Goal: Task Accomplishment & Management: Complete application form

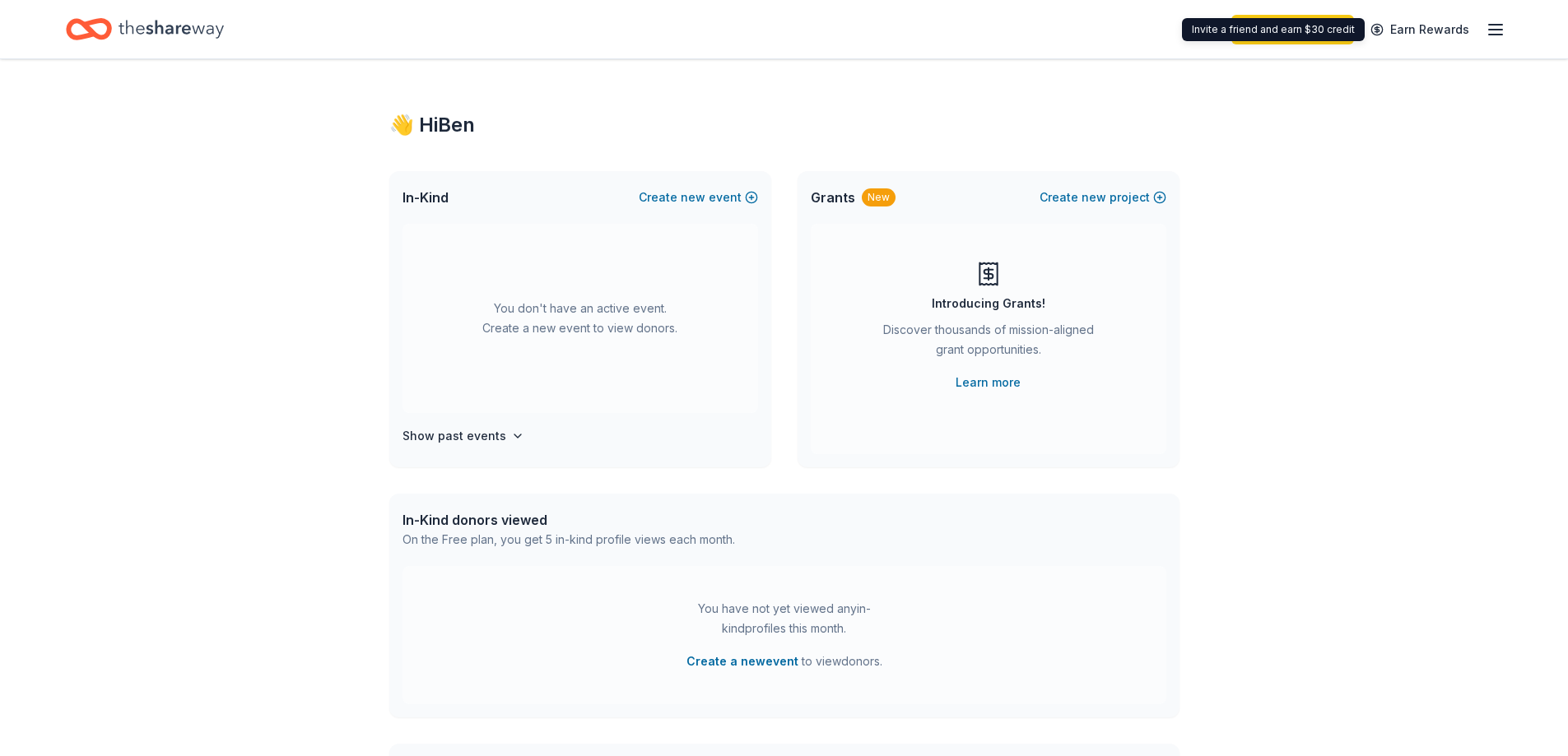
click at [1487, 29] on icon "button" at bounding box center [1496, 30] width 20 height 20
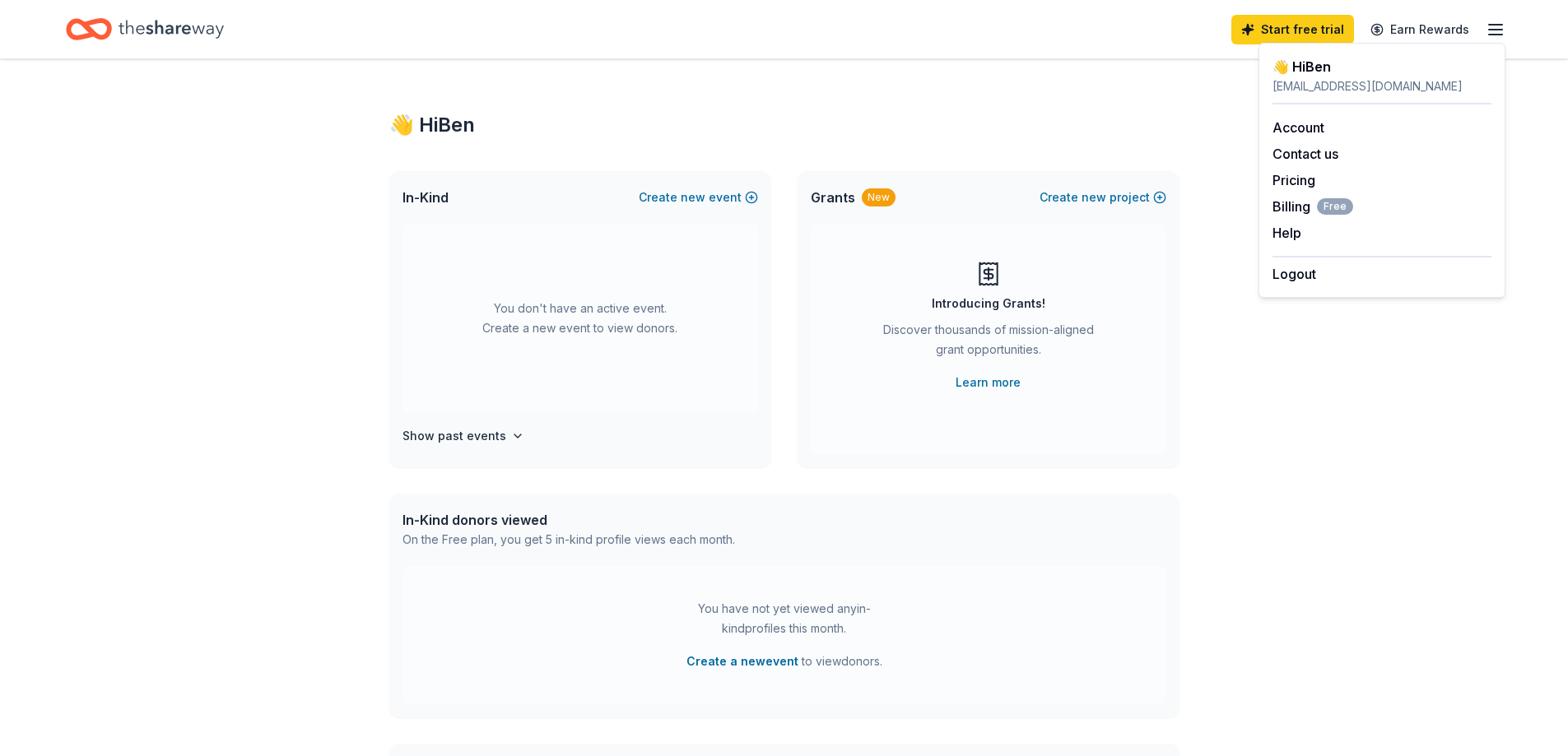
click at [1318, 76] on div "bdriscoll@nhspca.org" at bounding box center [1381, 86] width 219 height 20
click at [410, 458] on div "You don't have an active event. Create a new event to view donors. Show past ev…" at bounding box center [580, 345] width 382 height 243
click at [731, 659] on button "Create a new event" at bounding box center [742, 662] width 112 height 20
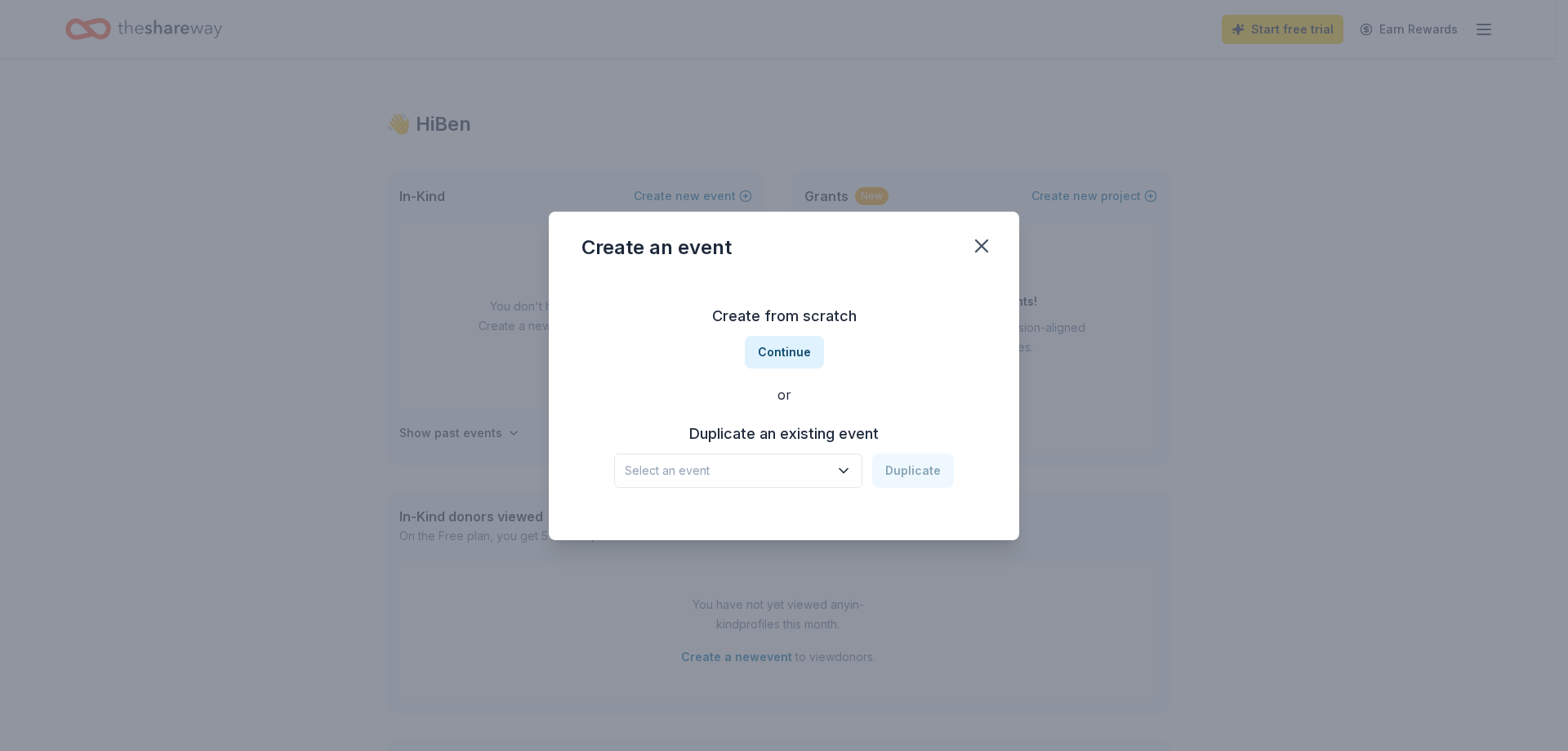
click at [782, 475] on span "Select an event" at bounding box center [726, 471] width 204 height 20
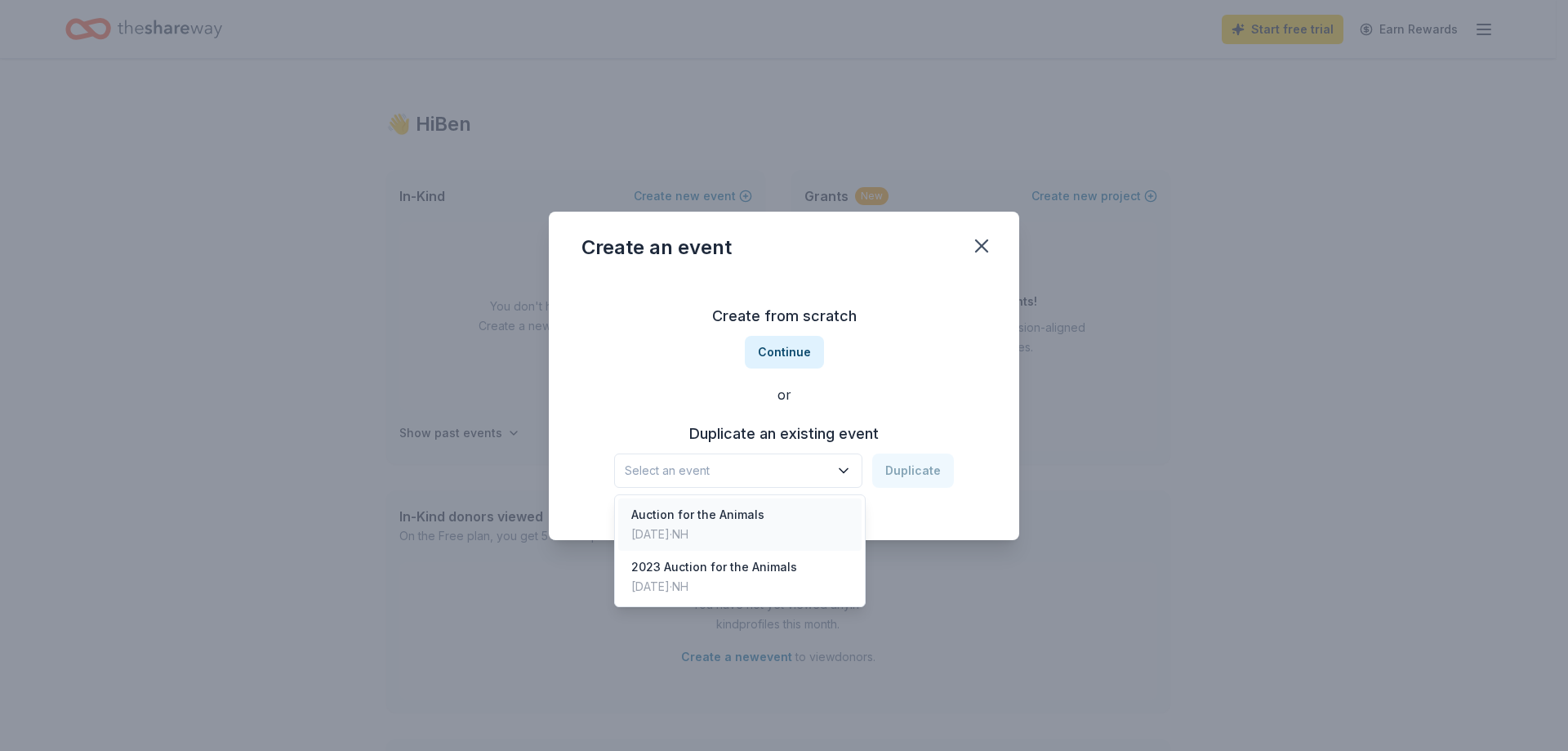
click at [771, 534] on div "Auction for the Animals Nov 23, 2024 · NH" at bounding box center [740, 524] width 243 height 52
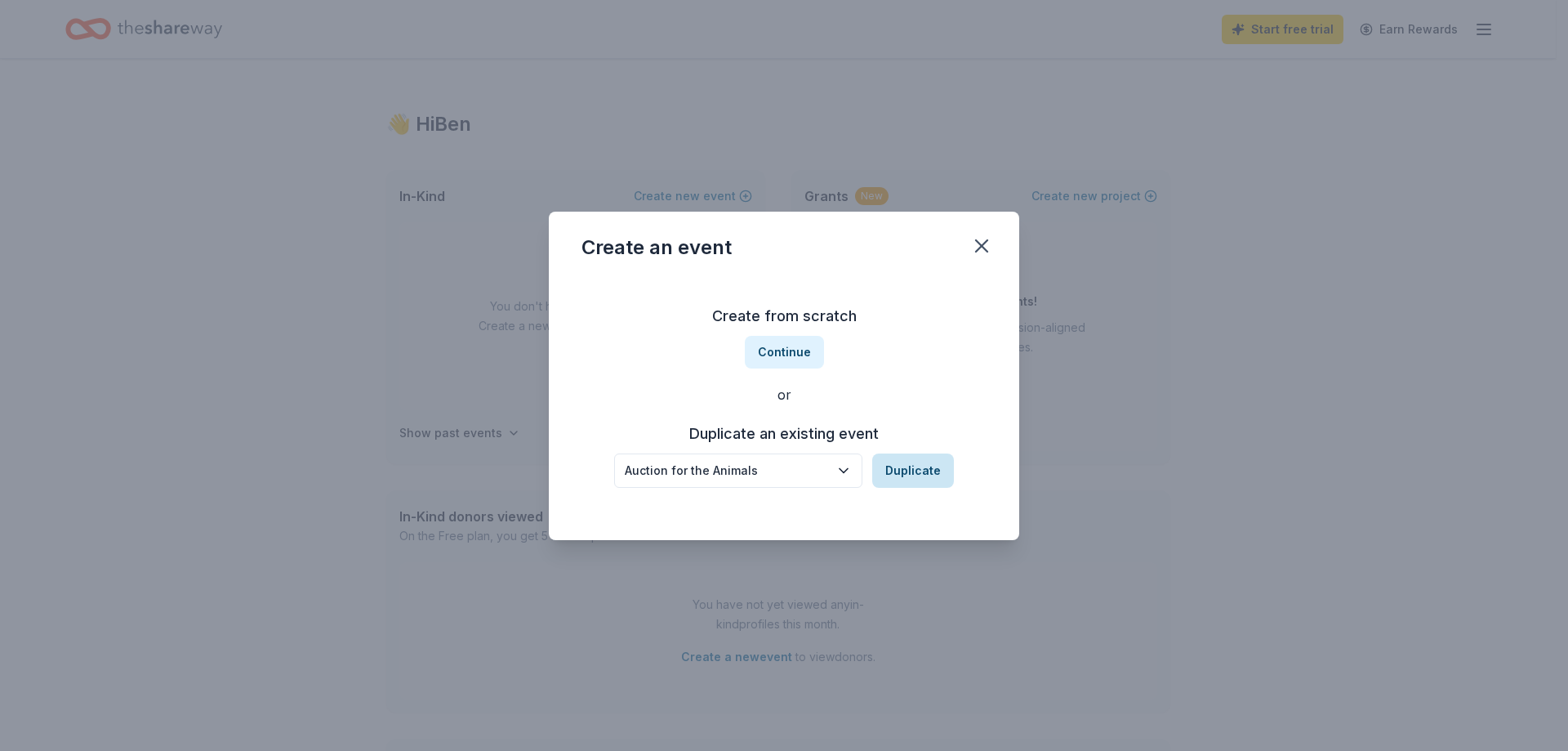
click at [887, 474] on button "Duplicate" at bounding box center [913, 470] width 82 height 34
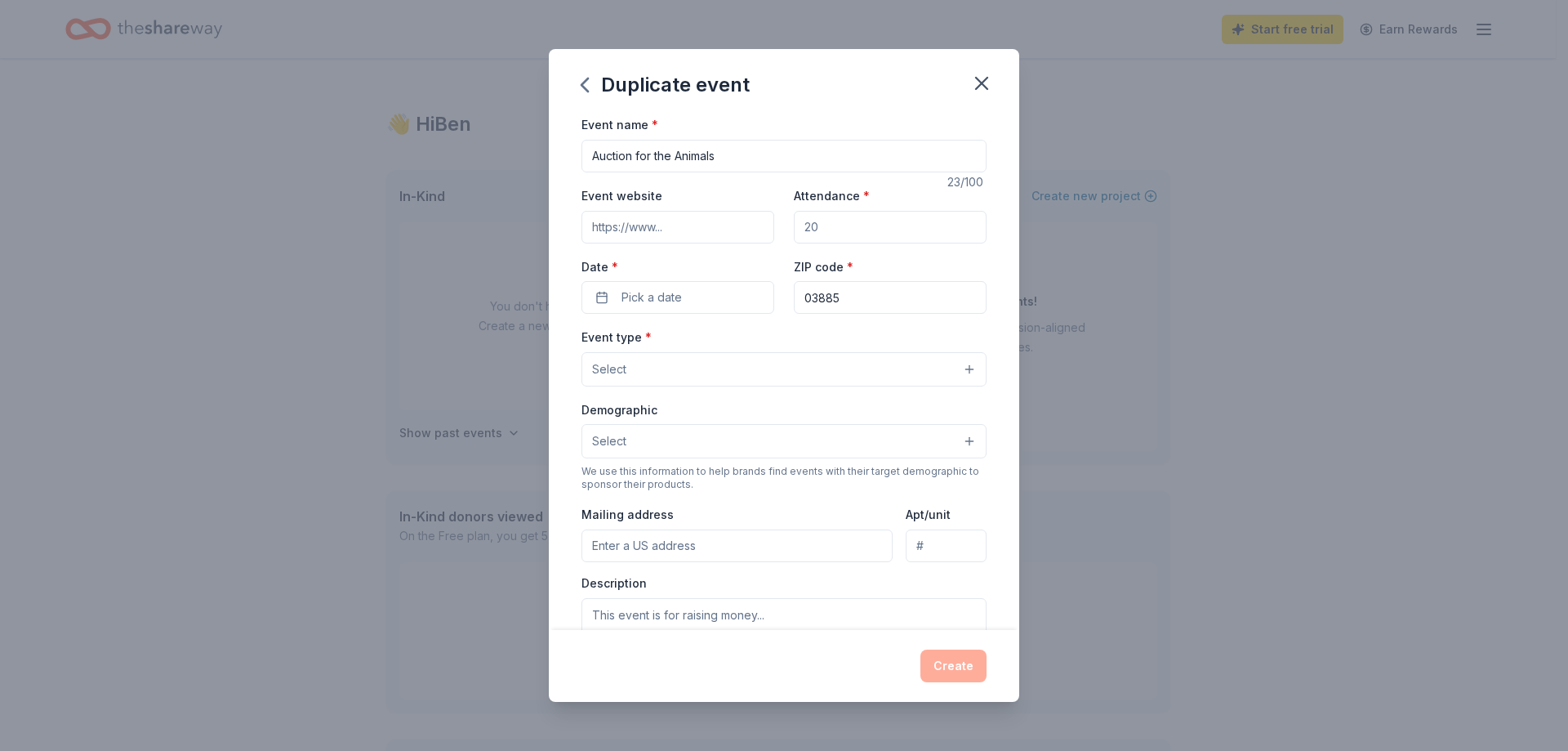
click at [677, 235] on input "Event website" at bounding box center [678, 227] width 193 height 33
click at [867, 224] on input "Attendance *" at bounding box center [890, 227] width 193 height 33
type input "300"
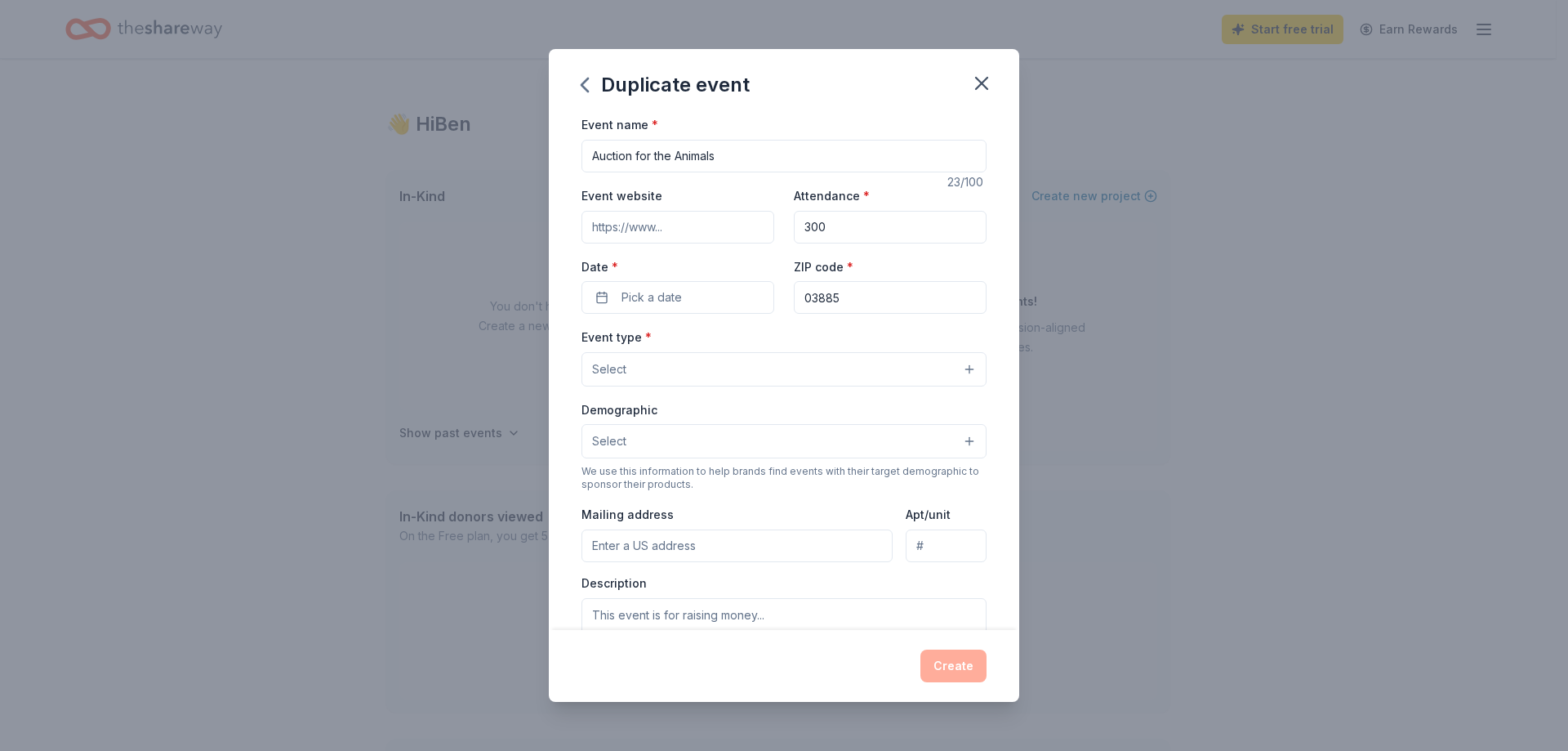
click at [852, 397] on div "Event type * Select Demographic Select We use this information to help brands f…" at bounding box center [783, 499] width 405 height 344
click at [714, 303] on button "Pick a date" at bounding box center [678, 297] width 193 height 33
click at [765, 333] on button "Go to next month" at bounding box center [762, 340] width 23 height 23
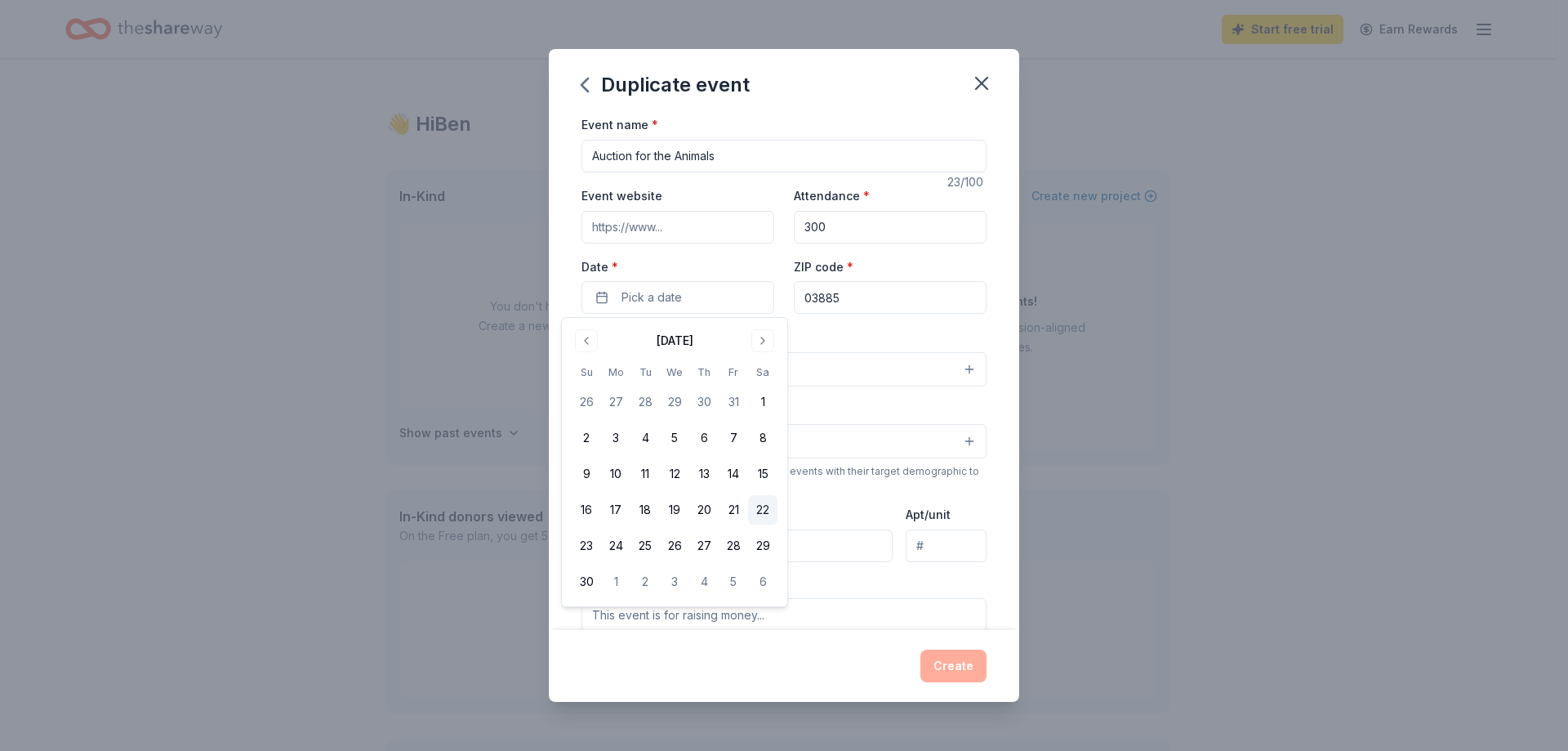
click at [764, 503] on button "22" at bounding box center [763, 511] width 30 height 30
click at [877, 323] on div "Event name * Auction for the Animals 23 /100 Event website Attendance * 300 Dat…" at bounding box center [783, 492] width 405 height 755
click at [709, 434] on button "Select" at bounding box center [783, 441] width 405 height 34
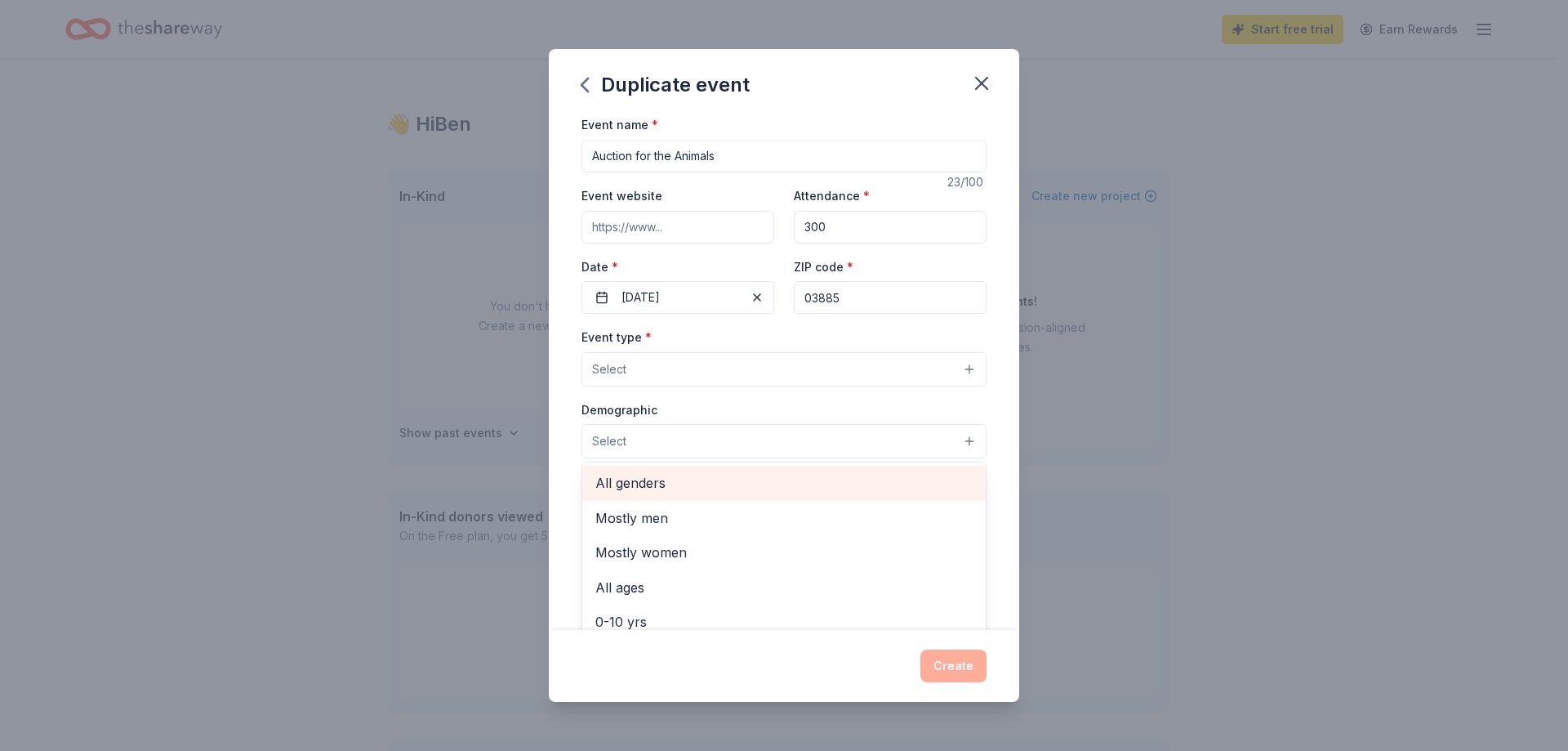
click at [660, 481] on span "All genders" at bounding box center [784, 483] width 377 height 22
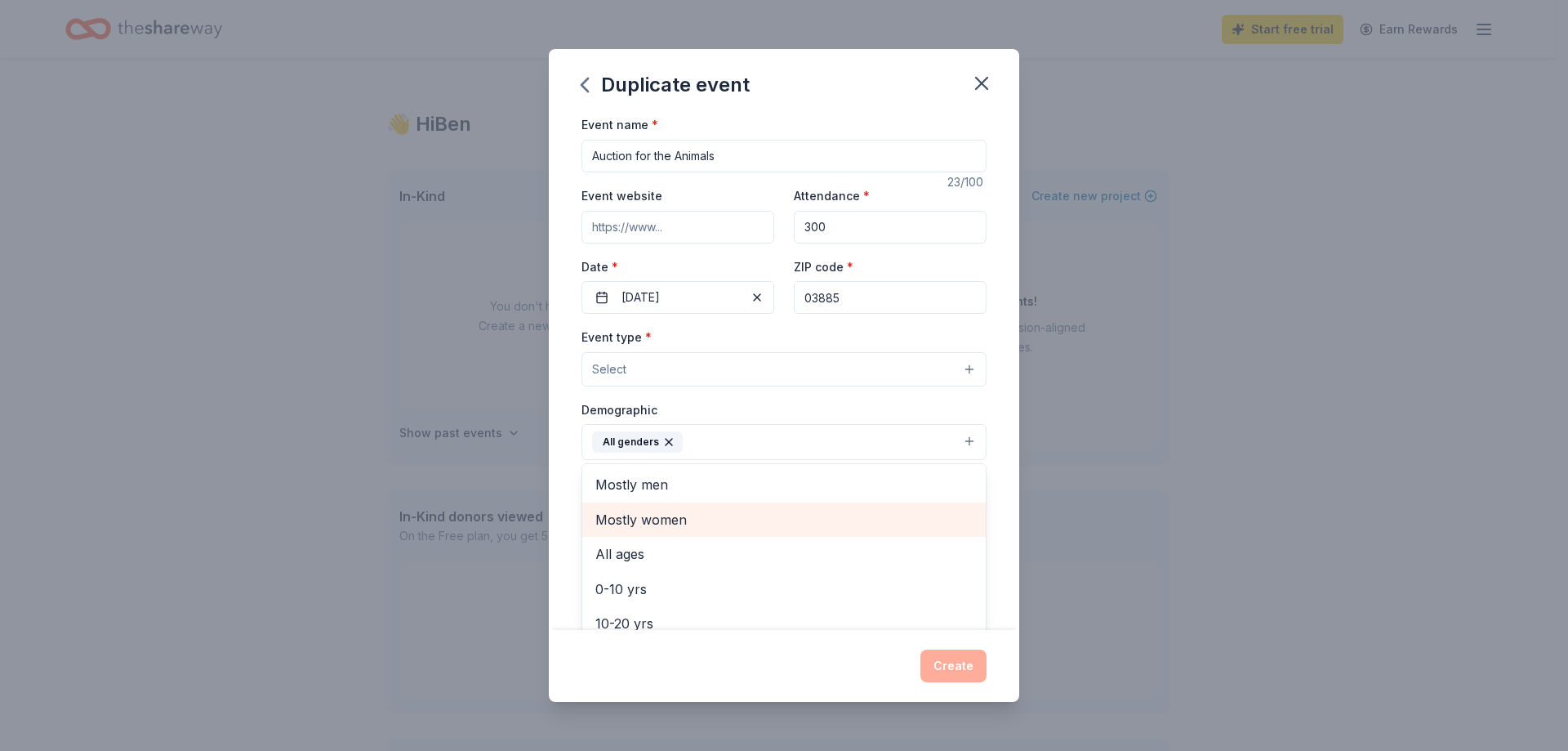
click at [702, 523] on span "Mostly women" at bounding box center [784, 520] width 377 height 22
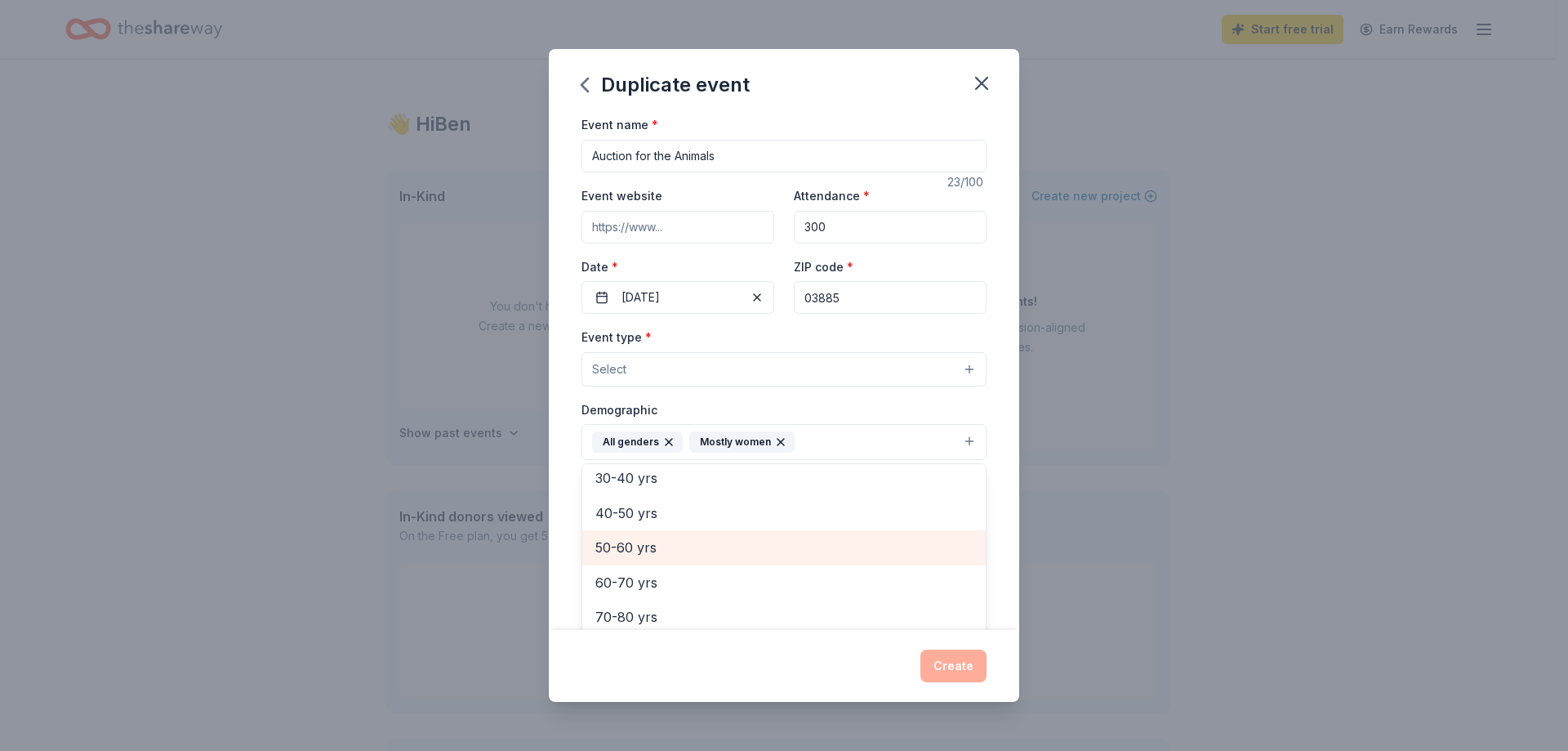
scroll to position [193, 0]
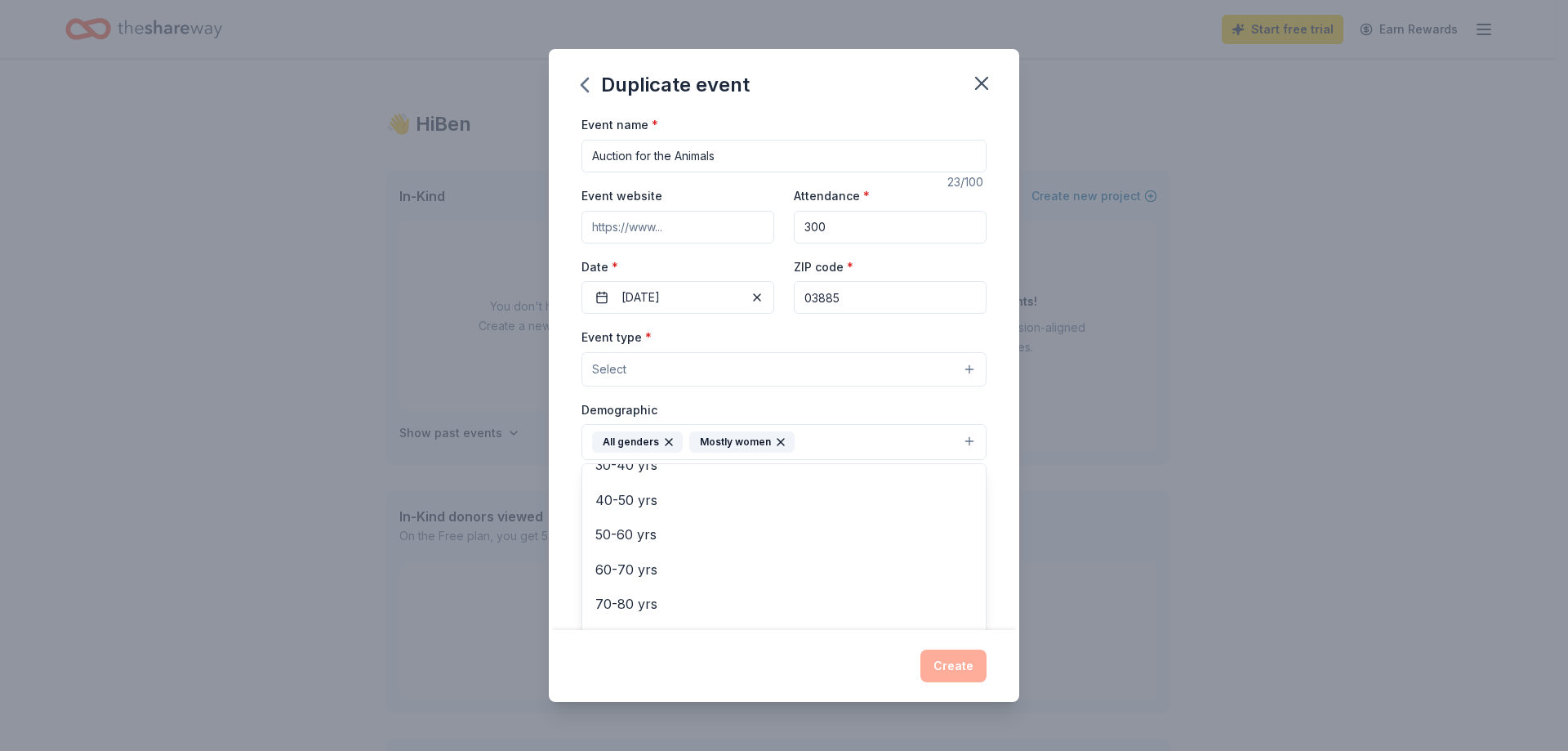
click at [820, 410] on div "Demographic All genders Mostly women Mostly men All ages 0-10 yrs 10-20 yrs 20-…" at bounding box center [783, 431] width 405 height 61
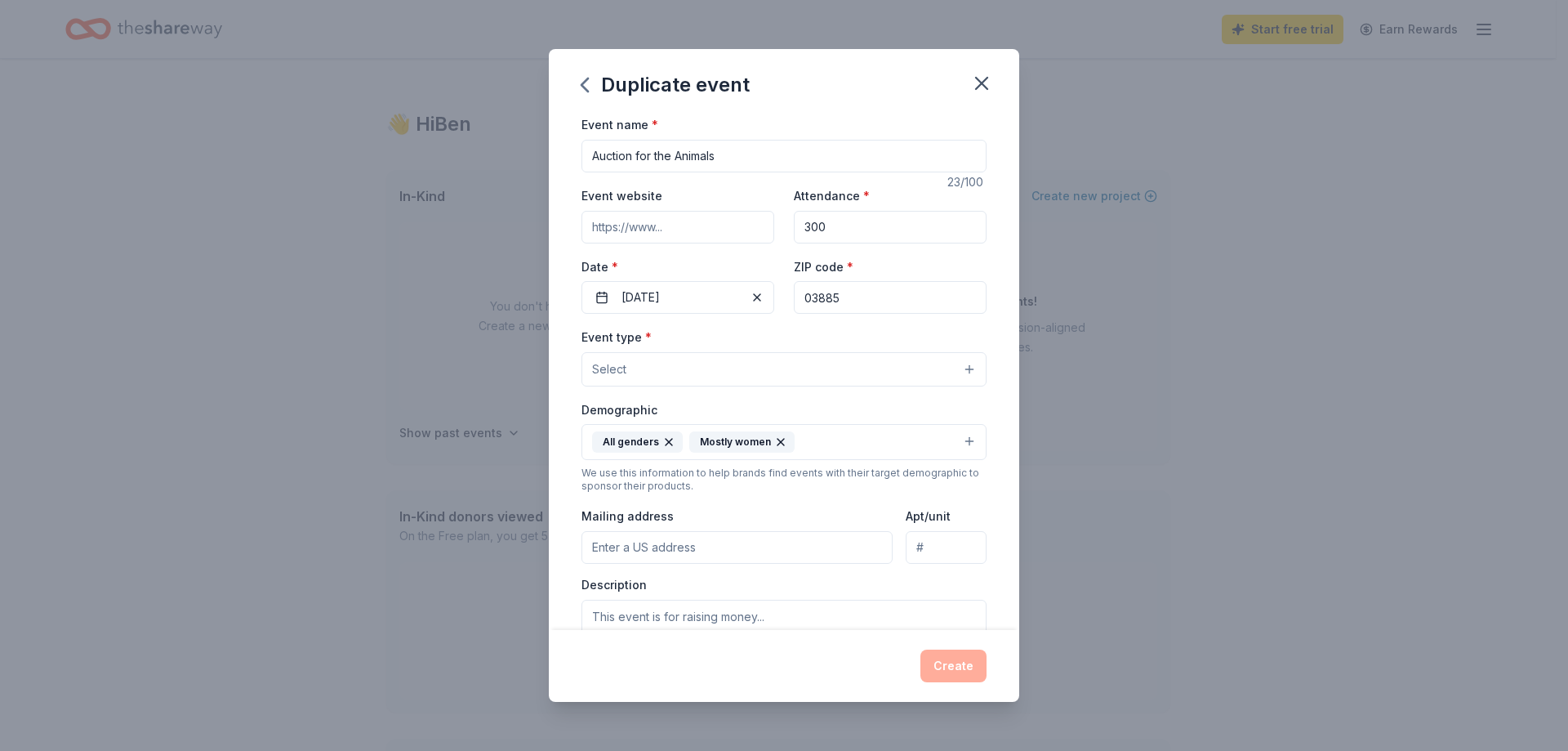
click at [753, 377] on button "Select" at bounding box center [783, 369] width 405 height 34
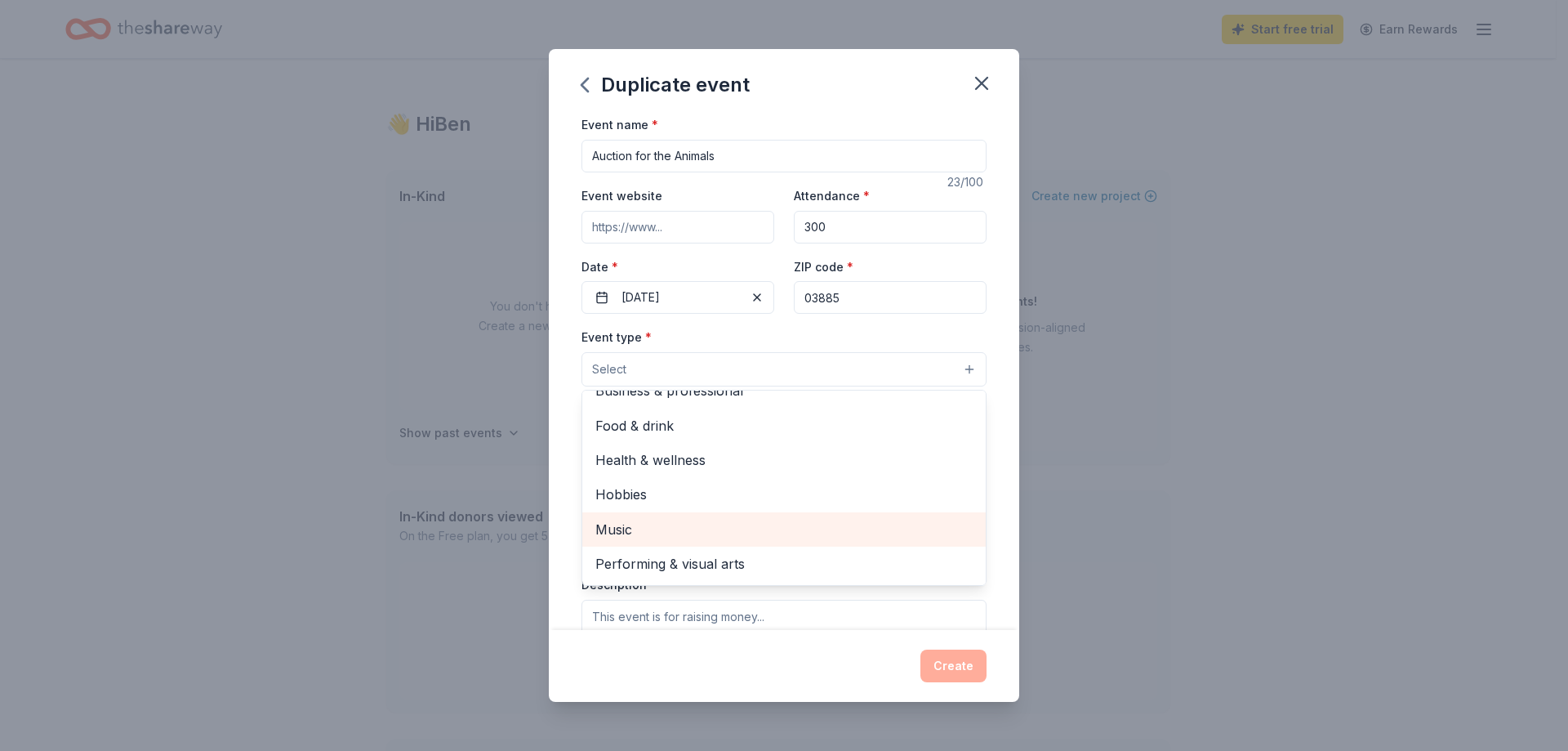
scroll to position [0, 0]
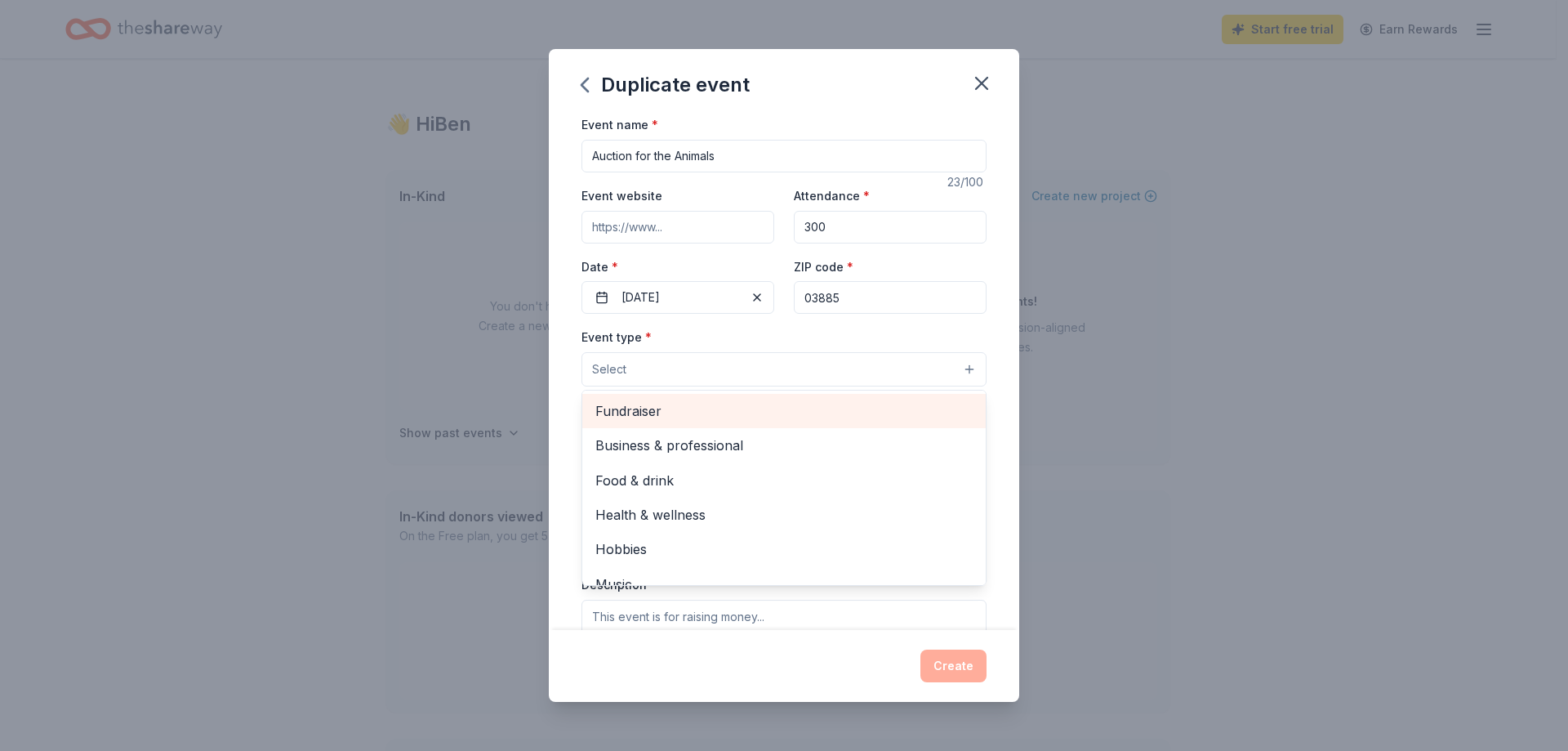
click at [654, 409] on span "Fundraiser" at bounding box center [784, 411] width 377 height 22
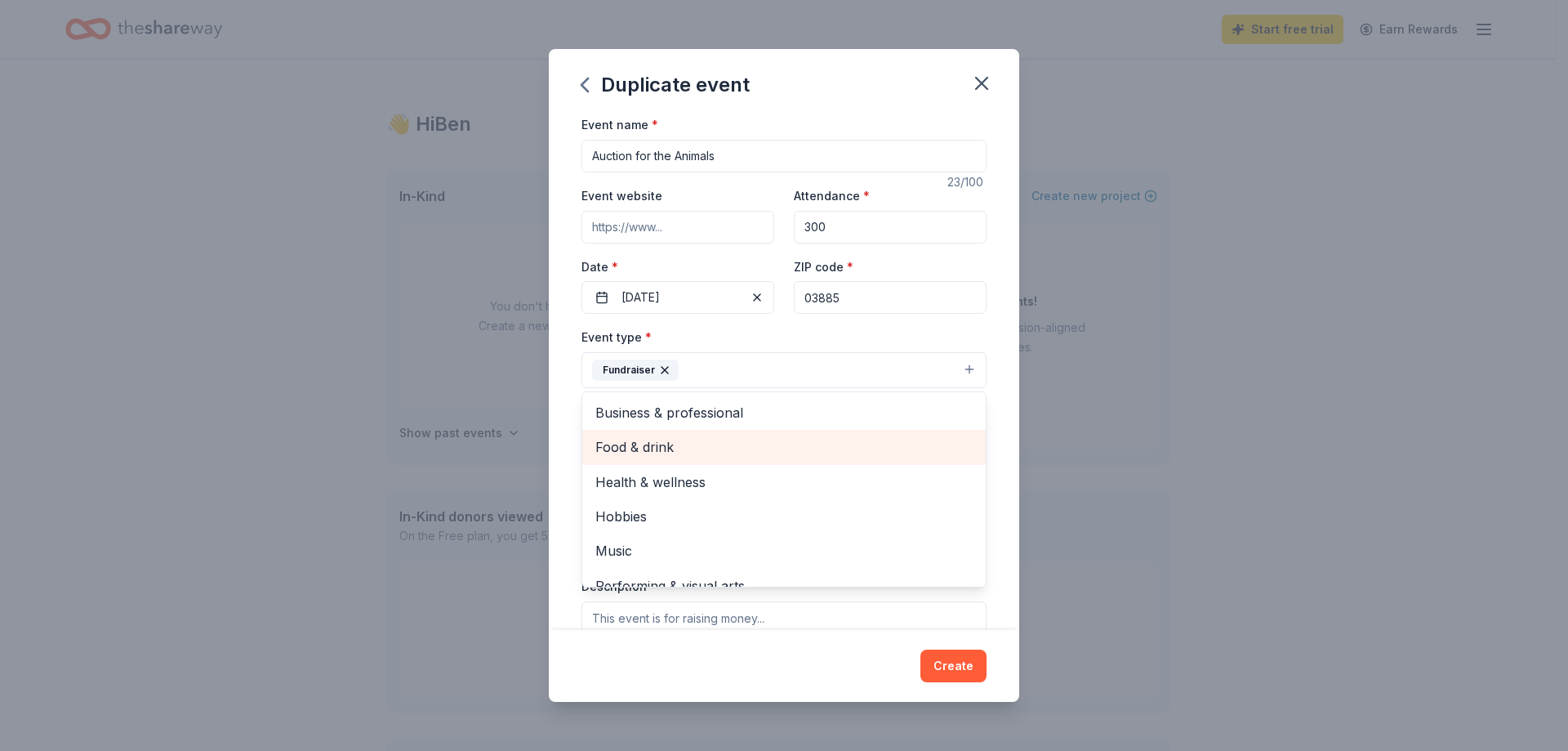
scroll to position [20, 0]
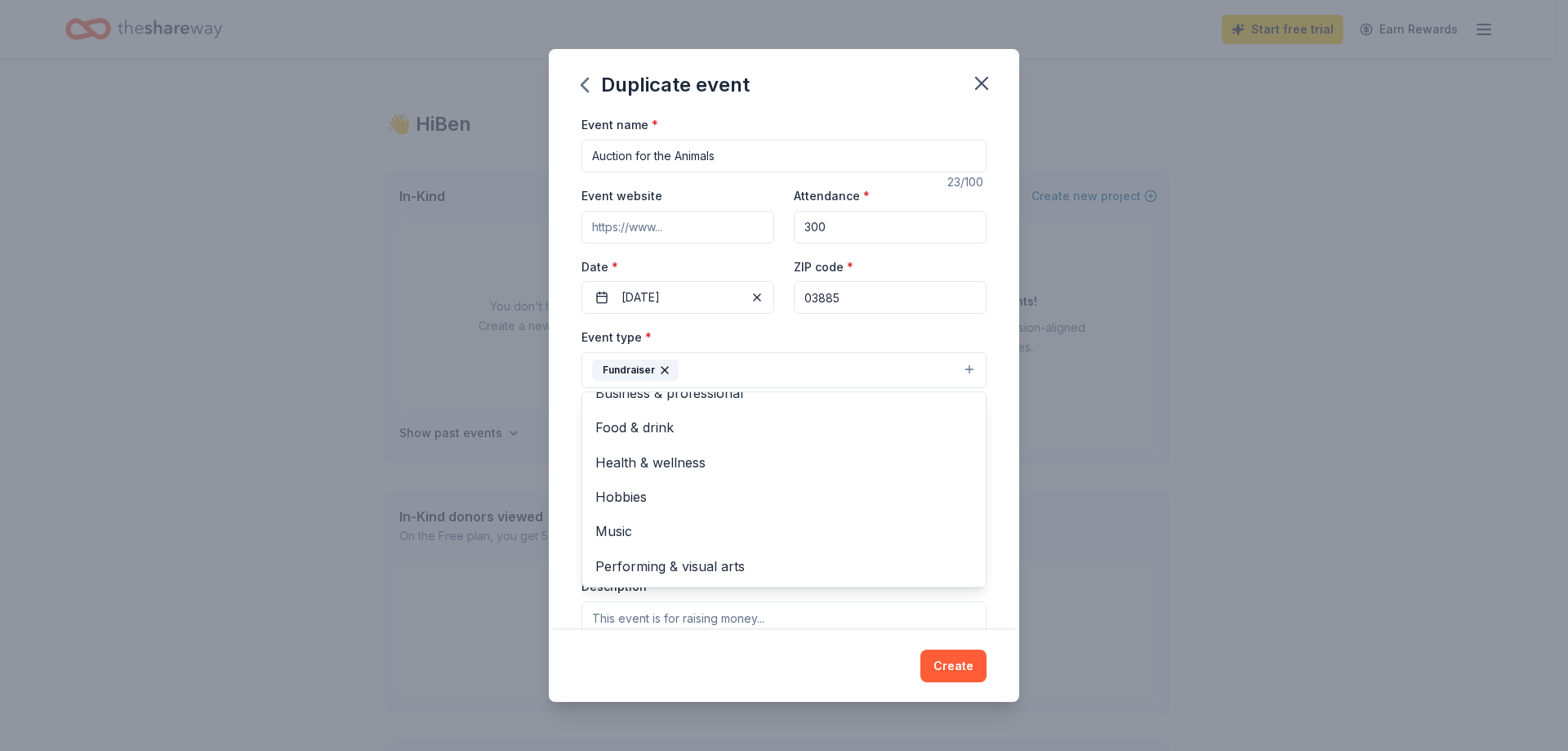
click at [998, 385] on div "Event name * Auction for the Animals 23 /100 Event website Attendance * 300 Dat…" at bounding box center [784, 372] width 471 height 514
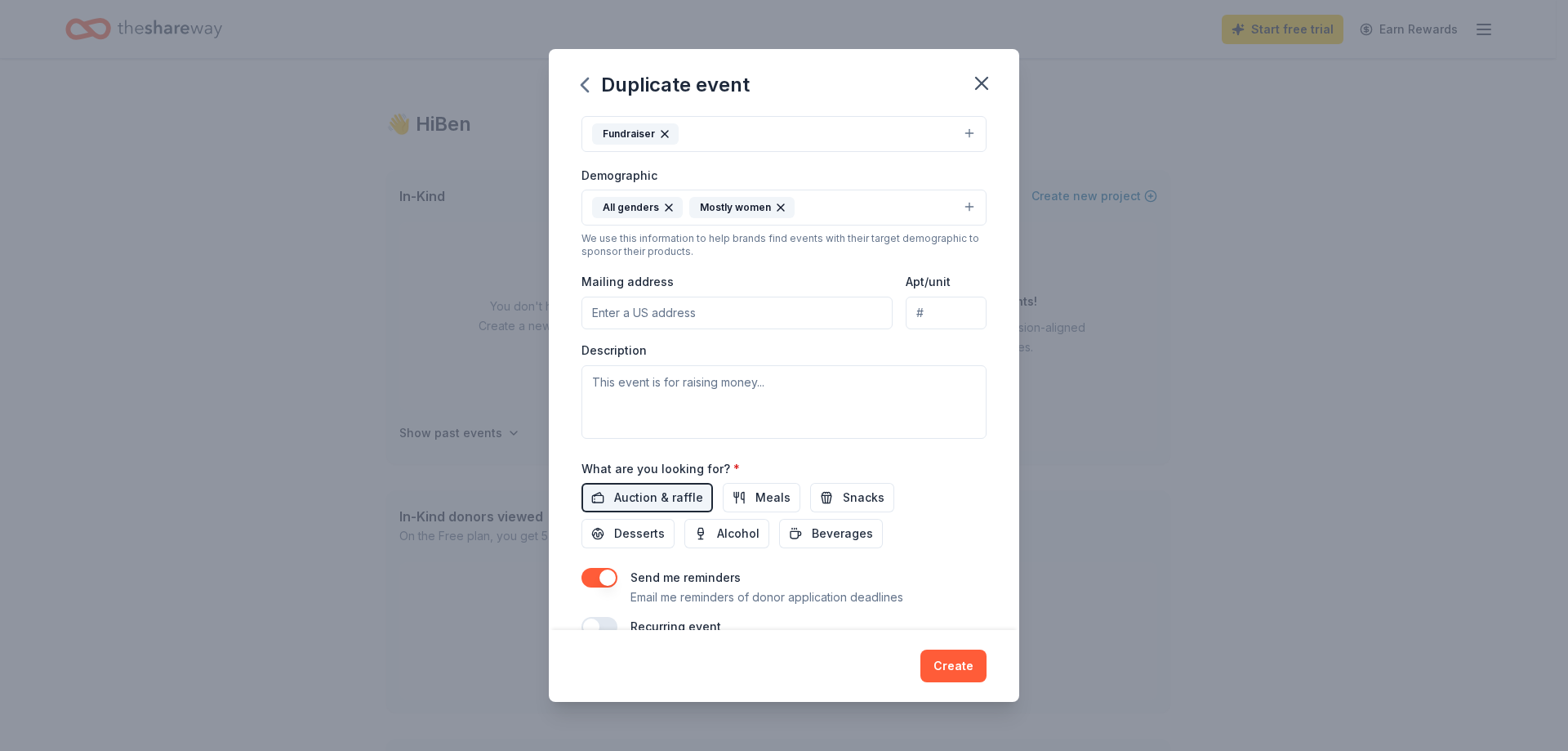
scroll to position [245, 0]
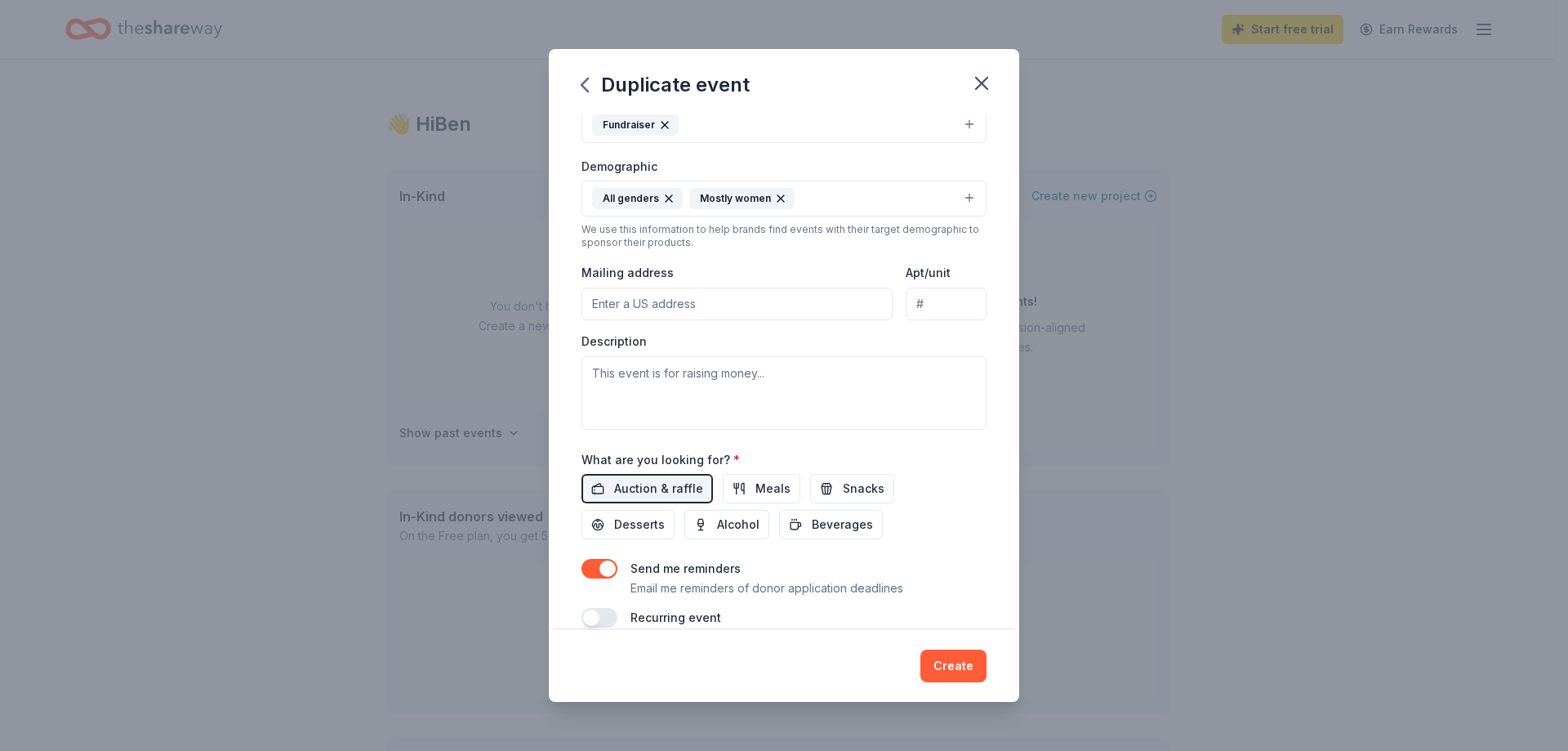
click at [655, 302] on input "Mailing address" at bounding box center [737, 304] width 311 height 33
click at [696, 391] on textarea at bounding box center [783, 393] width 405 height 74
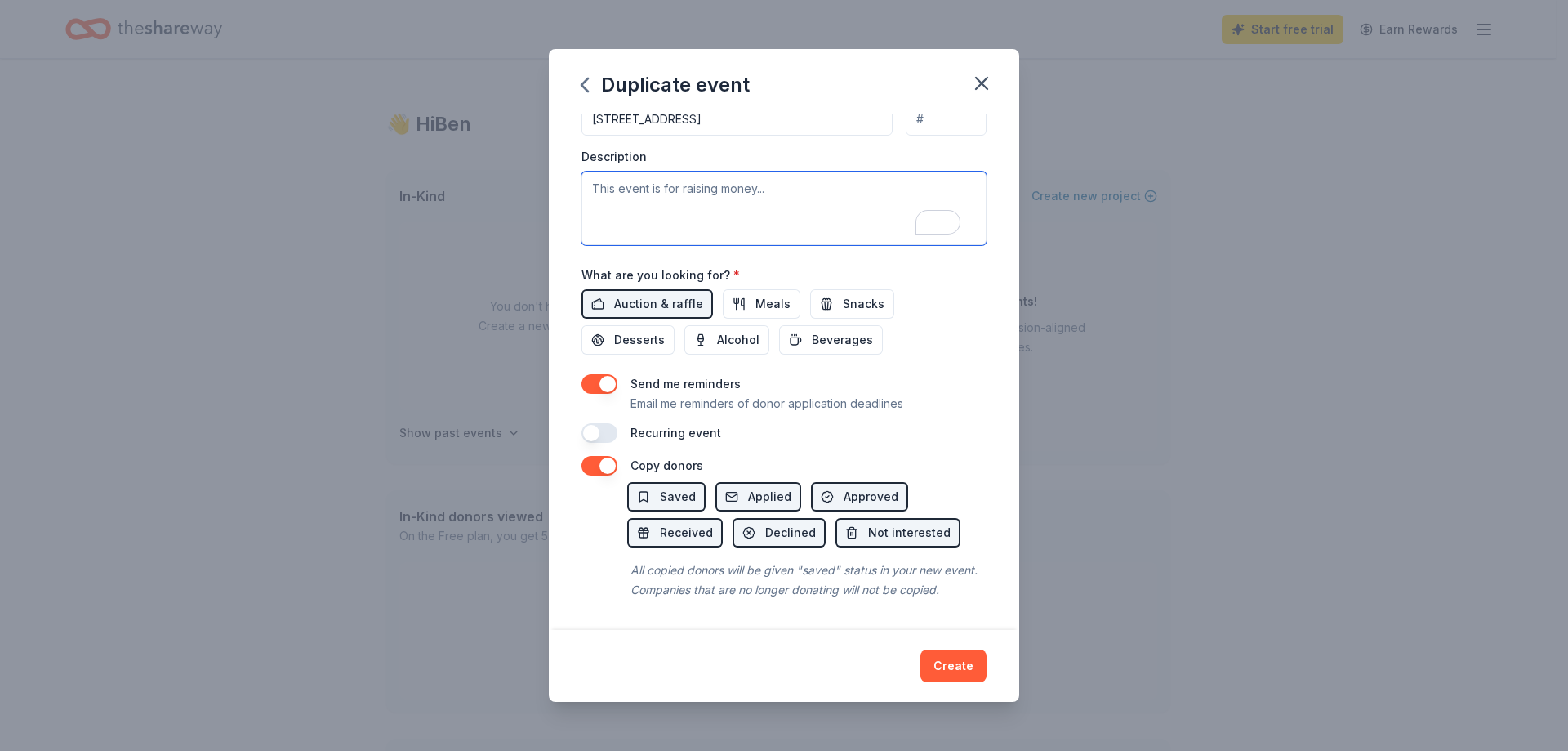
scroll to position [448, 0]
click at [615, 375] on button "button" at bounding box center [599, 384] width 35 height 20
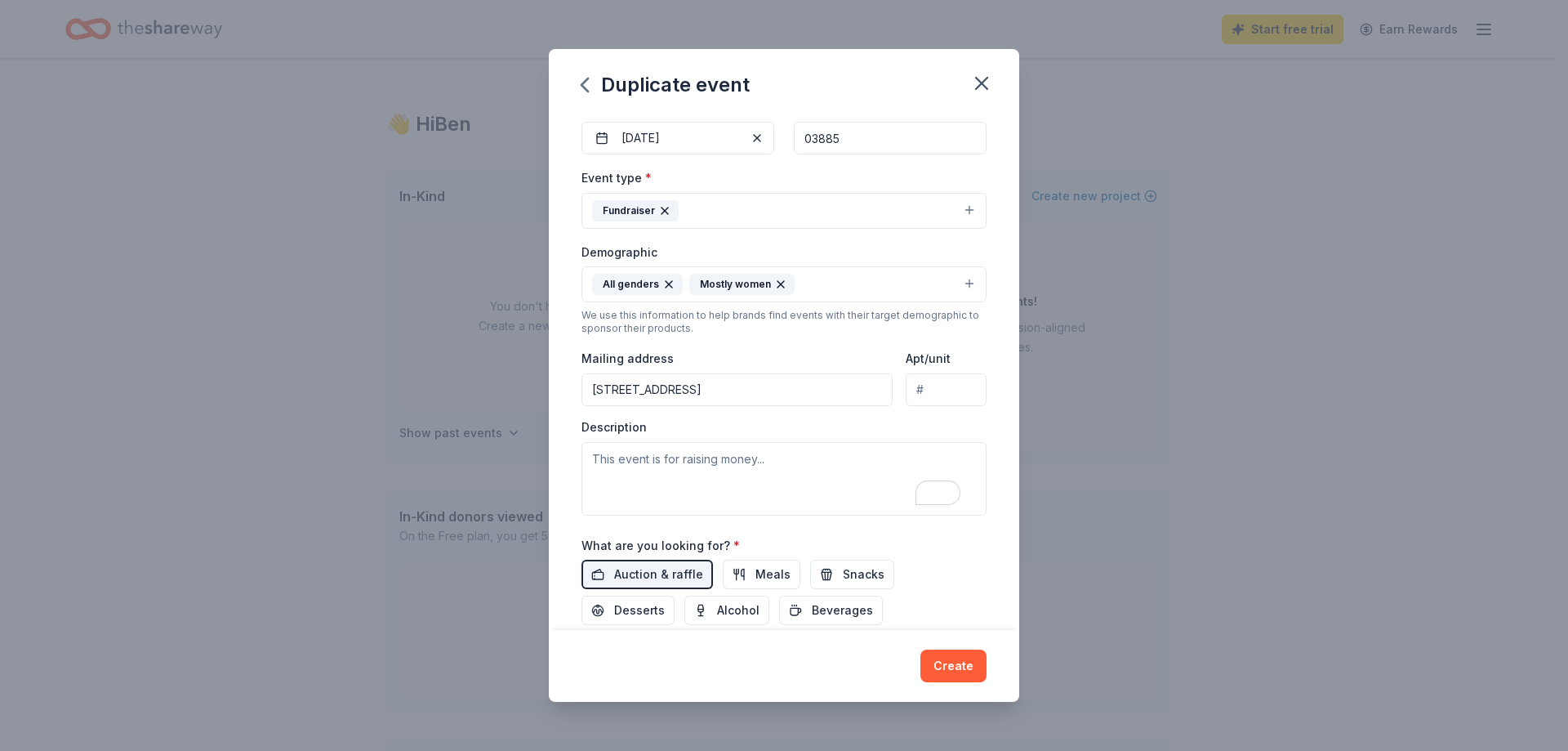
scroll to position [327, 0]
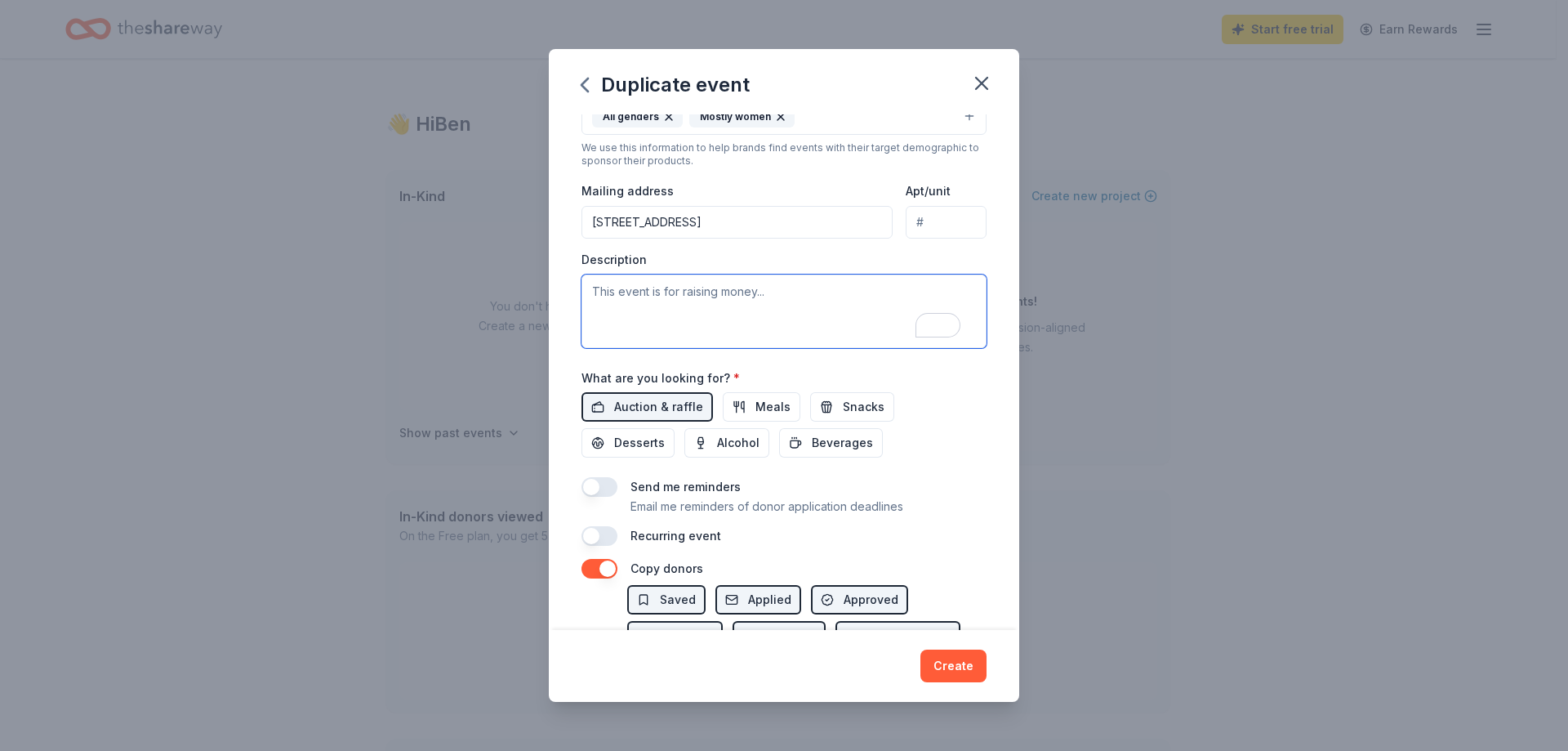
click at [679, 313] on textarea "To enrich screen reader interactions, please activate Accessibility in Grammarl…" at bounding box center [783, 311] width 405 height 74
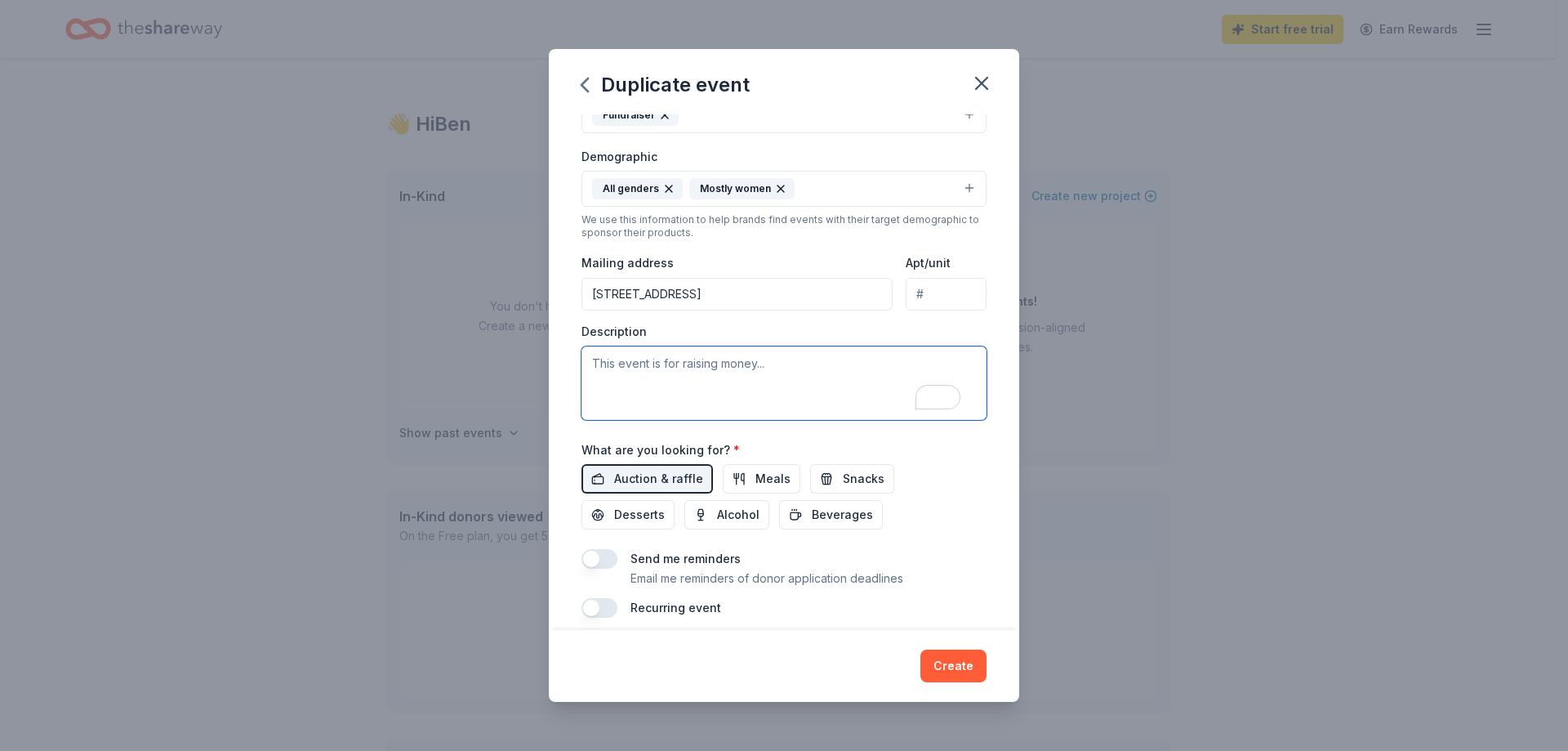
scroll to position [245, 0]
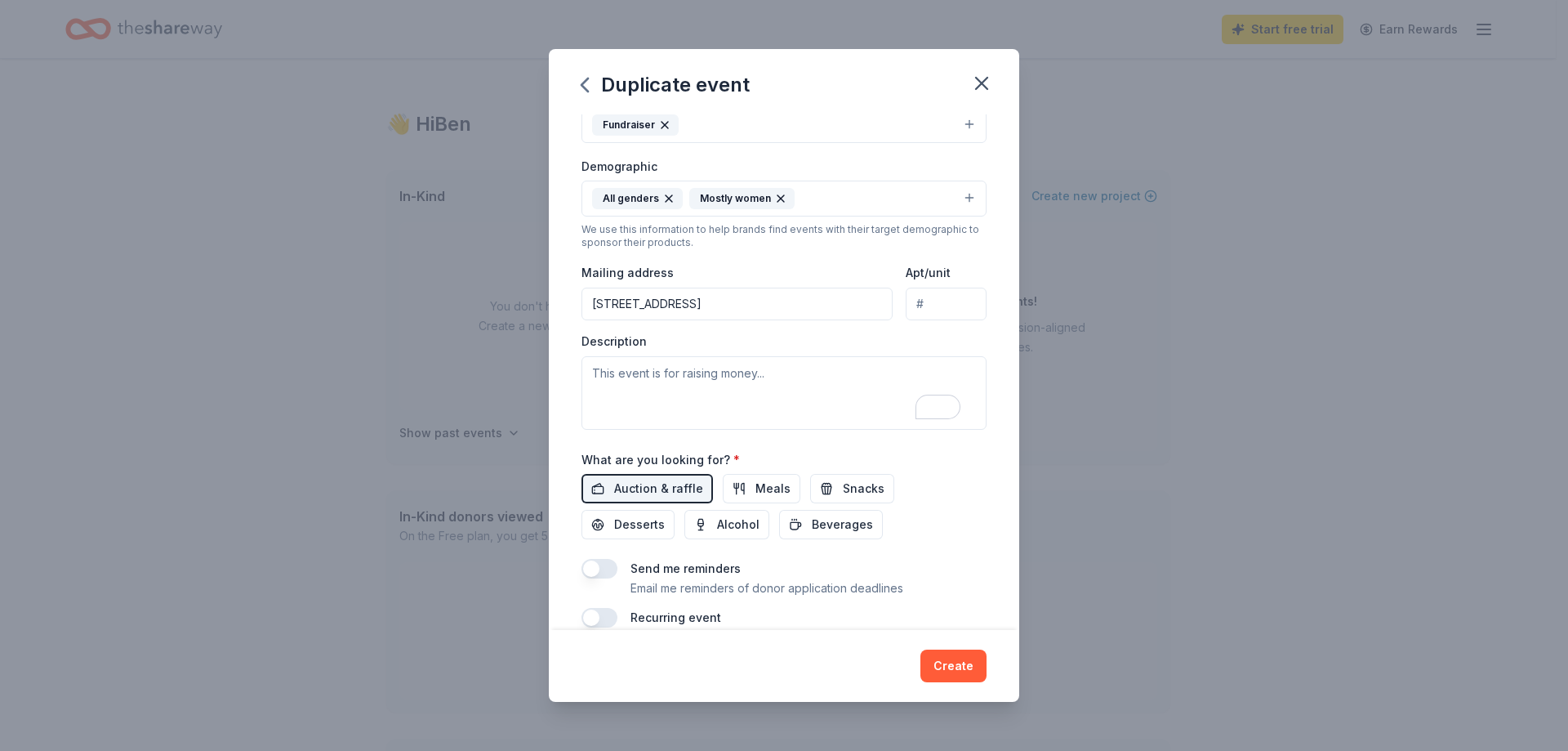
click at [732, 309] on input "104 Portsmouth Ave" at bounding box center [737, 304] width 311 height 33
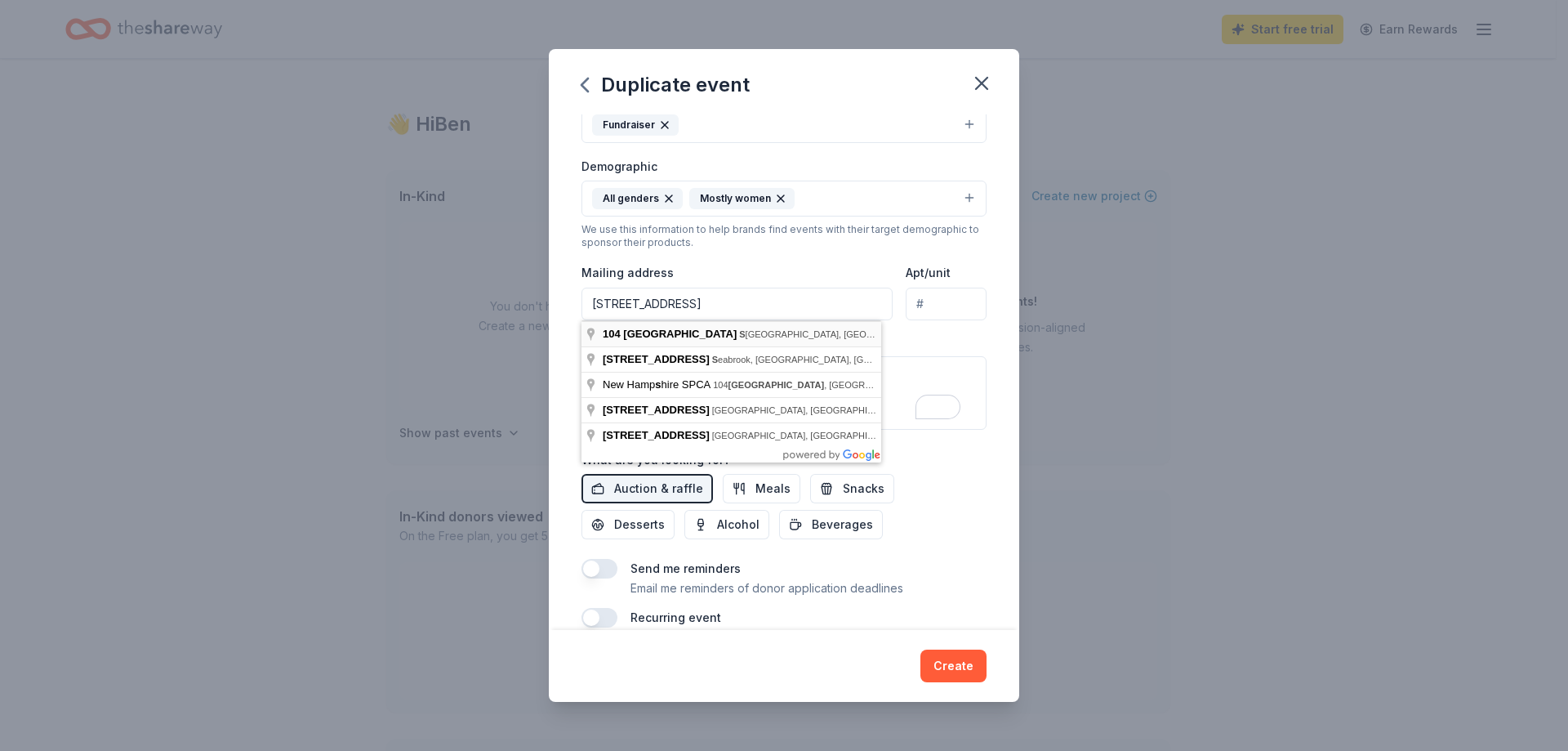
type input "[STREET_ADDRESS]"
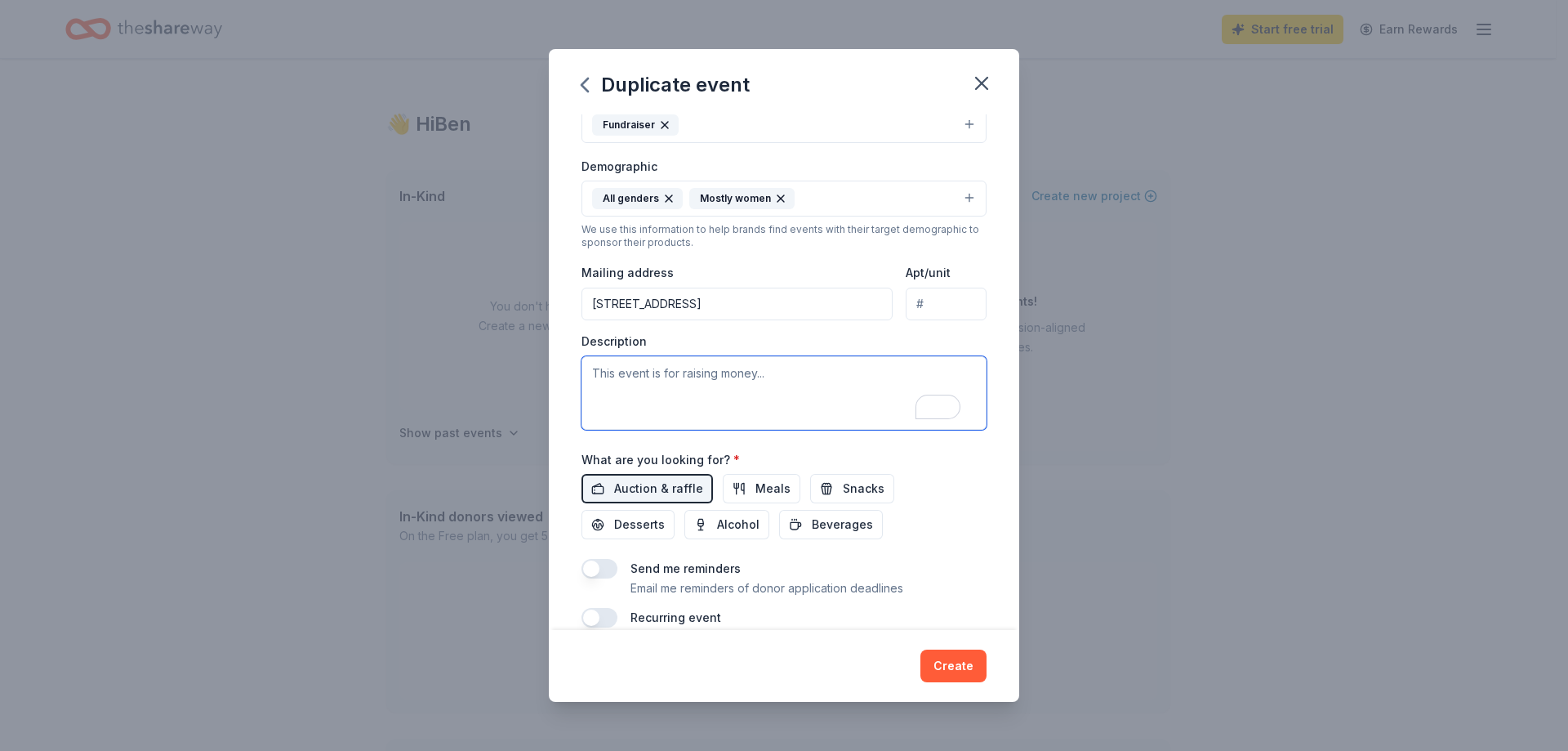
click at [758, 412] on textarea "To enrich screen reader interactions, please activate Accessibility in Grammarl…" at bounding box center [783, 393] width 405 height 74
paste textarea "The Auction for the Animals is the NHSPCA’s largest fundraising event and direc…"
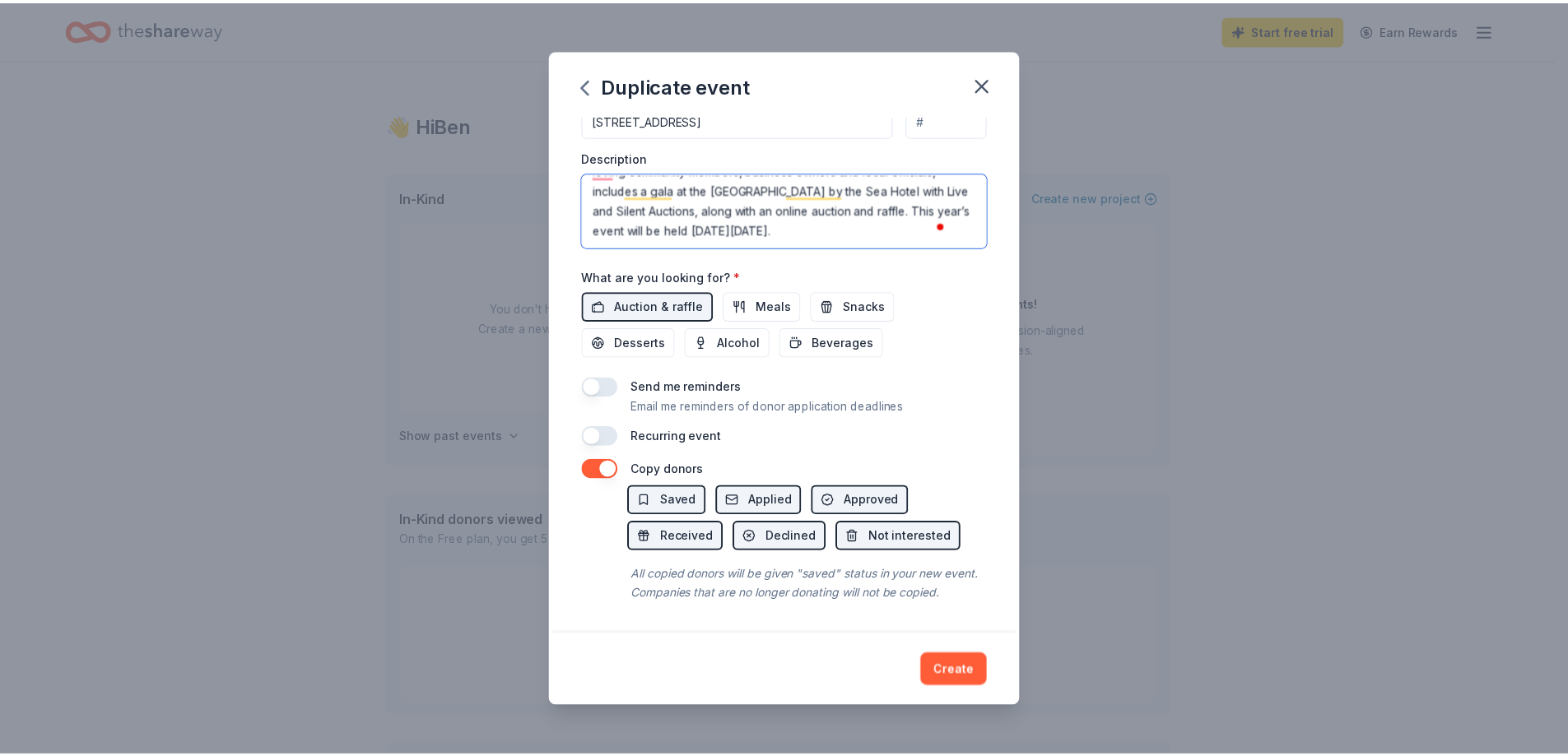
scroll to position [451, 0]
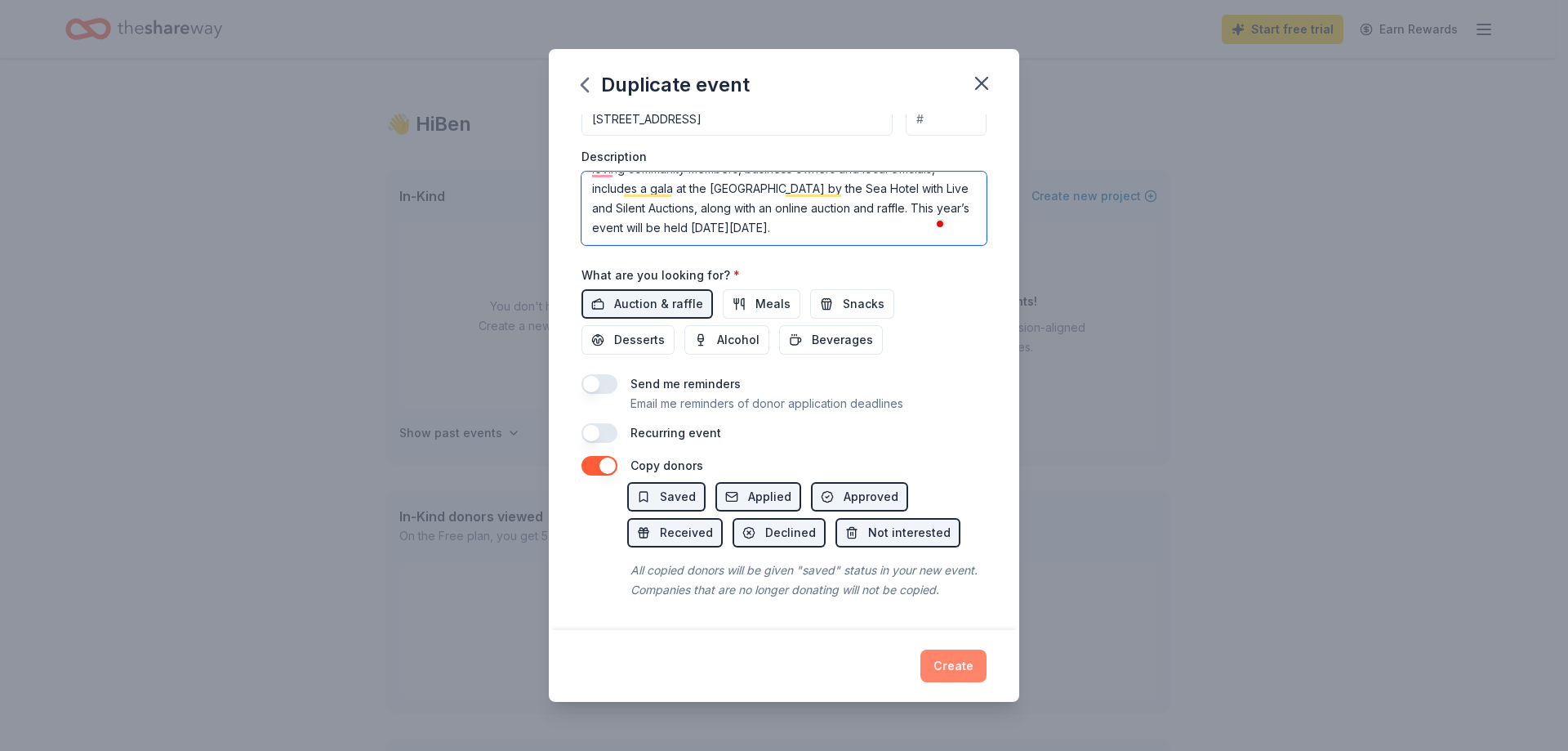
type textarea "The Auction for the Animals is the NHSPCA’s largest fundraising event and direc…"
click at [949, 666] on button "Create" at bounding box center [953, 665] width 66 height 33
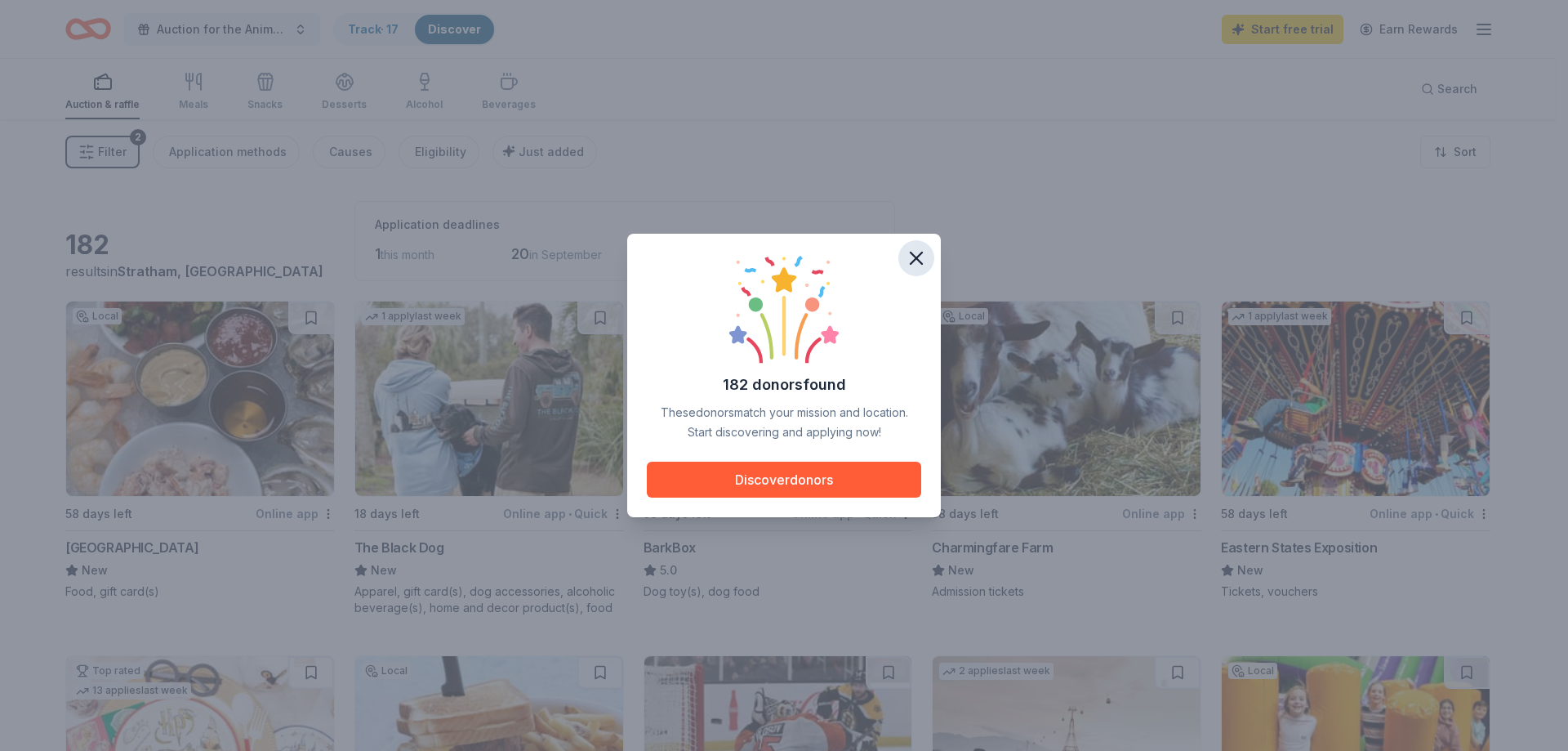
click at [910, 260] on icon "button" at bounding box center [916, 257] width 23 height 23
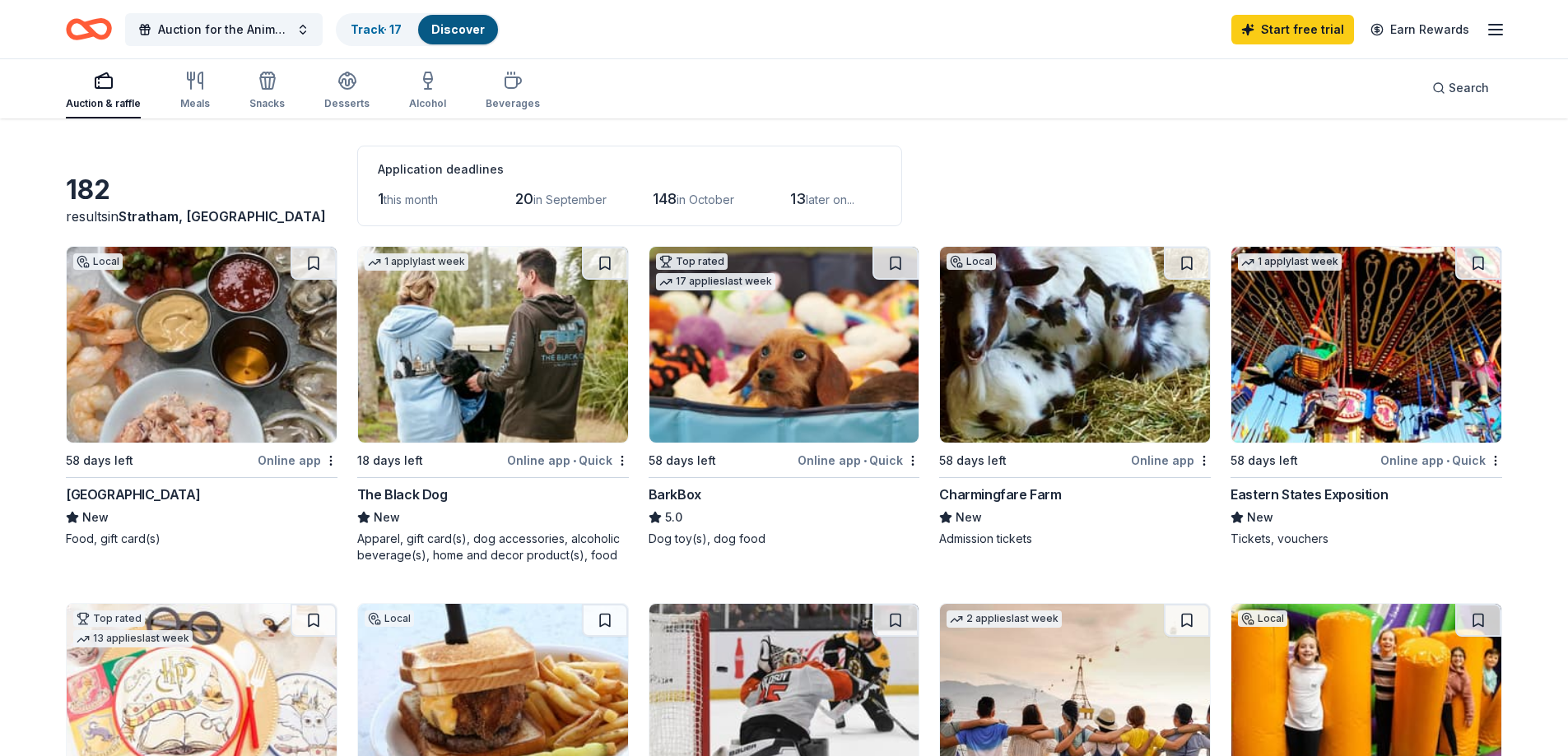
scroll to position [82, 0]
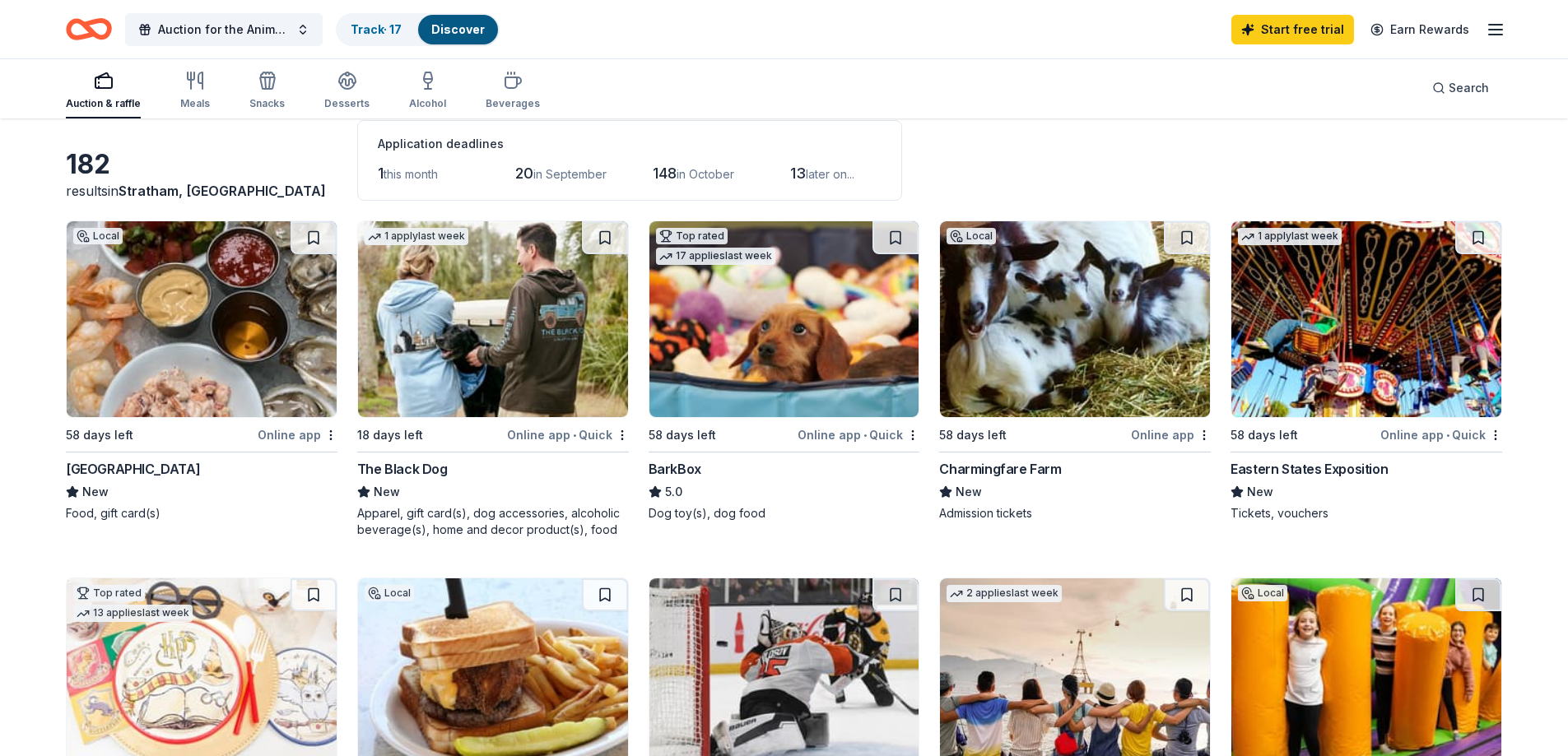
click at [790, 326] on img at bounding box center [784, 318] width 270 height 195
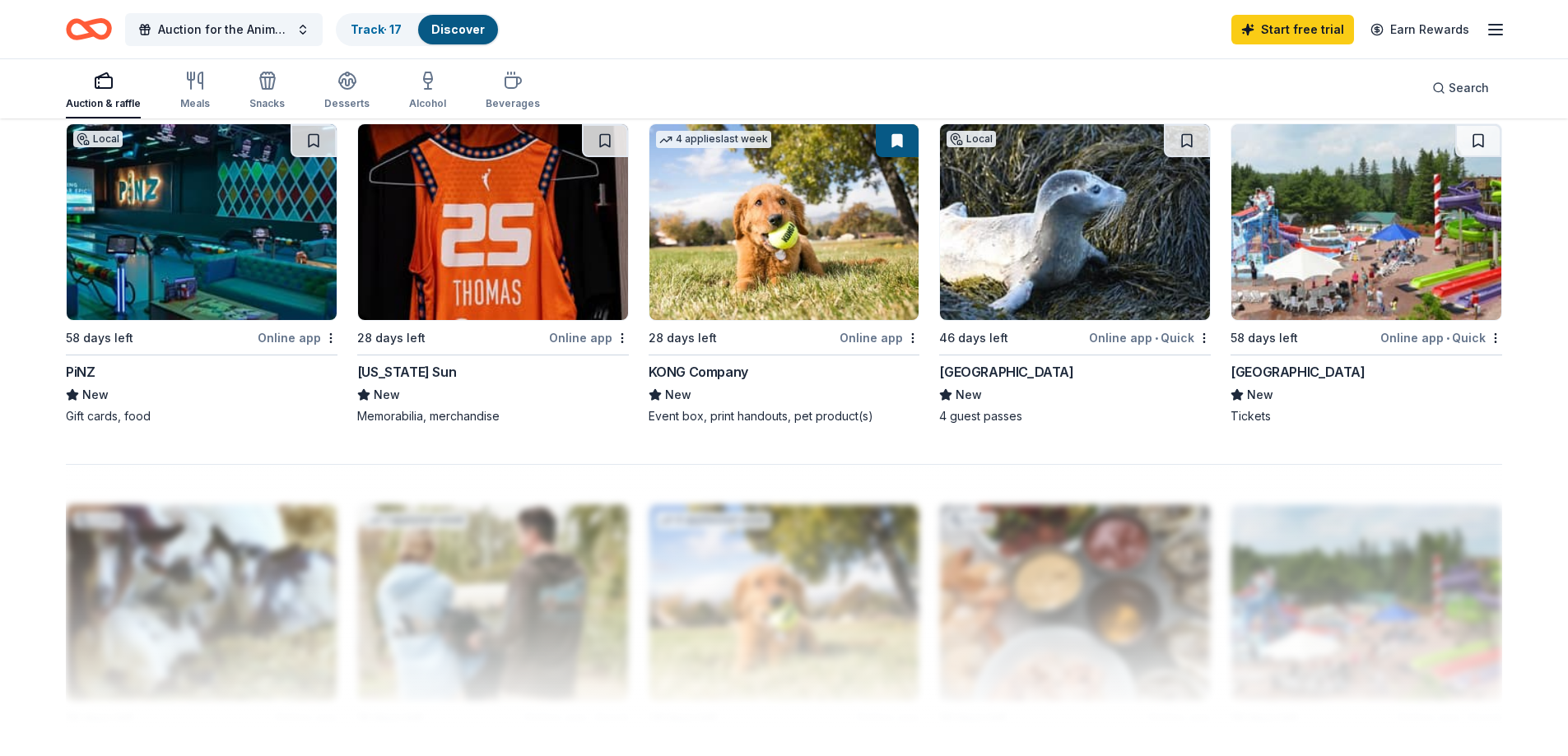
scroll to position [1152, 0]
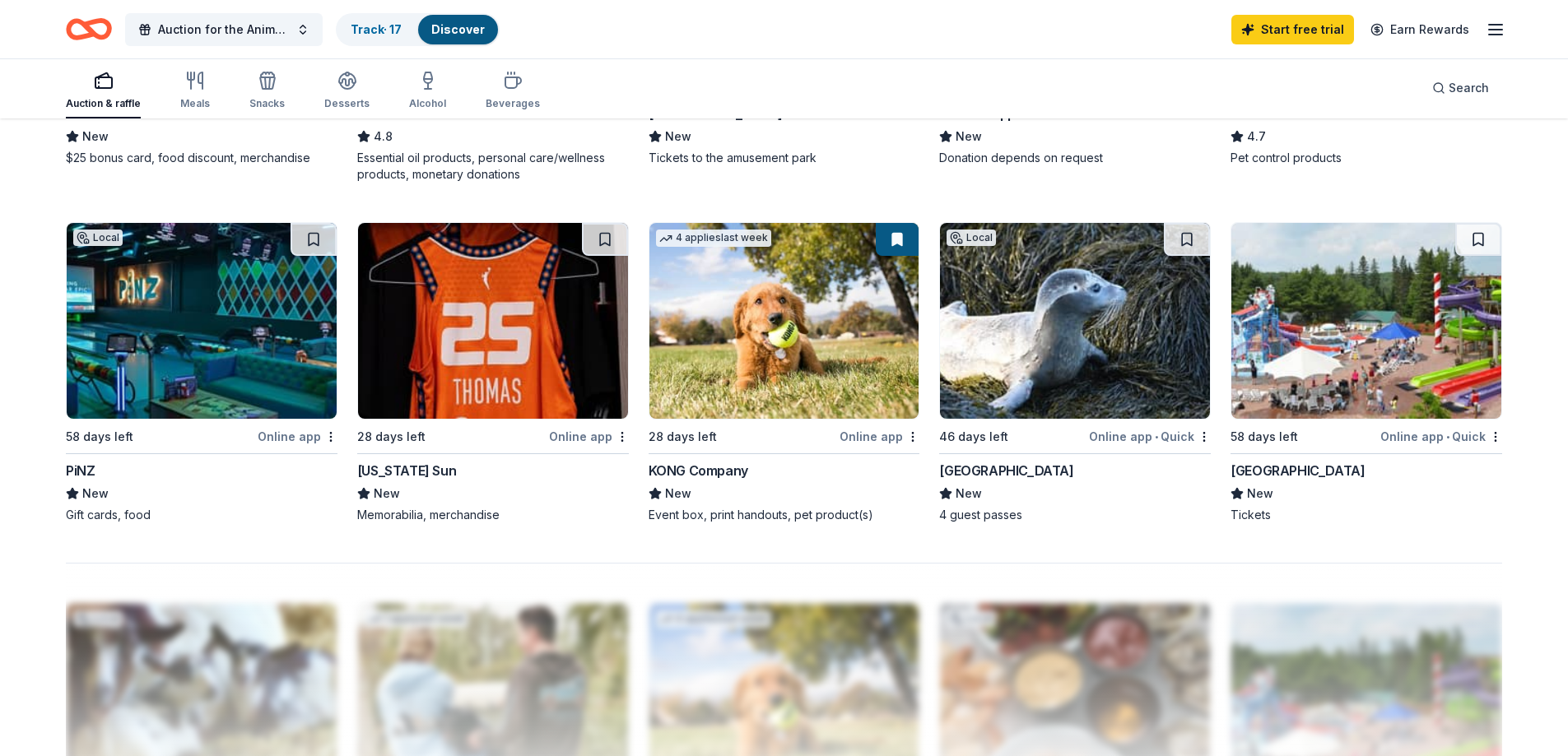
click at [818, 398] on img at bounding box center [784, 320] width 270 height 195
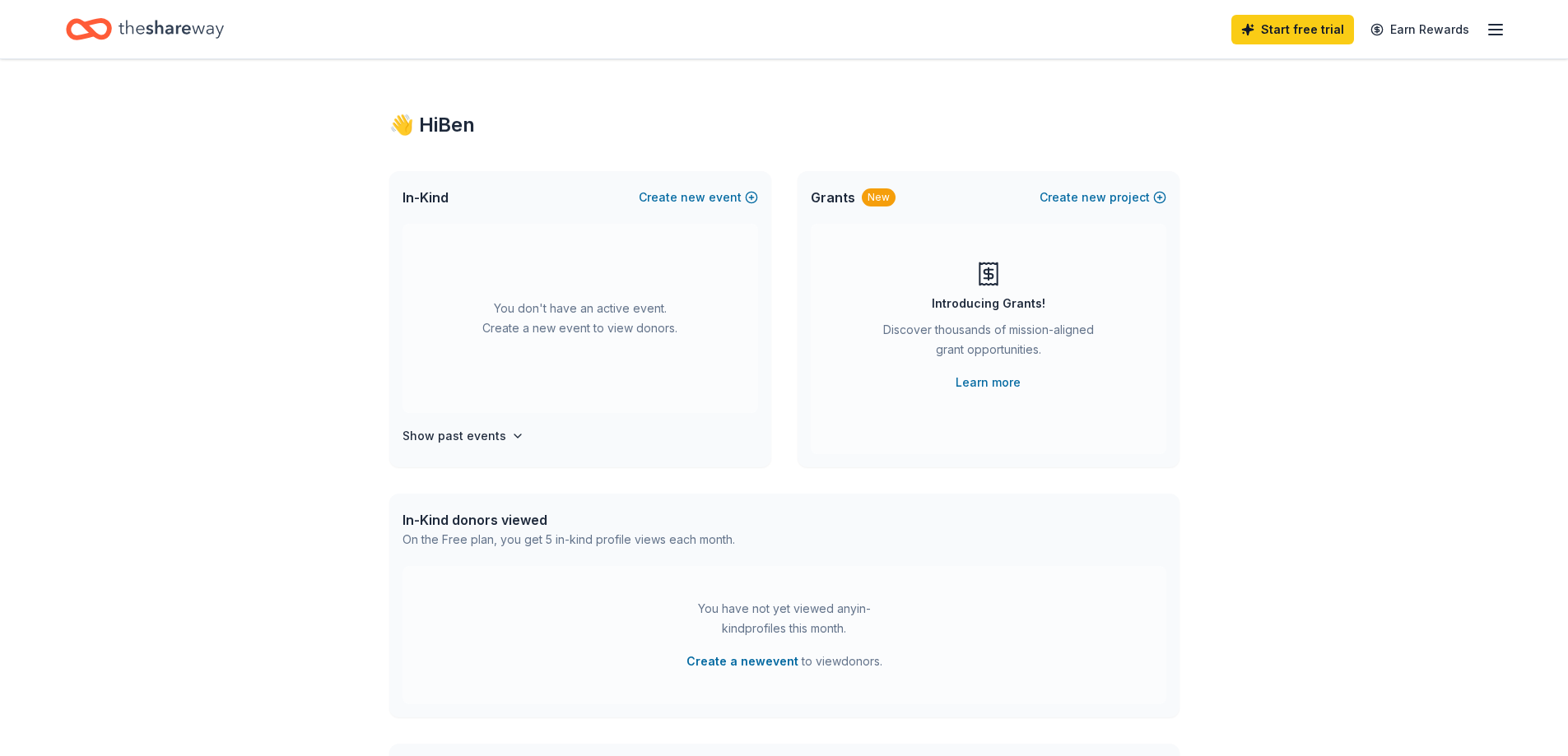
click at [1484, 30] on div "Start free trial Earn Rewards" at bounding box center [1369, 29] width 274 height 39
click at [1498, 30] on line "button" at bounding box center [1495, 30] width 13 height 0
click at [461, 445] on h4 "Show past events" at bounding box center [455, 437] width 103 height 20
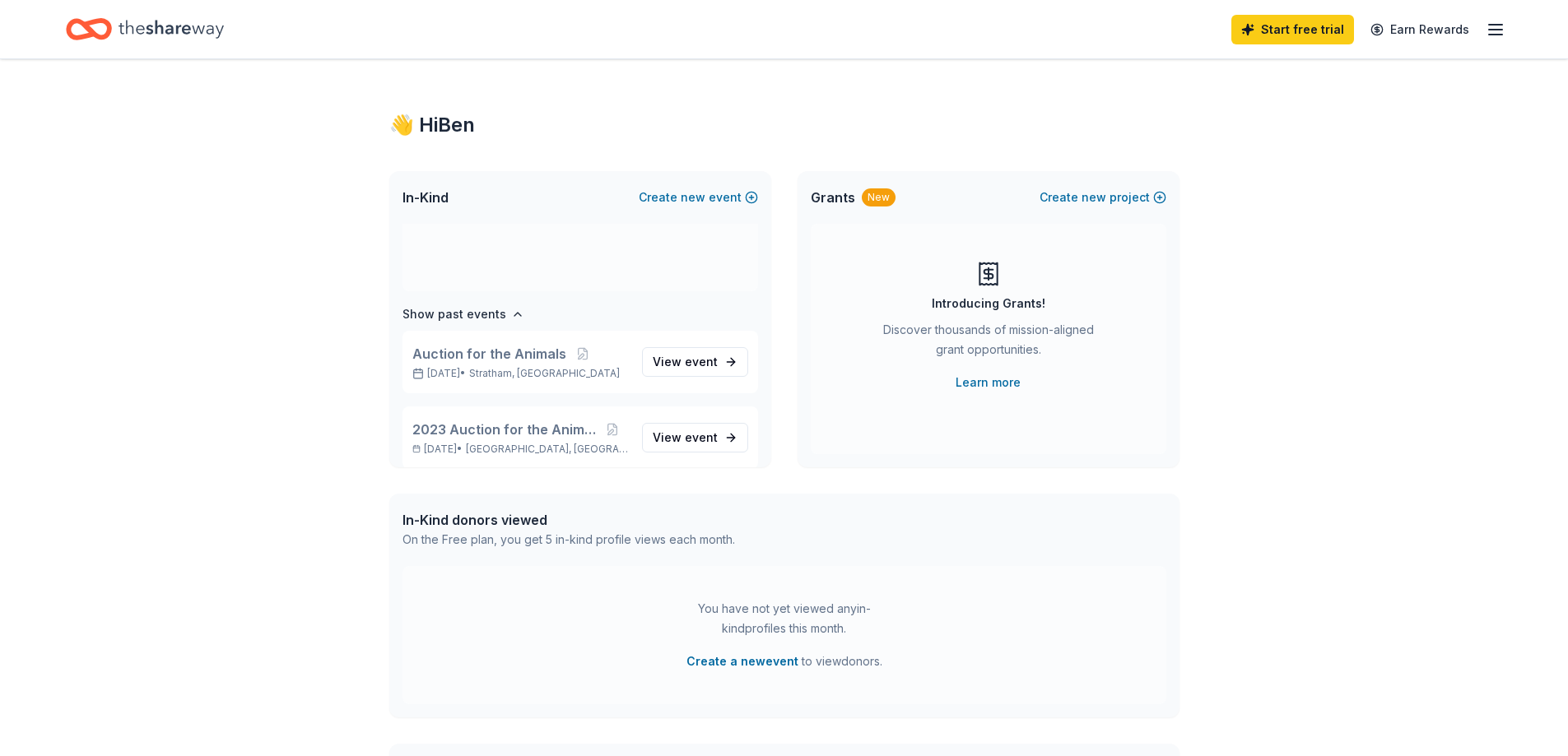
scroll to position [137, 0]
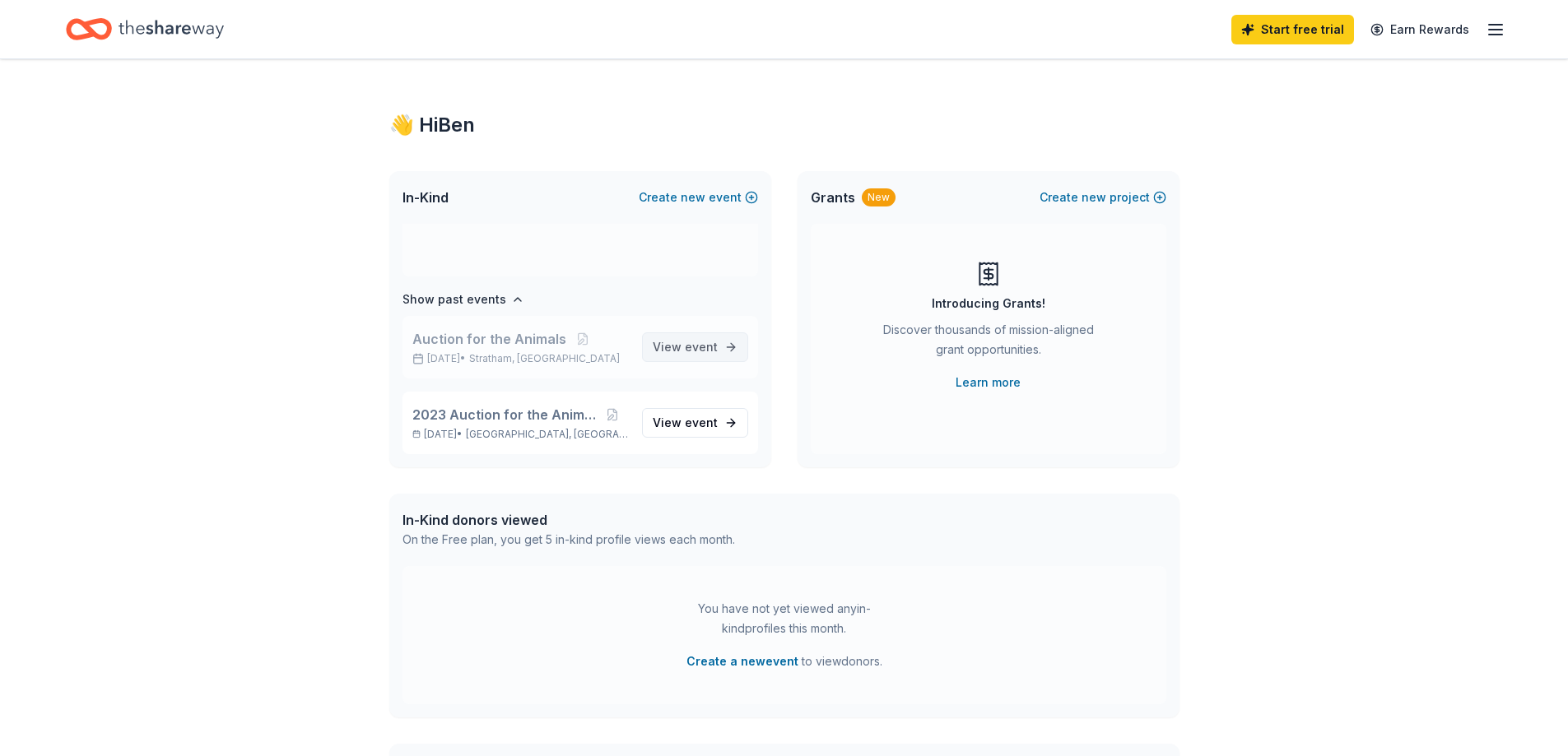
click at [685, 344] on span "event" at bounding box center [701, 347] width 33 height 14
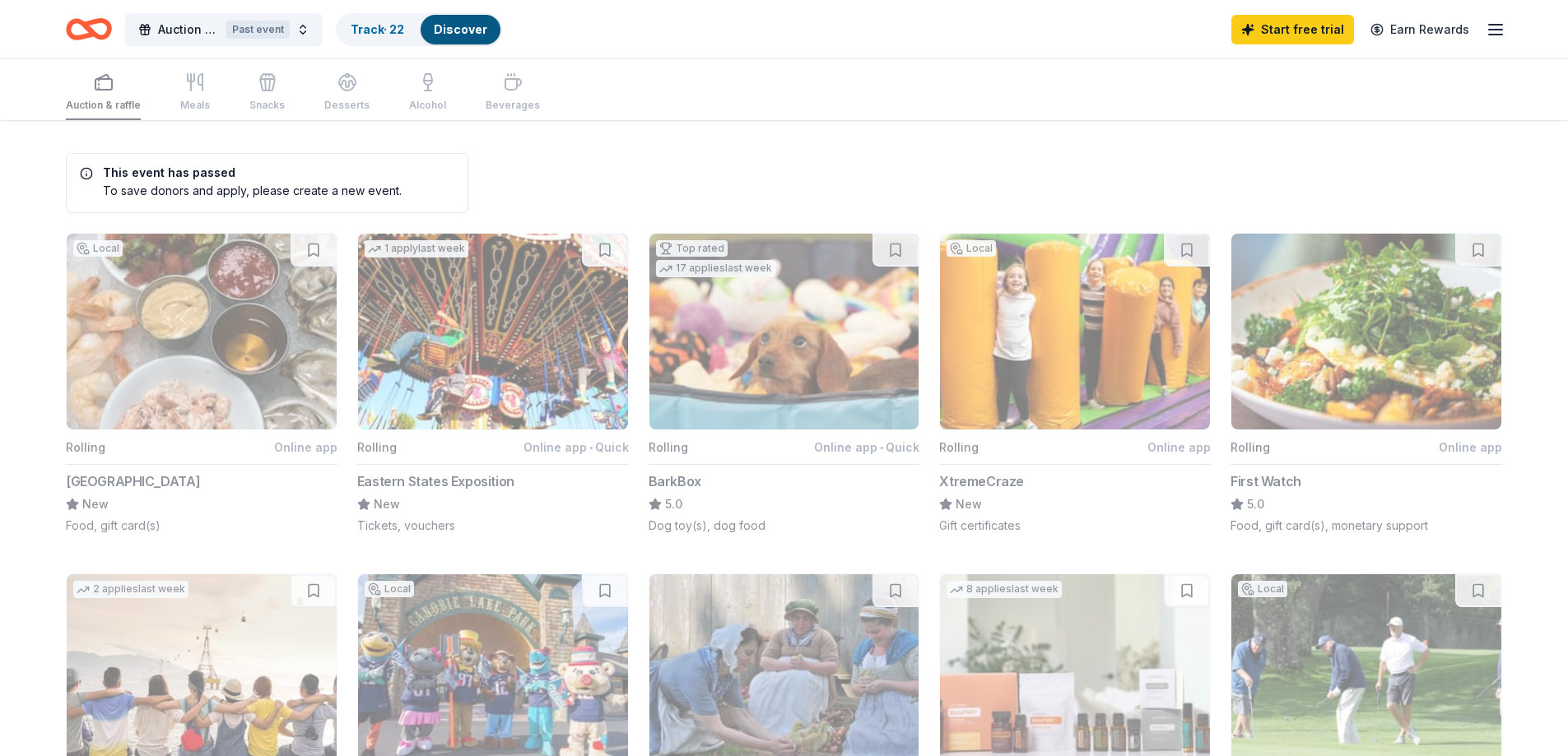
click at [1502, 27] on icon "button" at bounding box center [1496, 30] width 20 height 20
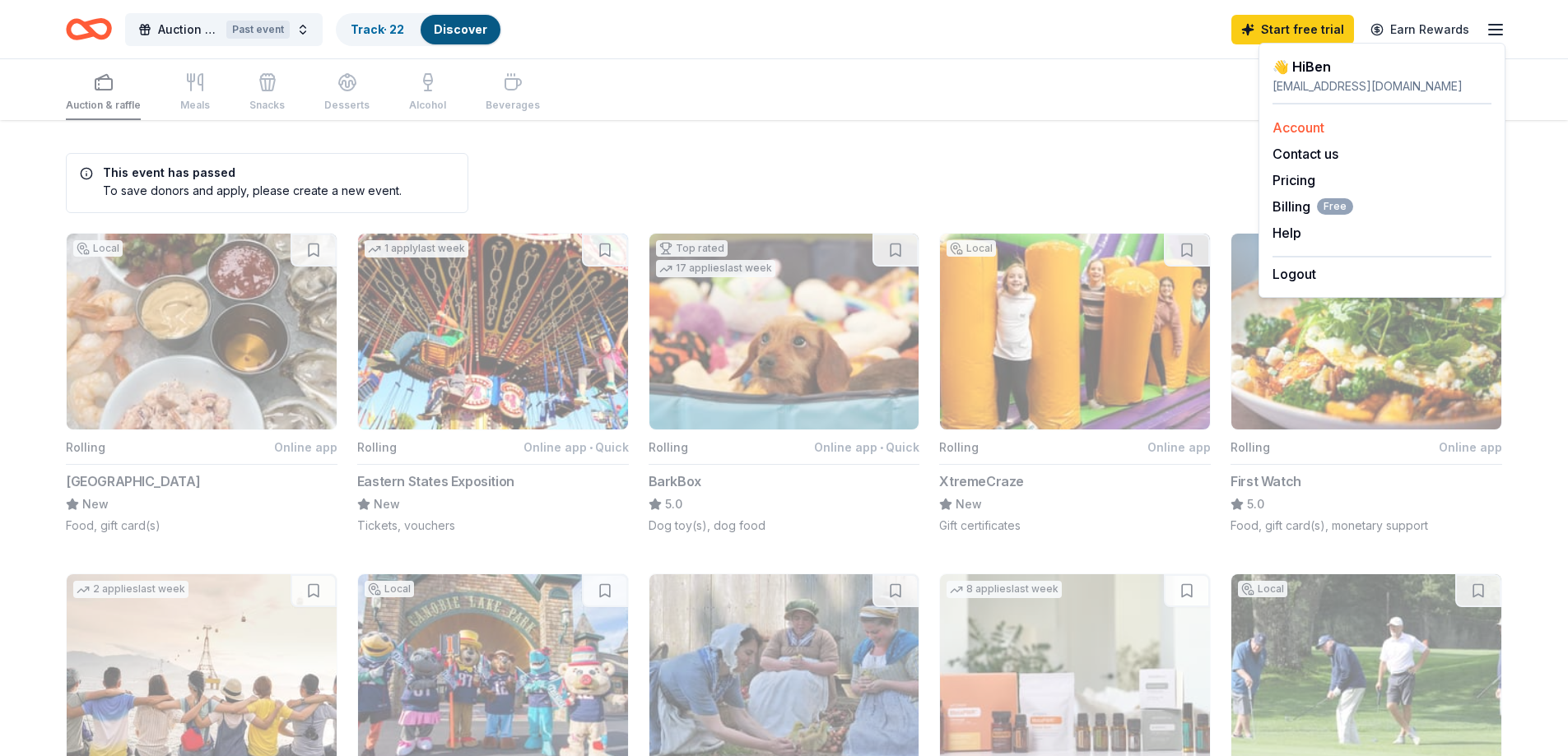
click at [1319, 118] on div "Account" at bounding box center [1381, 128] width 219 height 20
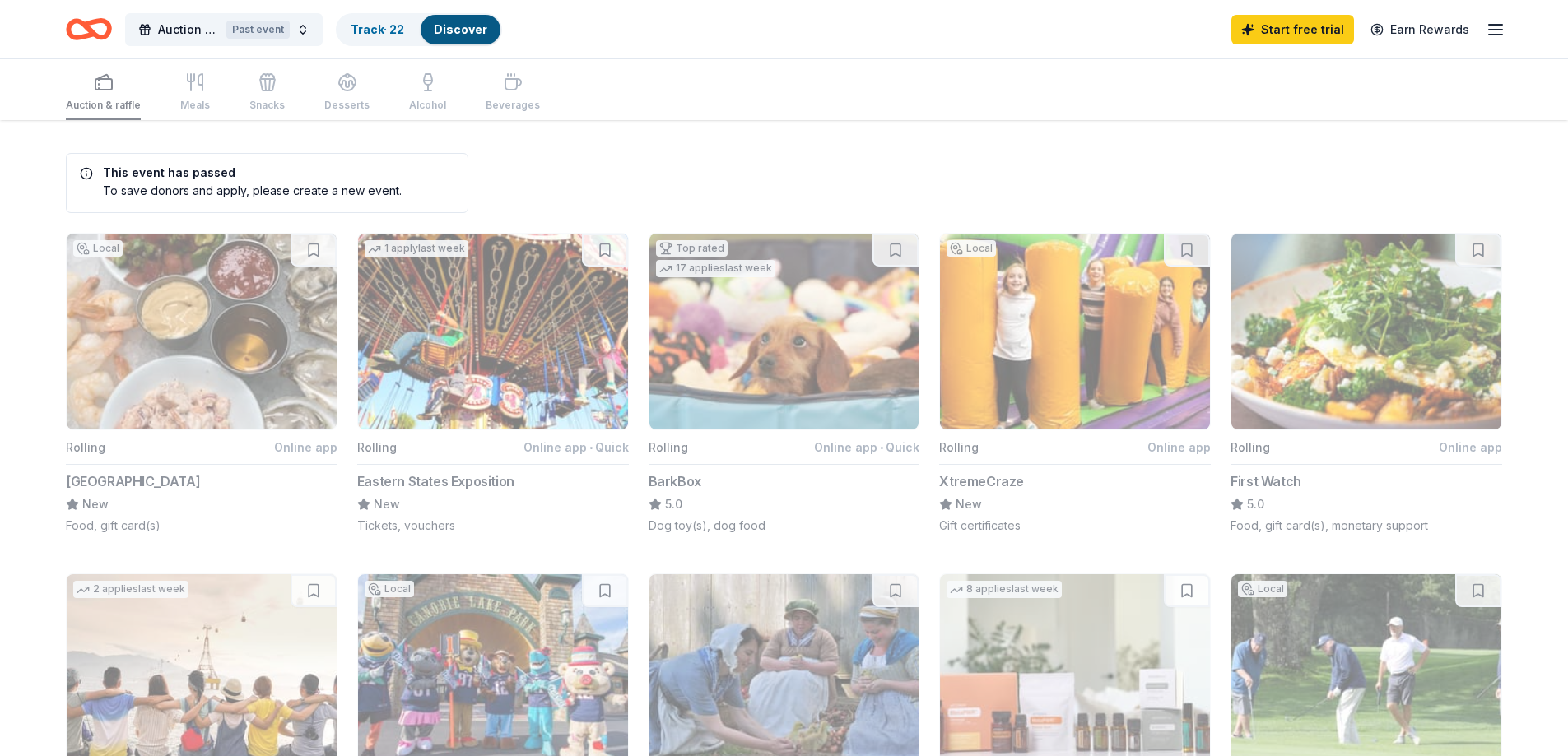
click at [1488, 27] on icon "button" at bounding box center [1496, 30] width 20 height 20
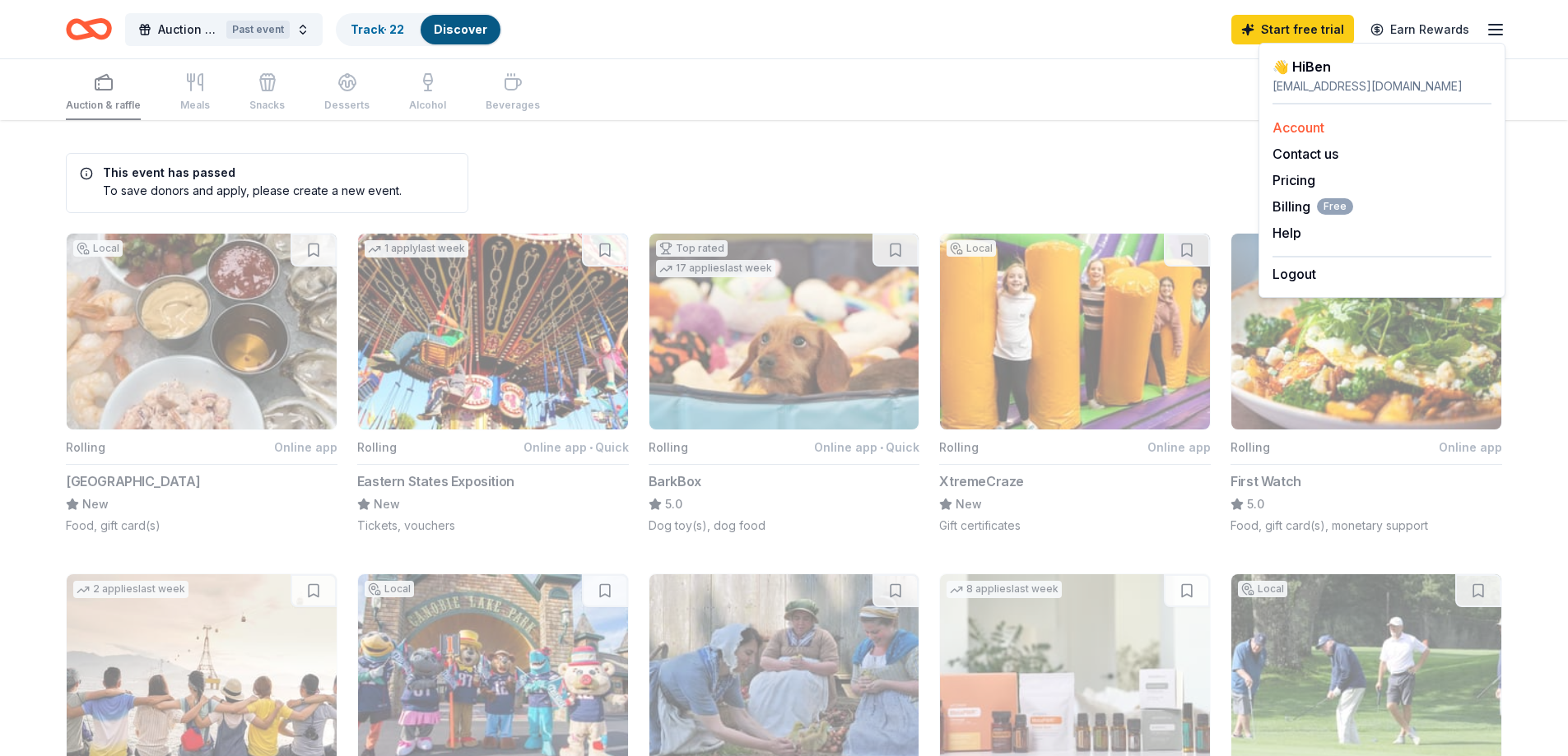
click at [1299, 125] on link "Account" at bounding box center [1298, 127] width 52 height 17
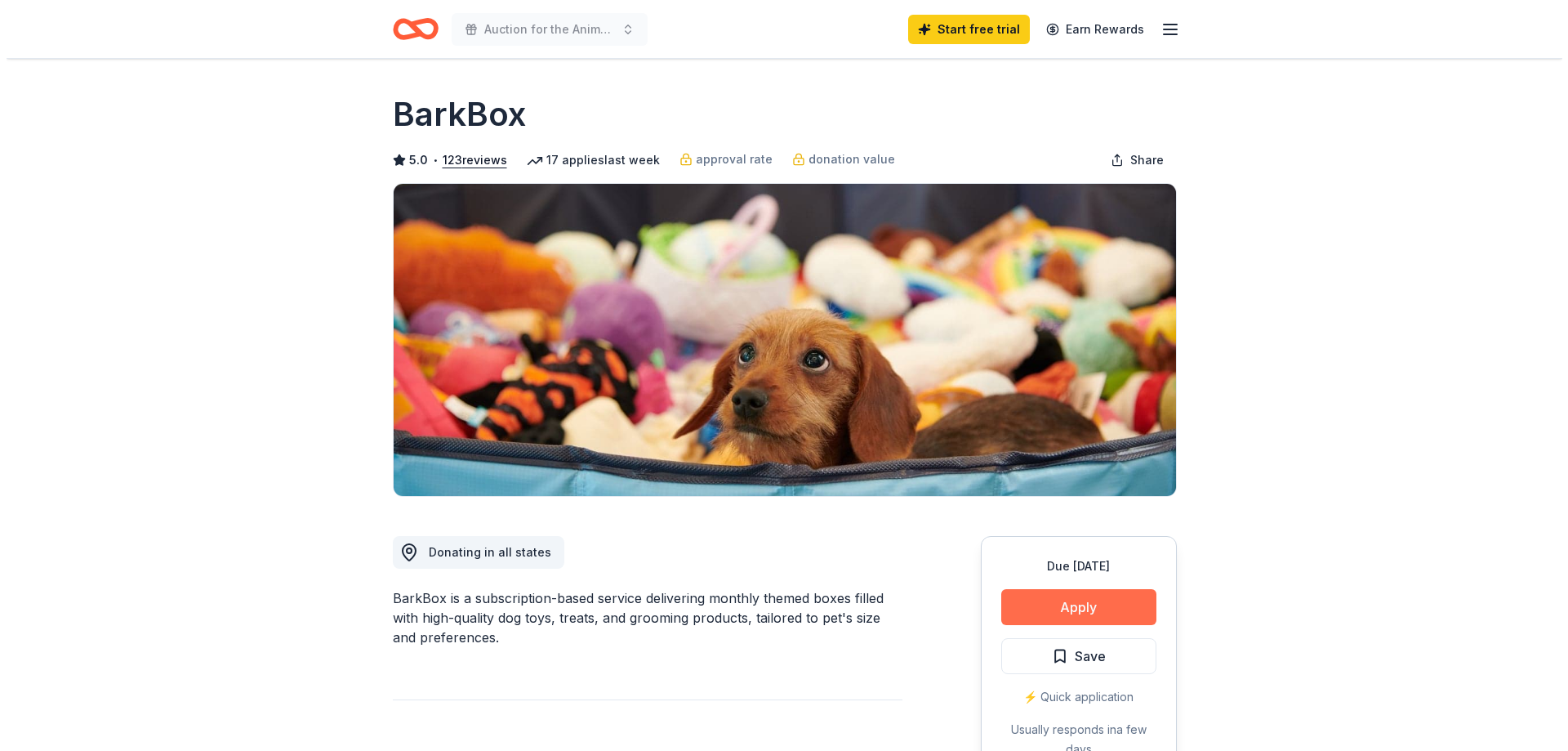
scroll to position [245, 0]
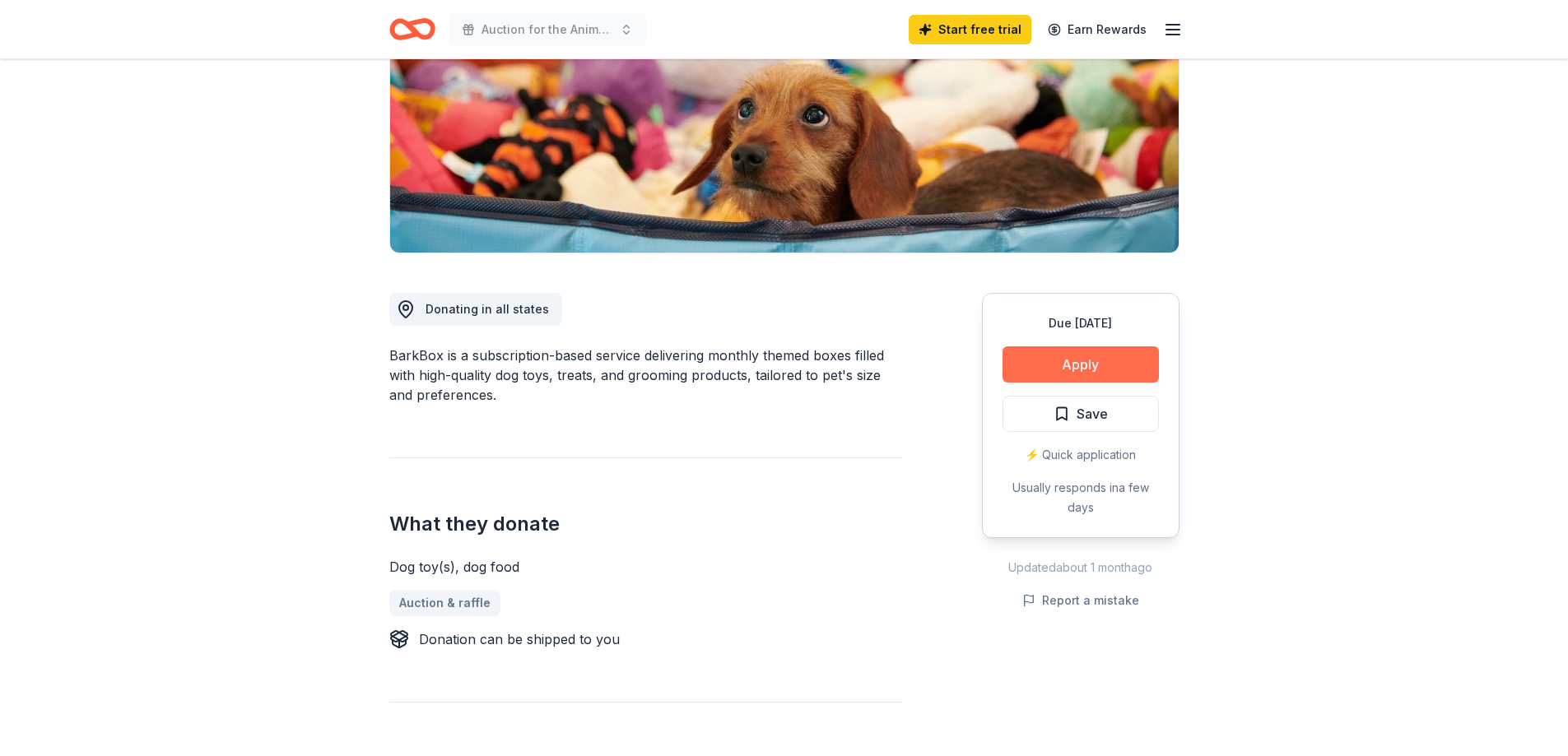
click at [1083, 364] on button "Apply" at bounding box center [1081, 364] width 157 height 36
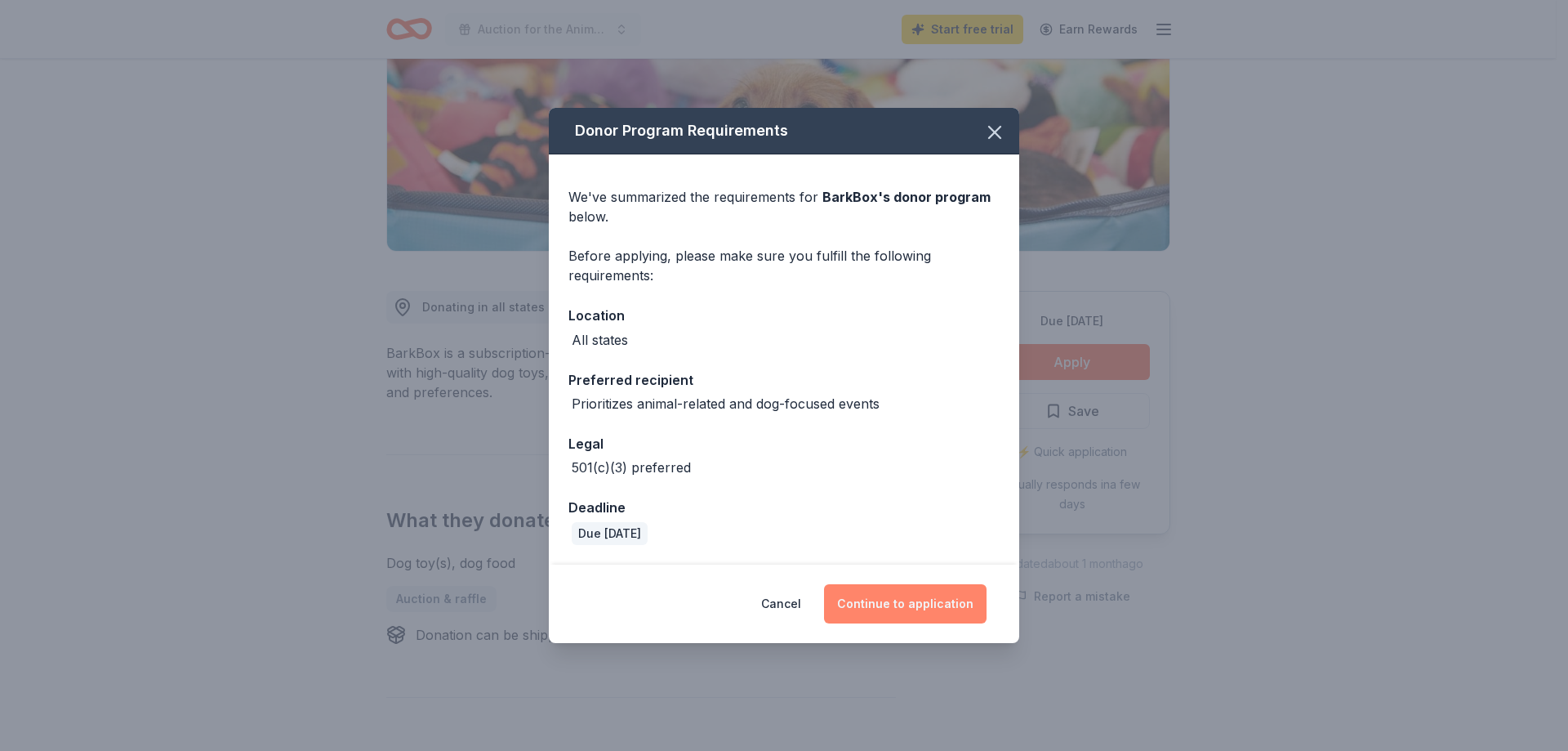
click at [915, 598] on button "Continue to application" at bounding box center [905, 604] width 163 height 39
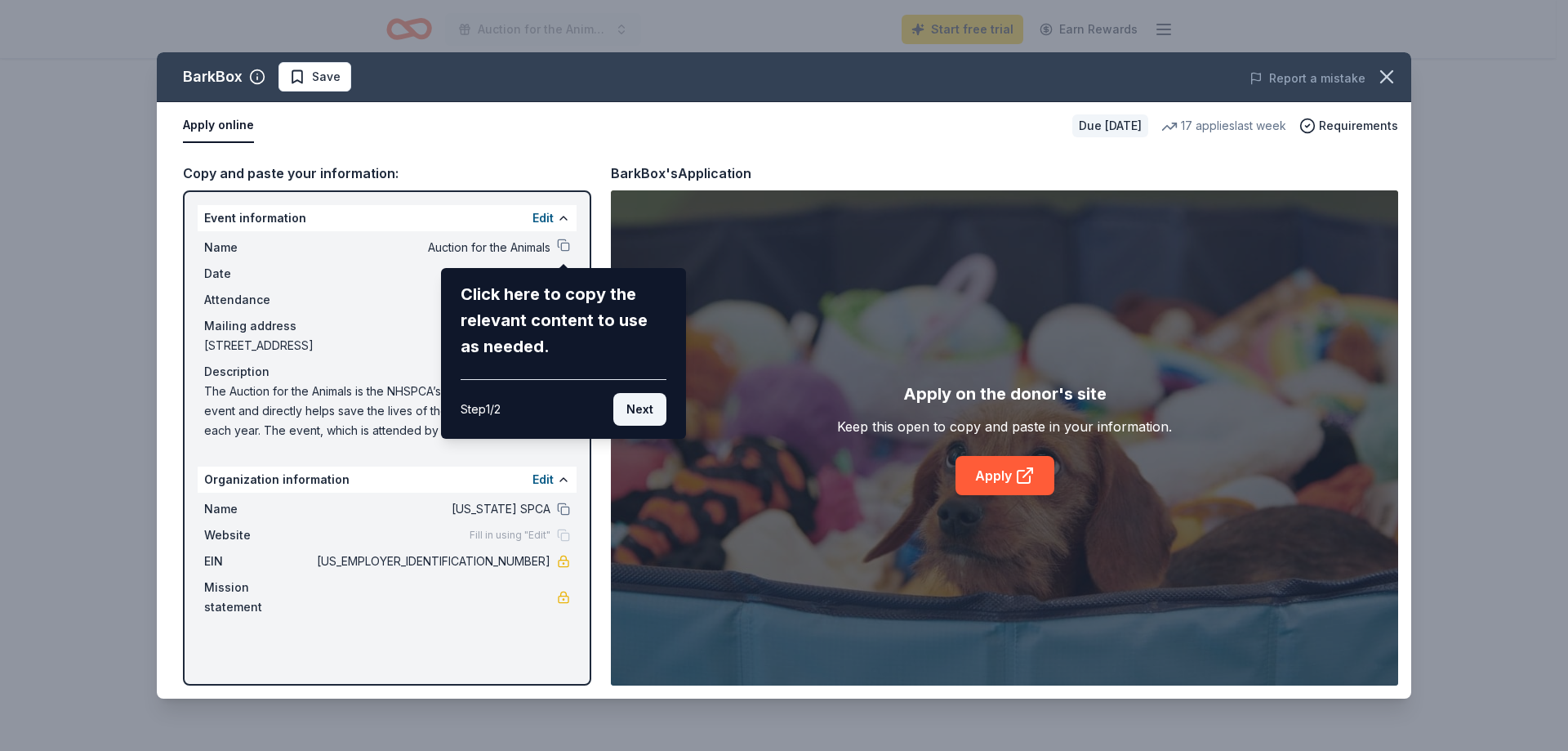
click at [637, 410] on button "Next" at bounding box center [640, 409] width 53 height 33
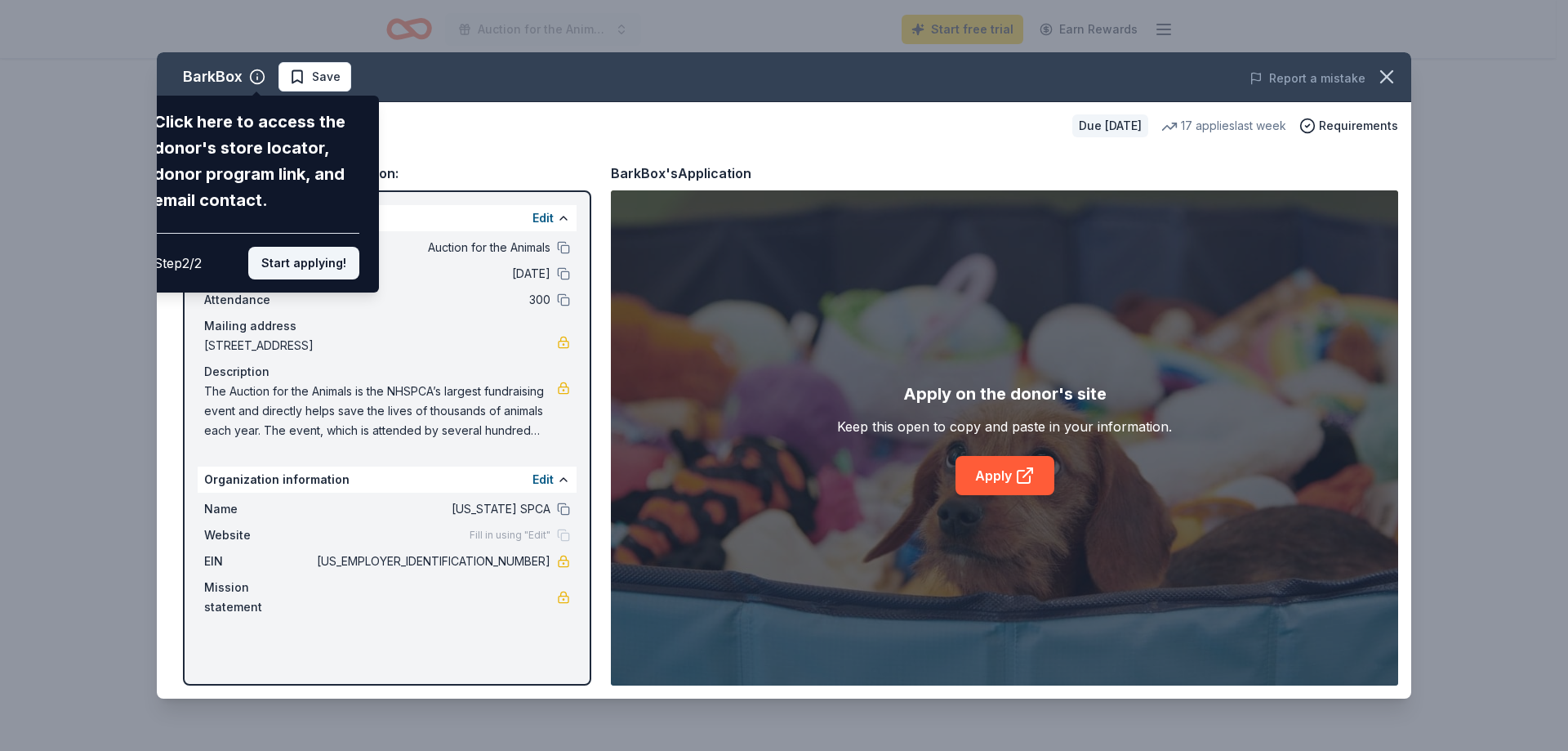
click at [288, 272] on button "Start applying!" at bounding box center [303, 262] width 111 height 33
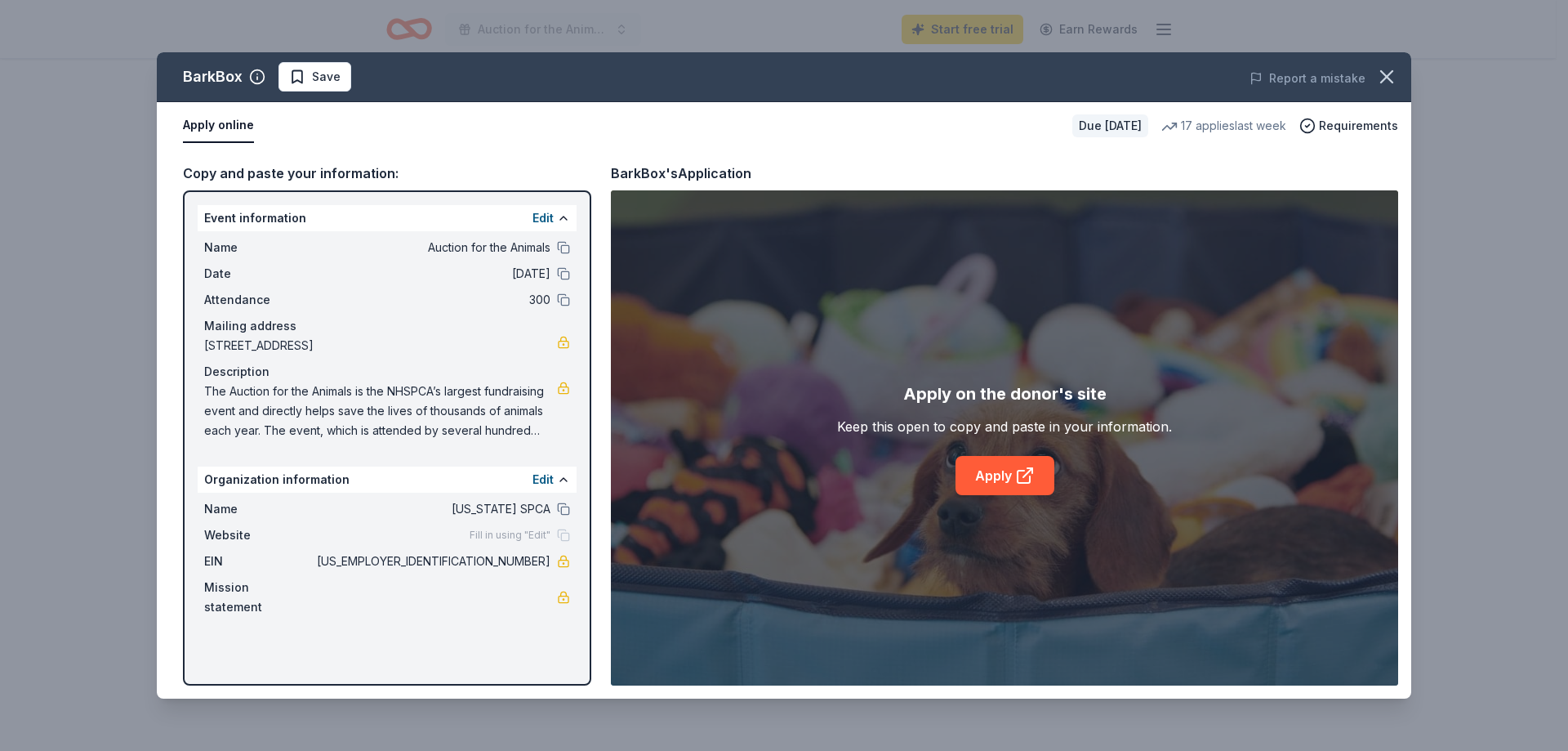
click at [530, 534] on span "Fill in using "Edit"" at bounding box center [510, 535] width 81 height 13
click at [550, 485] on button "Edit" at bounding box center [544, 480] width 22 height 20
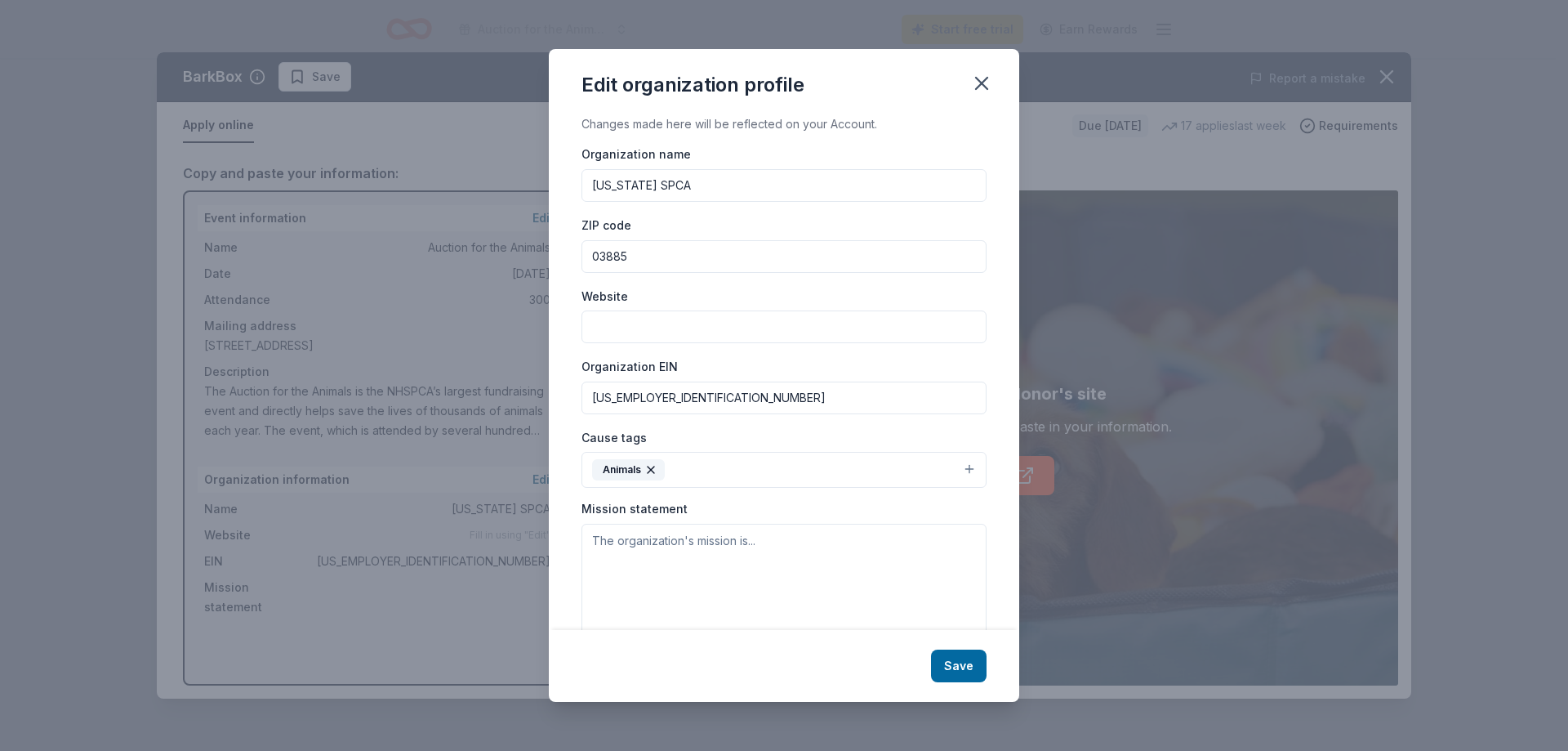
click at [658, 323] on input "Website" at bounding box center [783, 326] width 405 height 33
type input "[DOMAIN_NAME]"
click at [783, 545] on textarea at bounding box center [783, 580] width 405 height 112
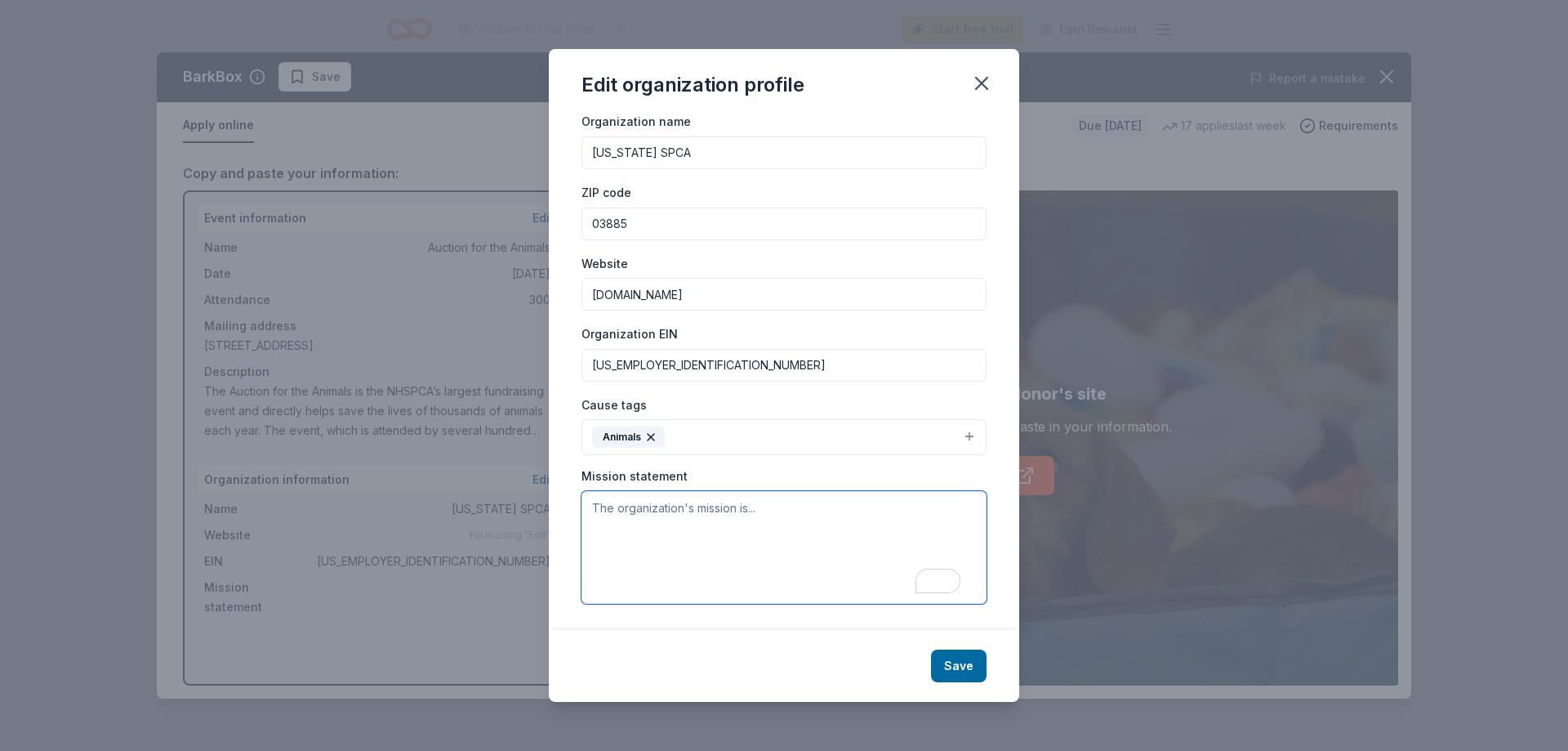
paste textarea "The mission of the [US_STATE] SPCA is to save the lives of companion animals th…"
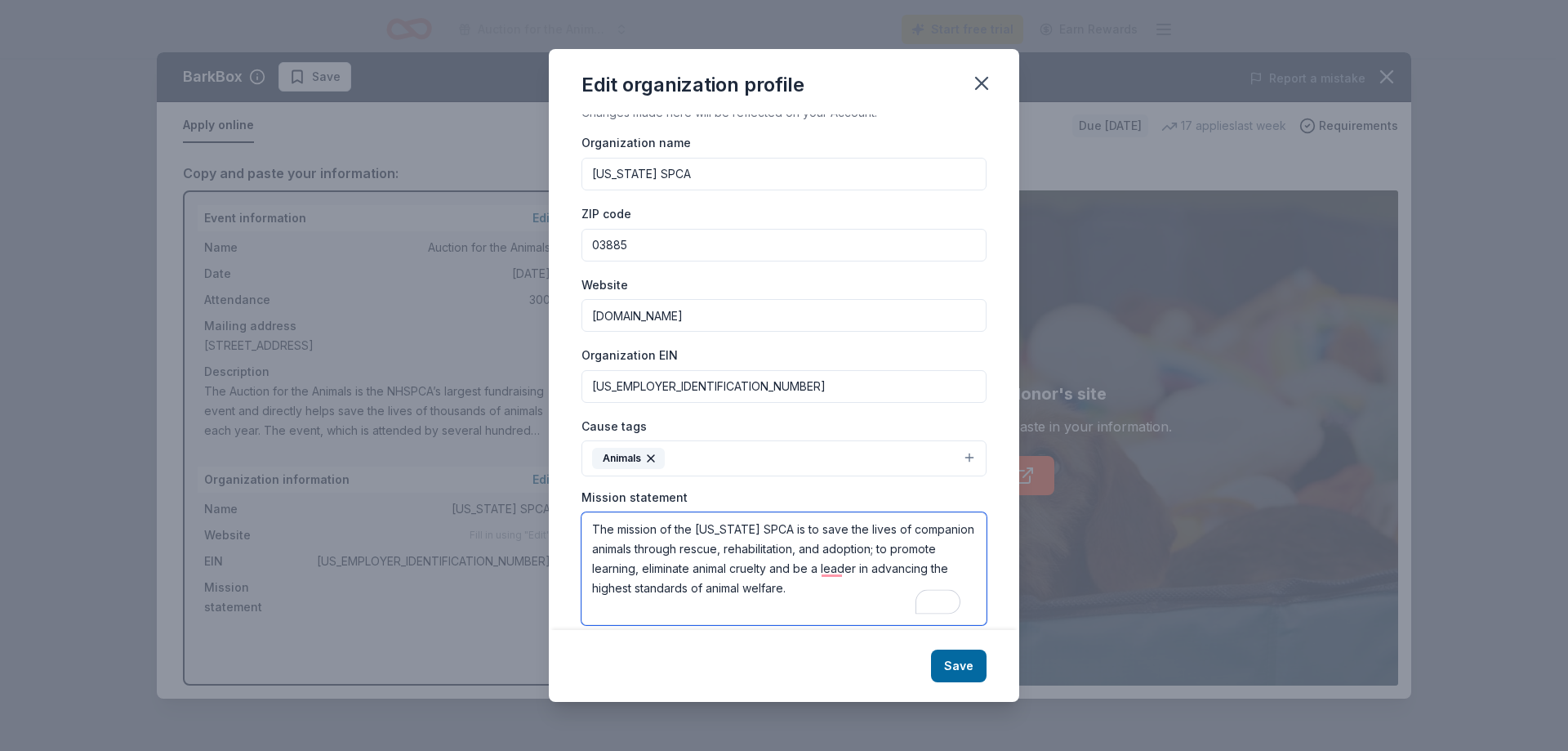
scroll to position [0, 0]
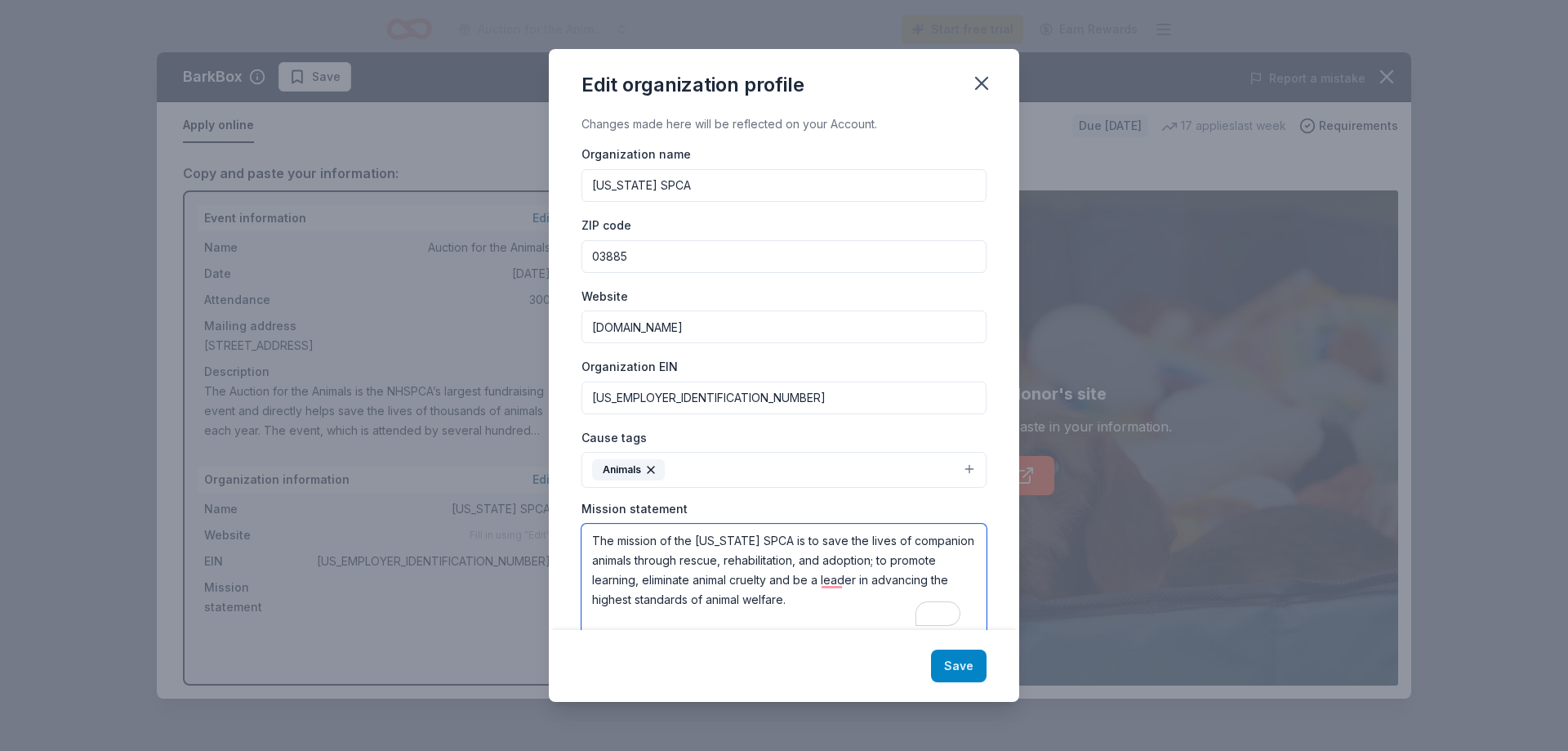
type textarea "The mission of the [US_STATE] SPCA is to save the lives of companion animals th…"
click at [965, 678] on button "Save" at bounding box center [958, 665] width 55 height 33
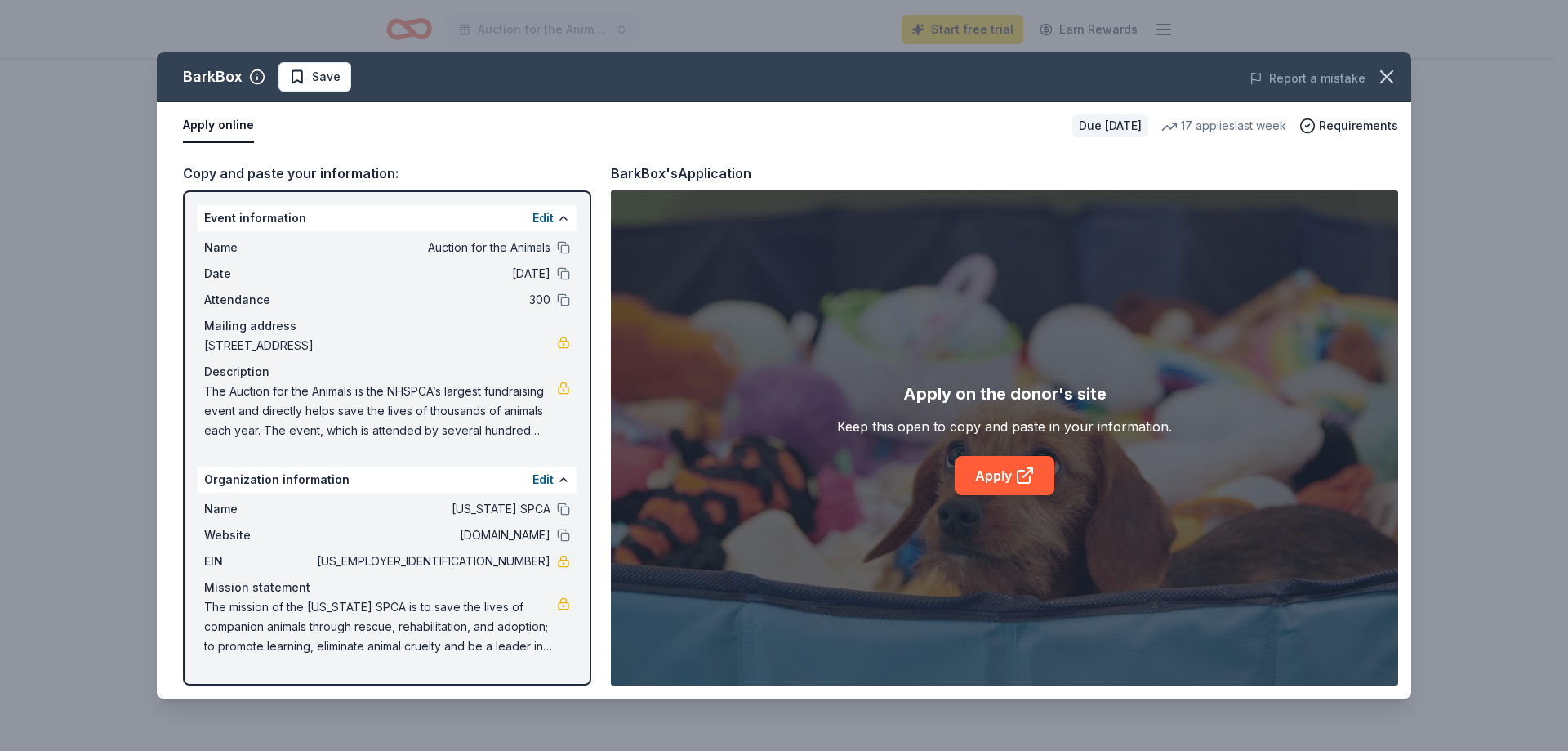
click at [473, 424] on span "The Auction for the Animals is the NHSPCA’s largest fundraising event and direc…" at bounding box center [380, 411] width 353 height 59
click at [548, 221] on button "Edit" at bounding box center [544, 218] width 22 height 20
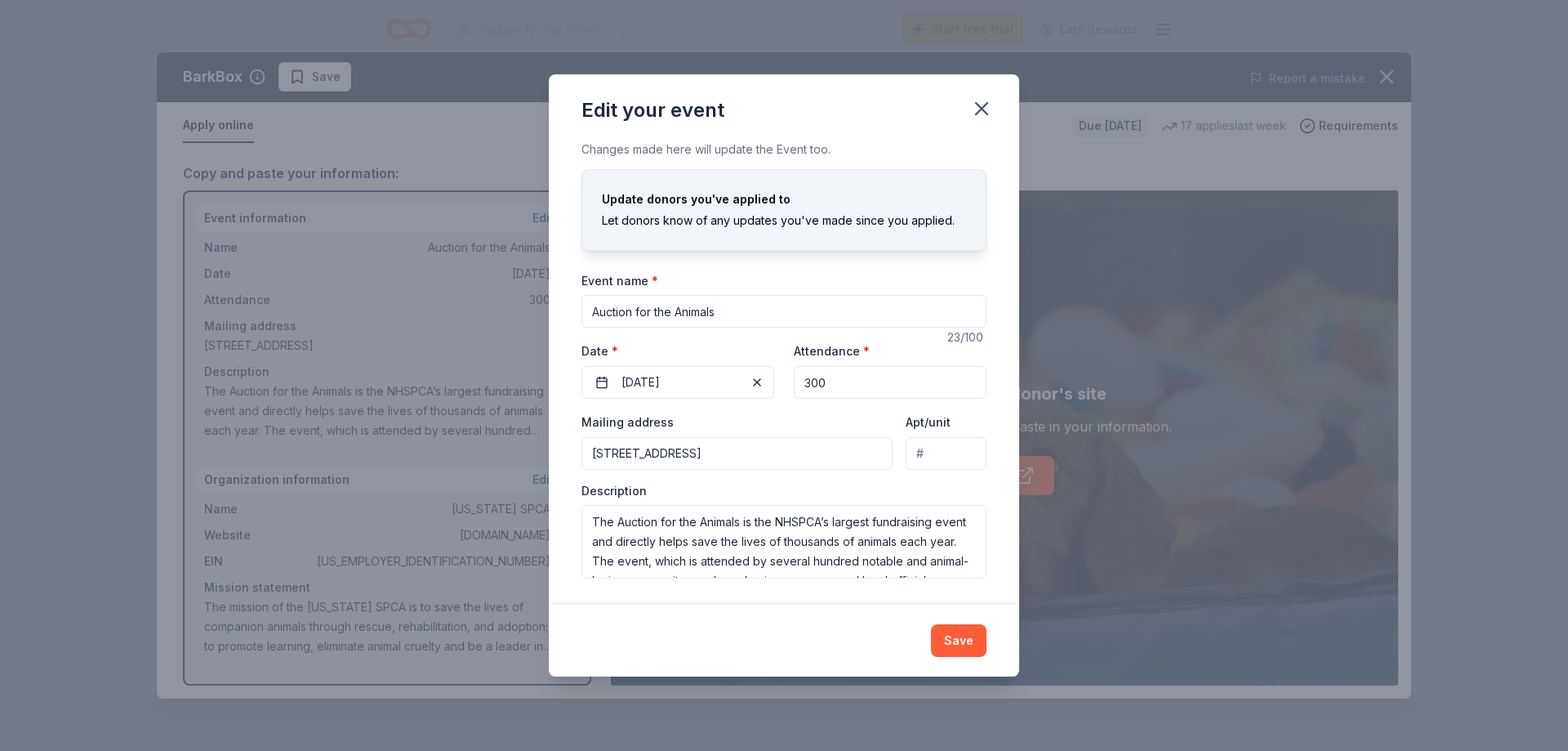
scroll to position [79, 0]
click at [959, 647] on button "Save" at bounding box center [958, 641] width 55 height 33
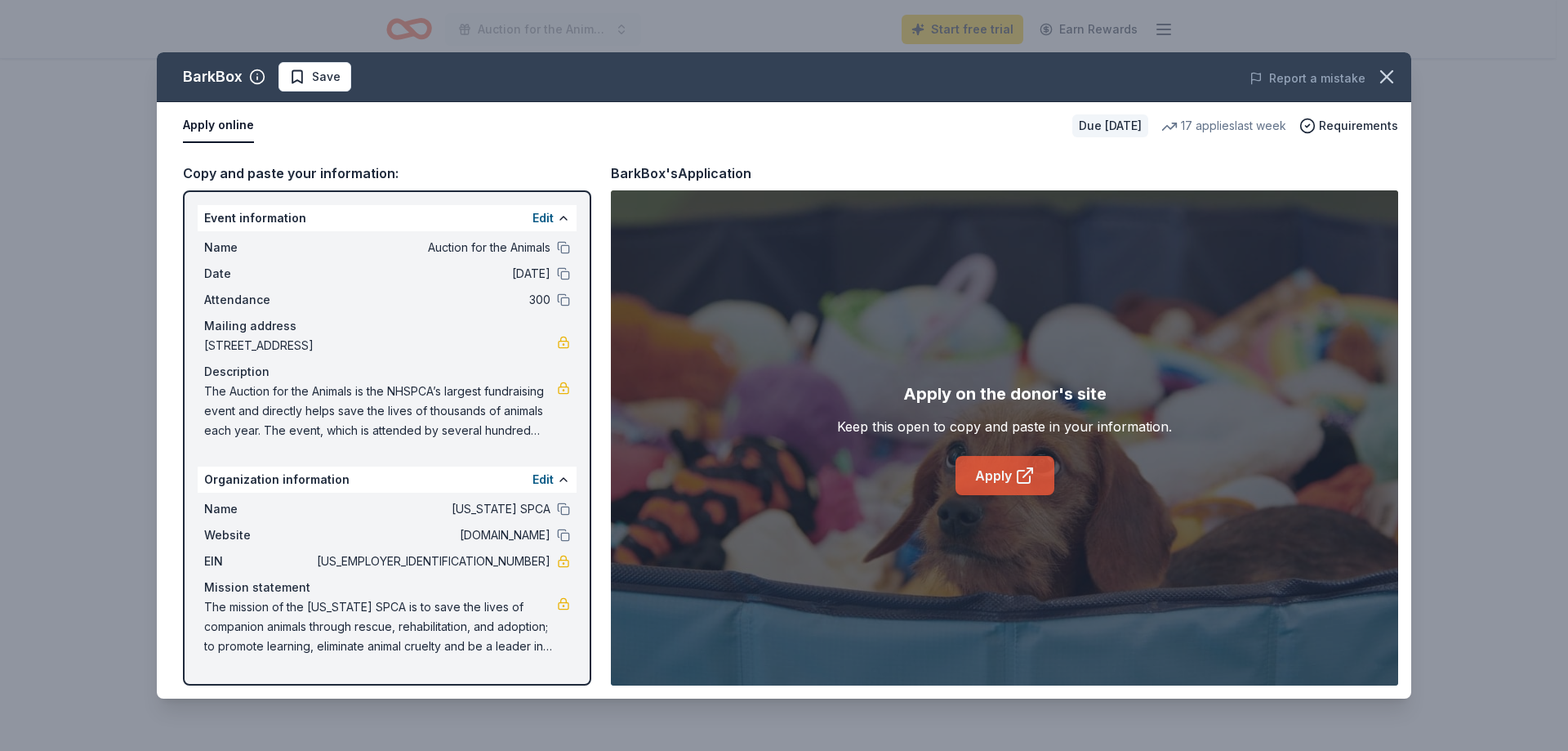
click at [1015, 478] on icon at bounding box center [1025, 476] width 20 height 20
click at [539, 222] on button "Edit" at bounding box center [544, 218] width 22 height 20
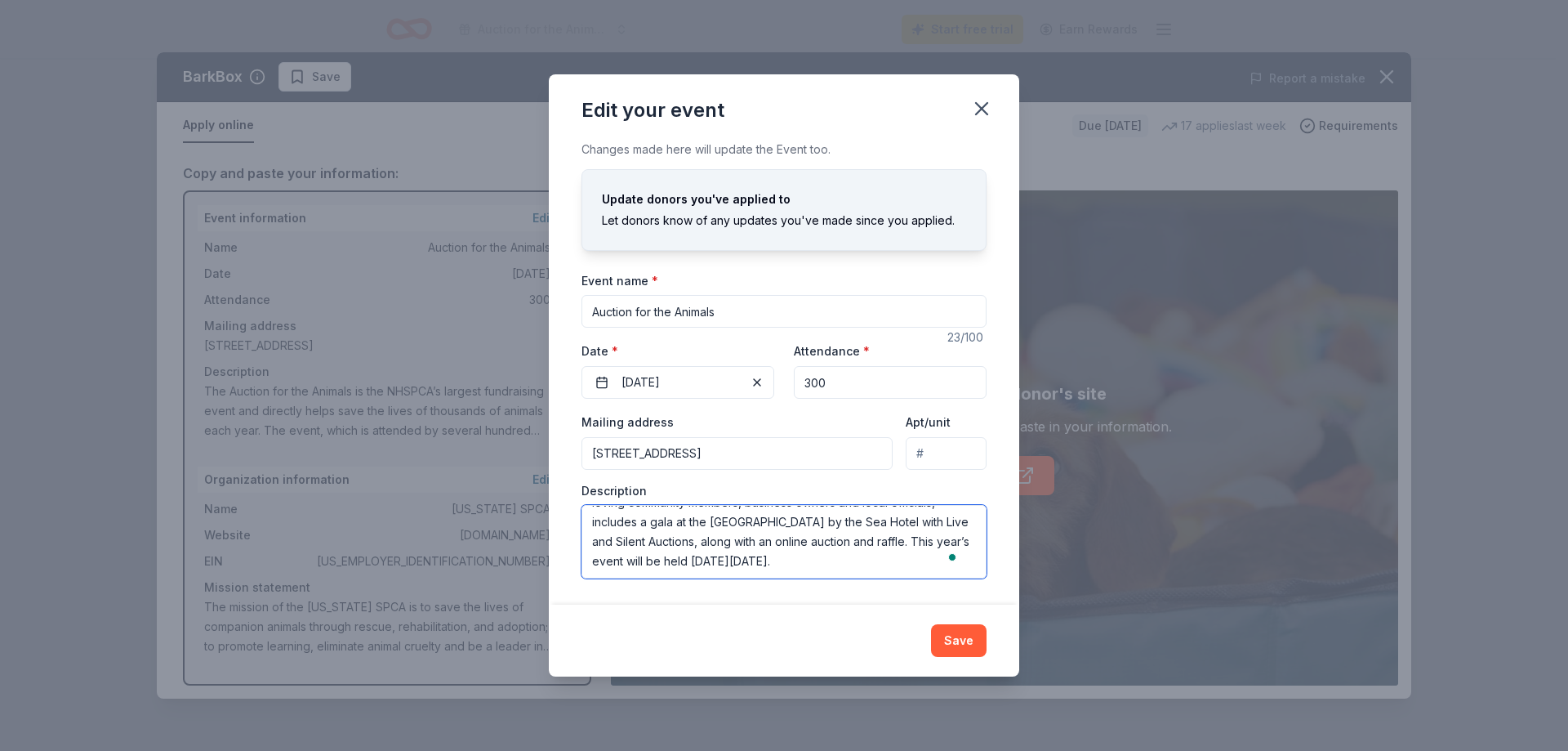
drag, startPoint x: 593, startPoint y: 520, endPoint x: 983, endPoint y: 609, distance: 400.0
click at [983, 609] on div "Edit your event Changes made here will update the Event too. Update donors you'…" at bounding box center [784, 375] width 471 height 602
click at [477, 489] on div "Edit your event Changes made here will update the Event too. Update donors you'…" at bounding box center [784, 376] width 1568 height 751
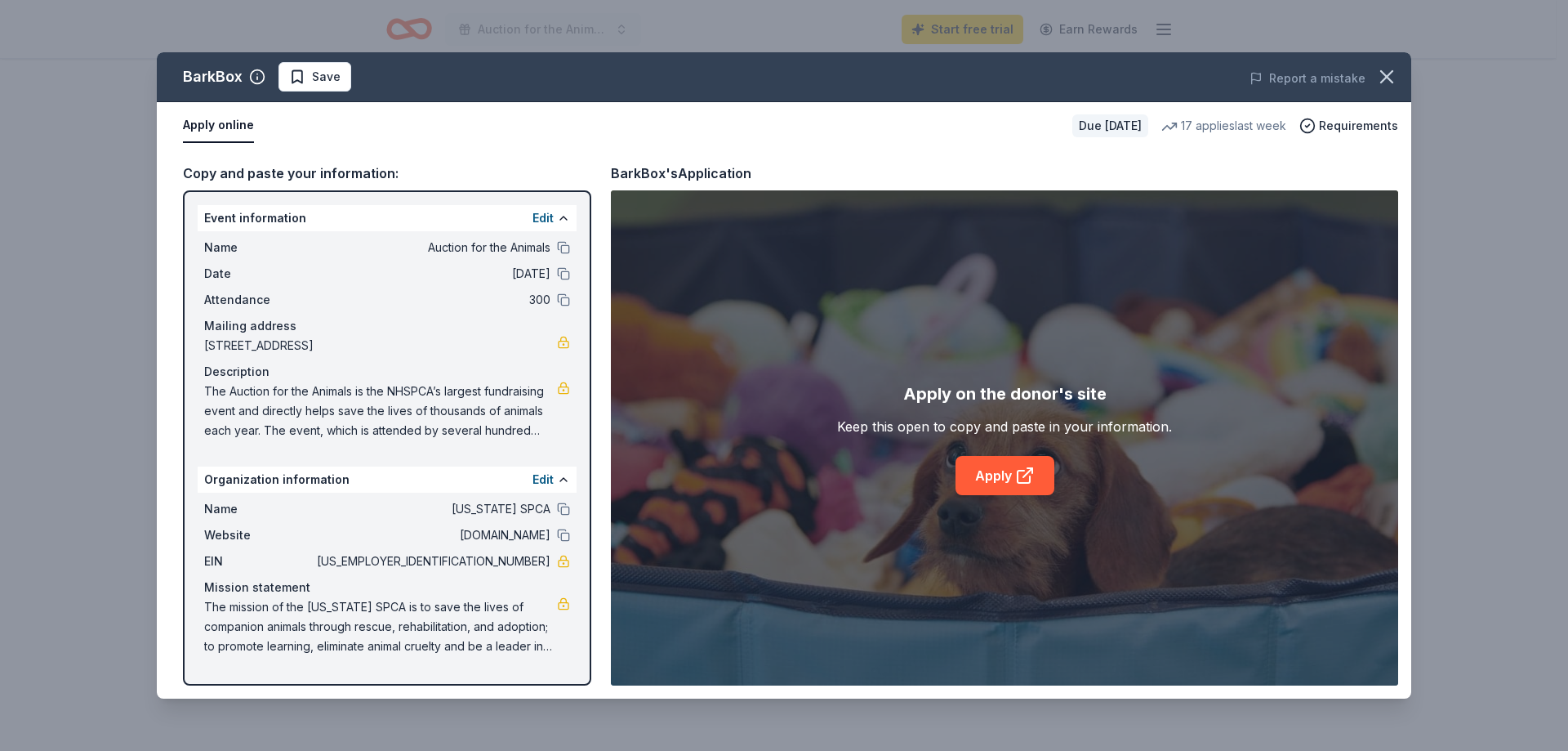
drag, startPoint x: 480, startPoint y: 559, endPoint x: 549, endPoint y: 565, distance: 69.3
click at [549, 565] on span "[US_EMPLOYER_IDENTIFICATION_NUMBER]" at bounding box center [431, 562] width 237 height 20
click at [548, 478] on button "Edit" at bounding box center [544, 480] width 22 height 20
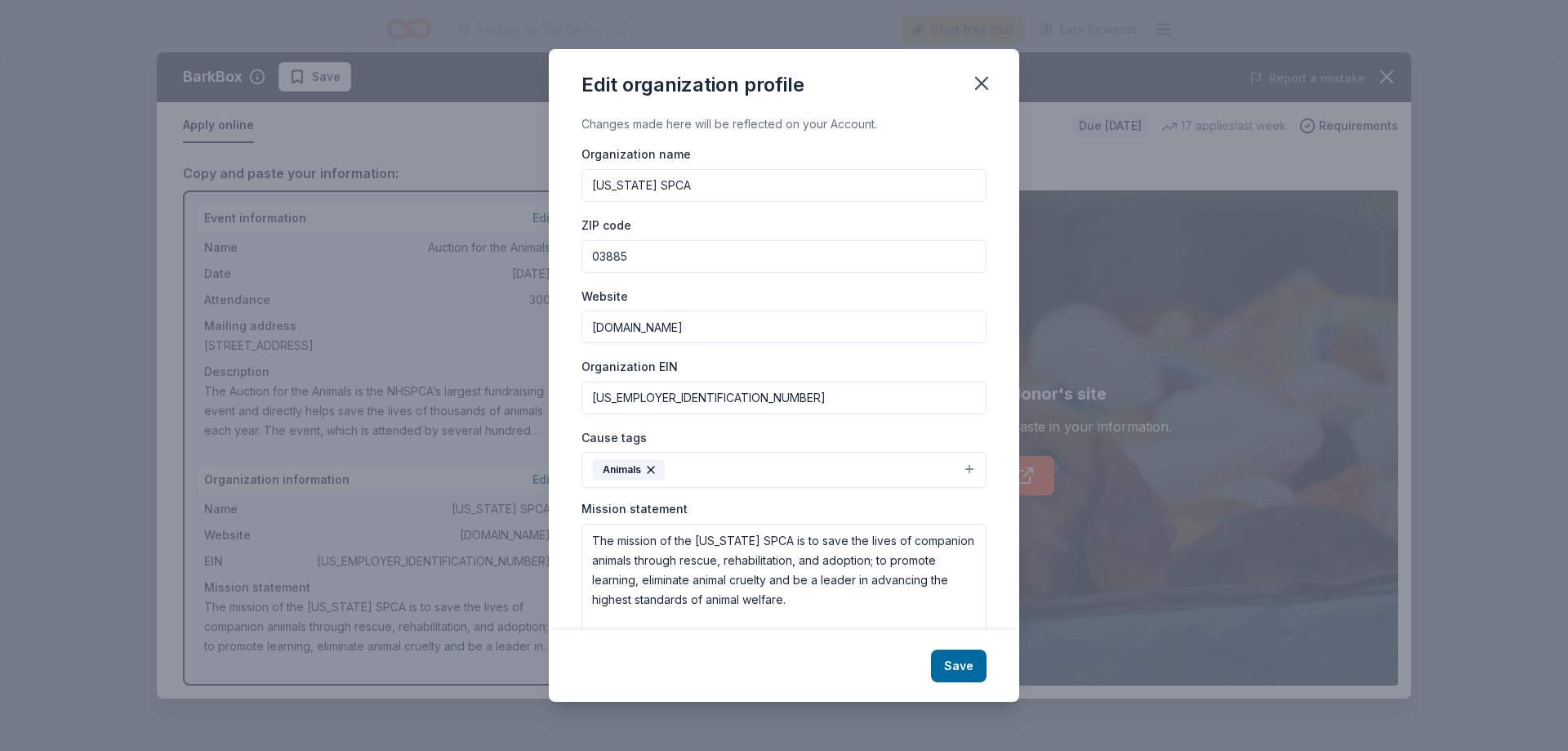
drag, startPoint x: 671, startPoint y: 397, endPoint x: 549, endPoint y: 391, distance: 122.1
click at [549, 391] on div "Changes made here will be reflected on your Account. Organization name [US_STAT…" at bounding box center [784, 372] width 471 height 514
click at [971, 87] on icon "button" at bounding box center [981, 83] width 23 height 23
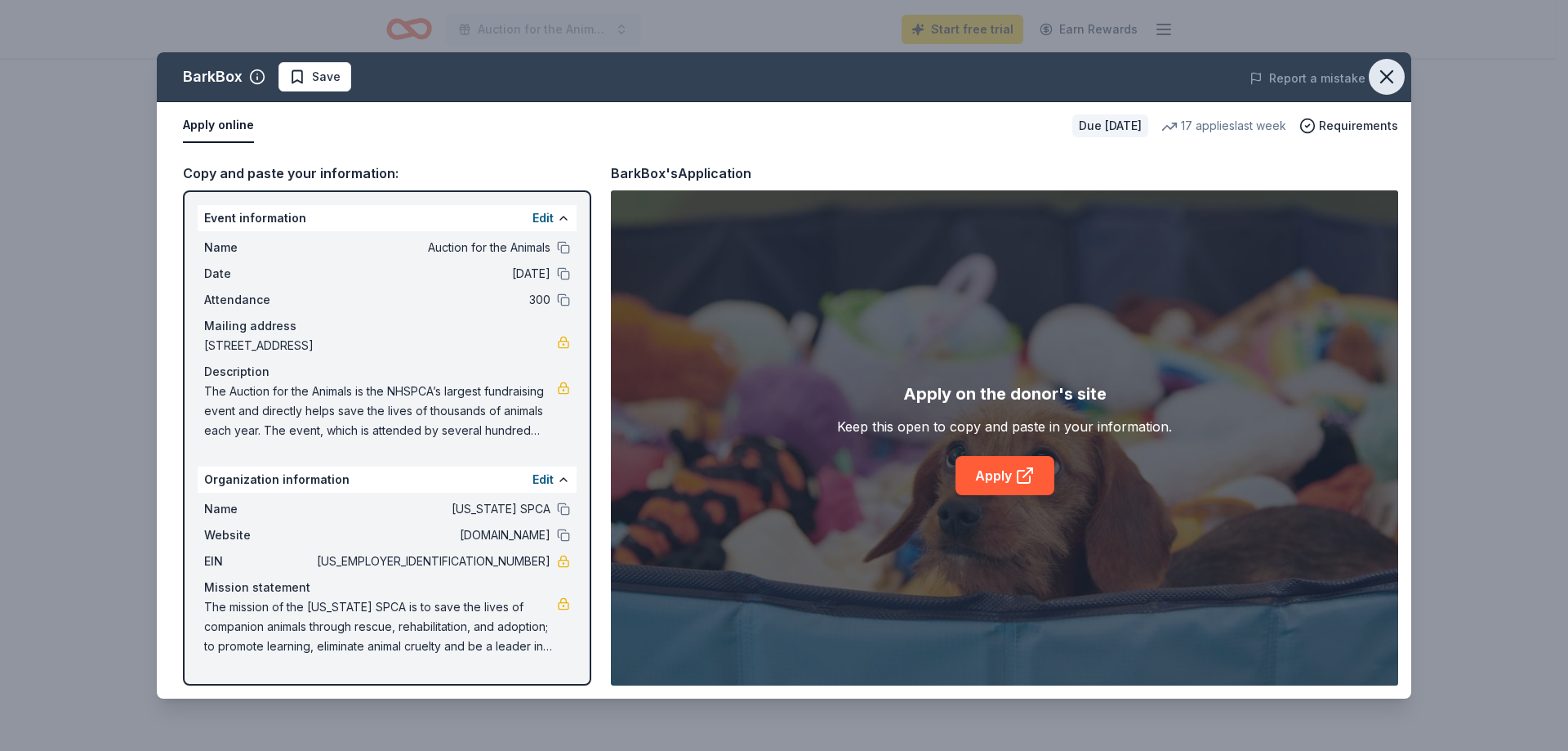
click at [1382, 69] on icon "button" at bounding box center [1387, 76] width 23 height 23
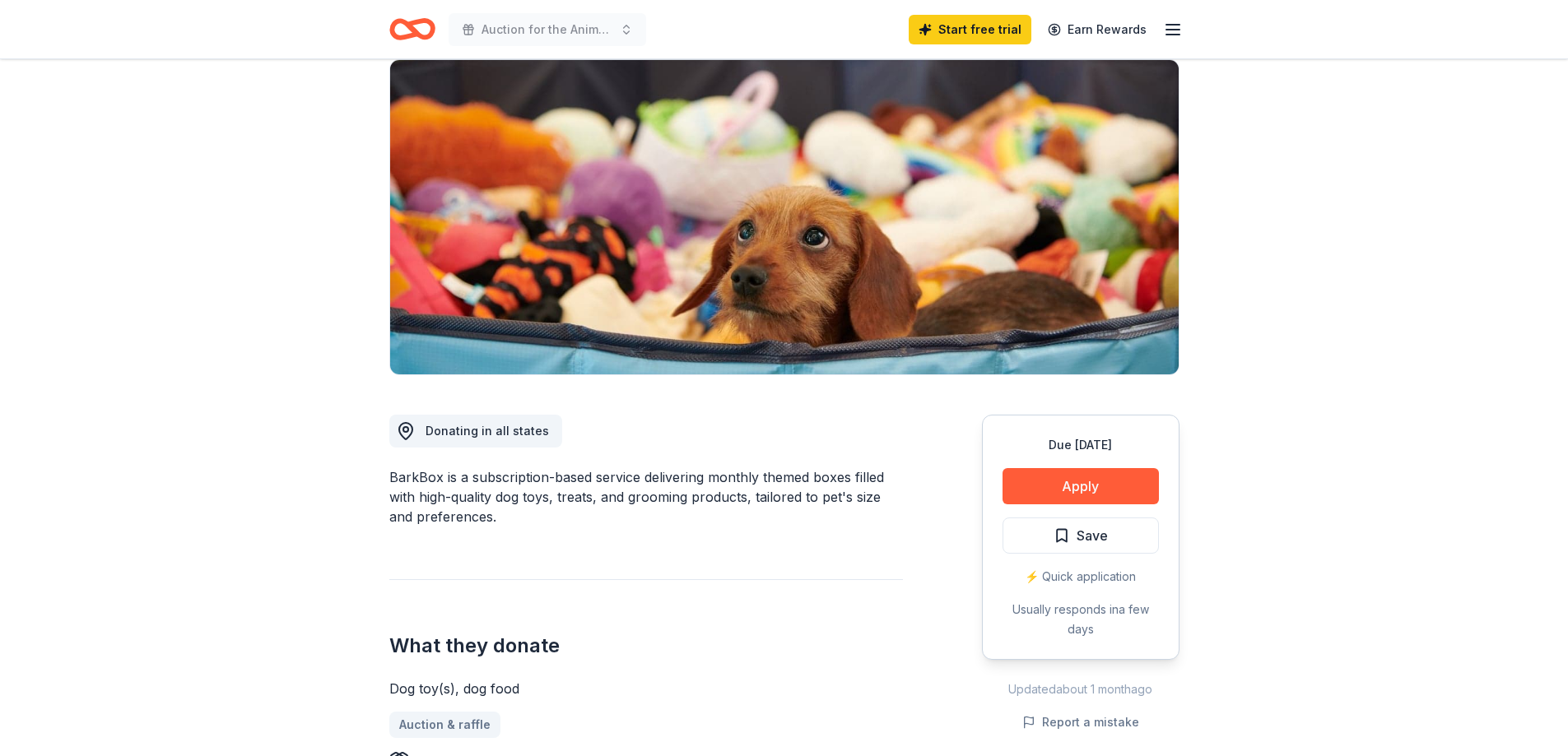
scroll to position [0, 0]
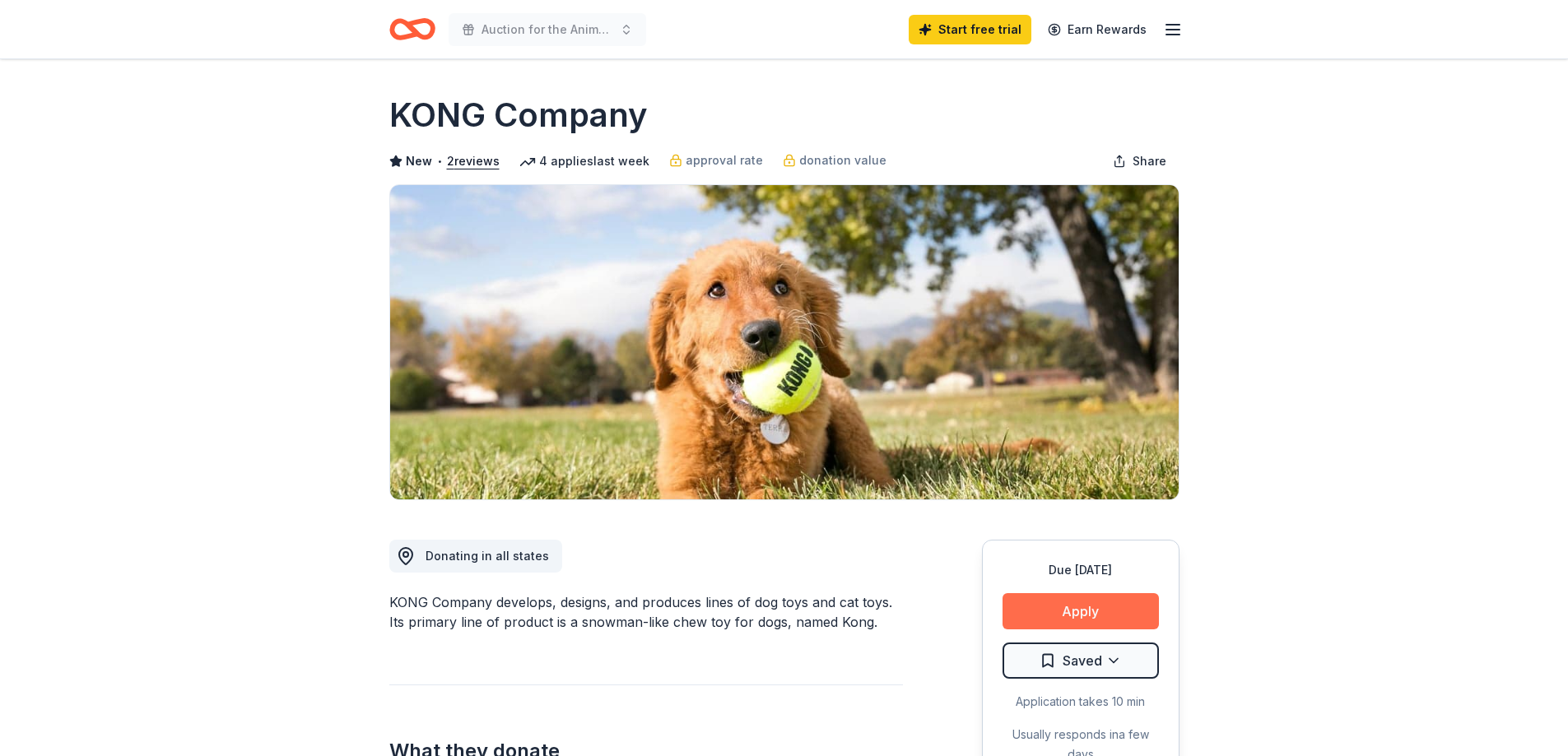
scroll to position [165, 0]
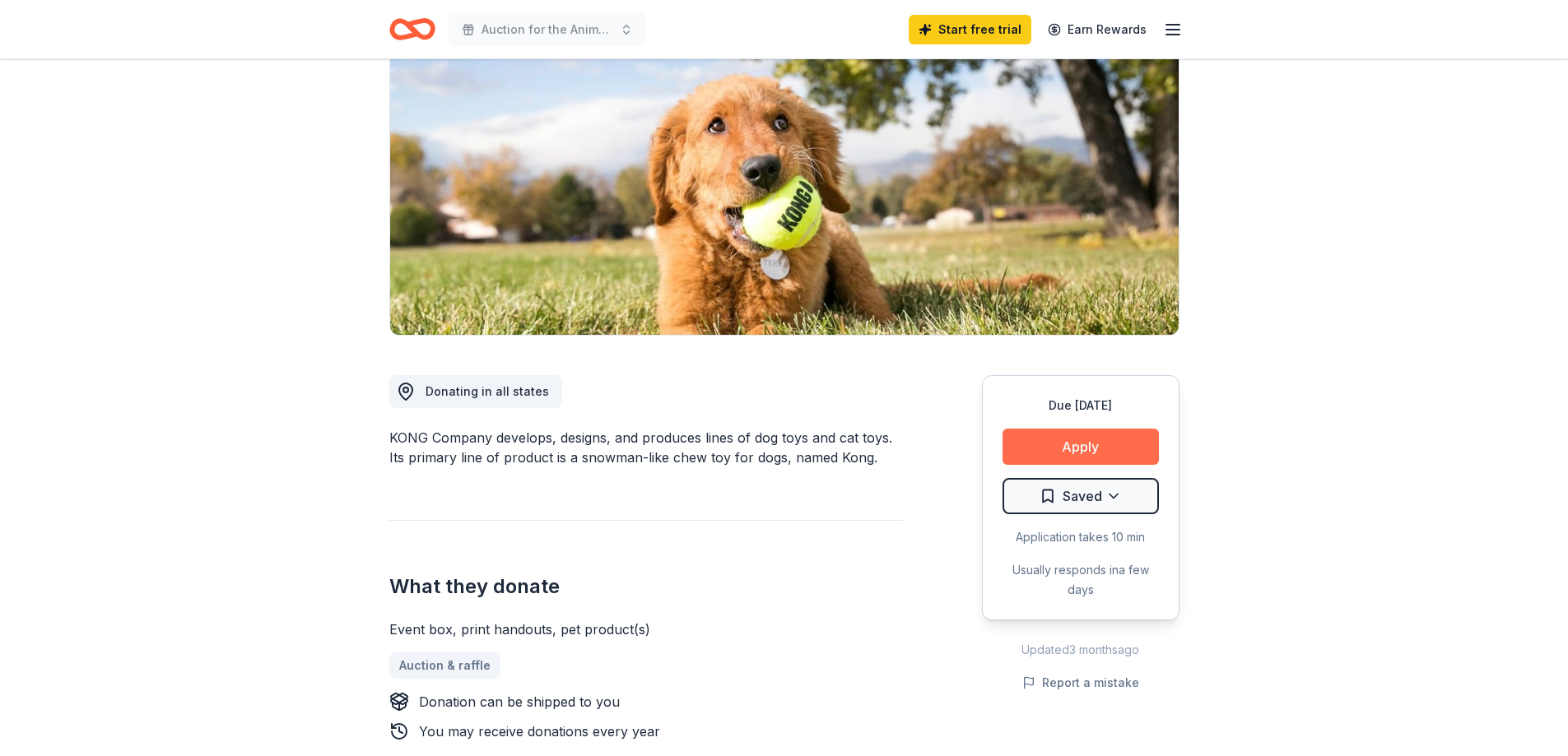
click at [1059, 446] on button "Apply" at bounding box center [1081, 446] width 157 height 36
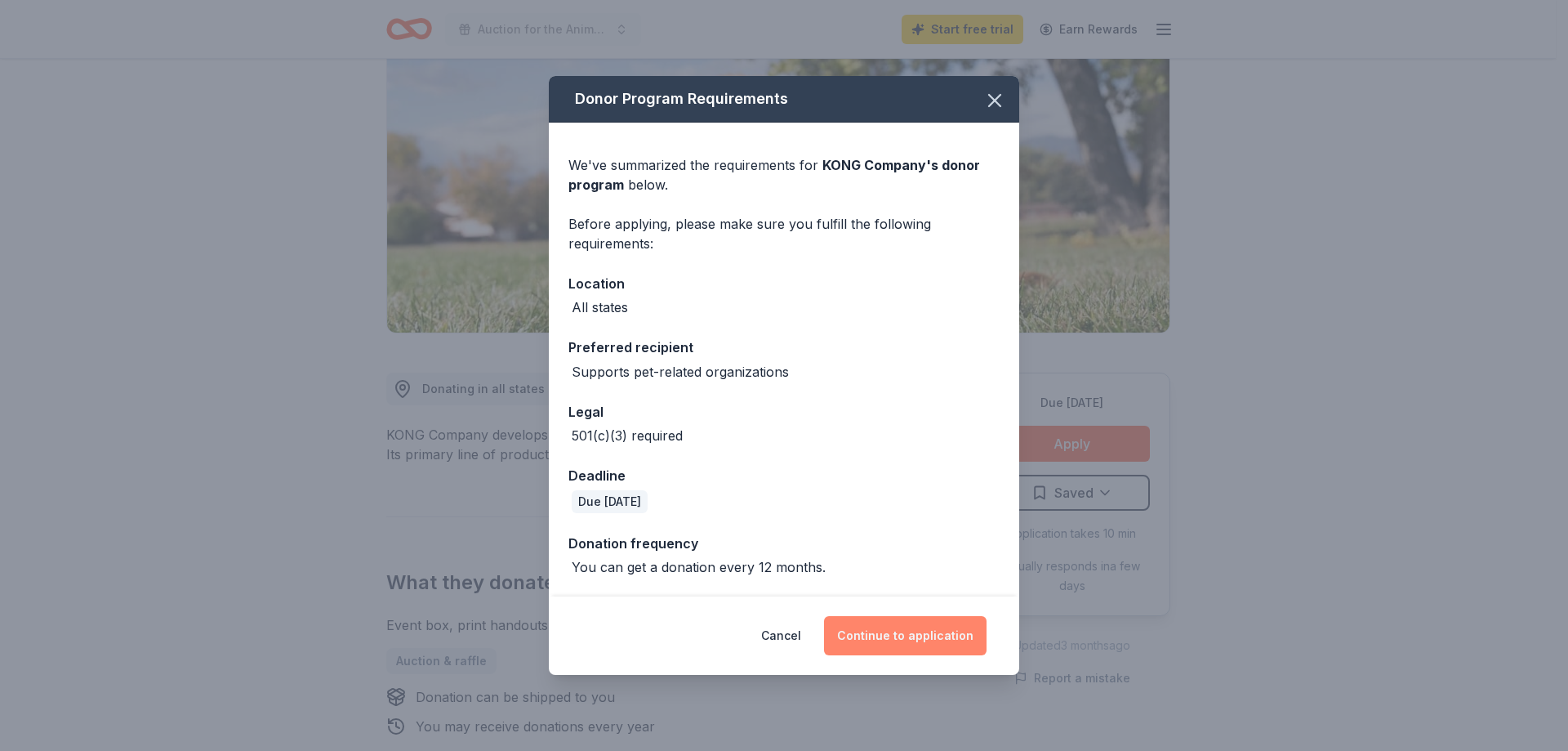
click at [894, 623] on button "Continue to application" at bounding box center [905, 636] width 163 height 39
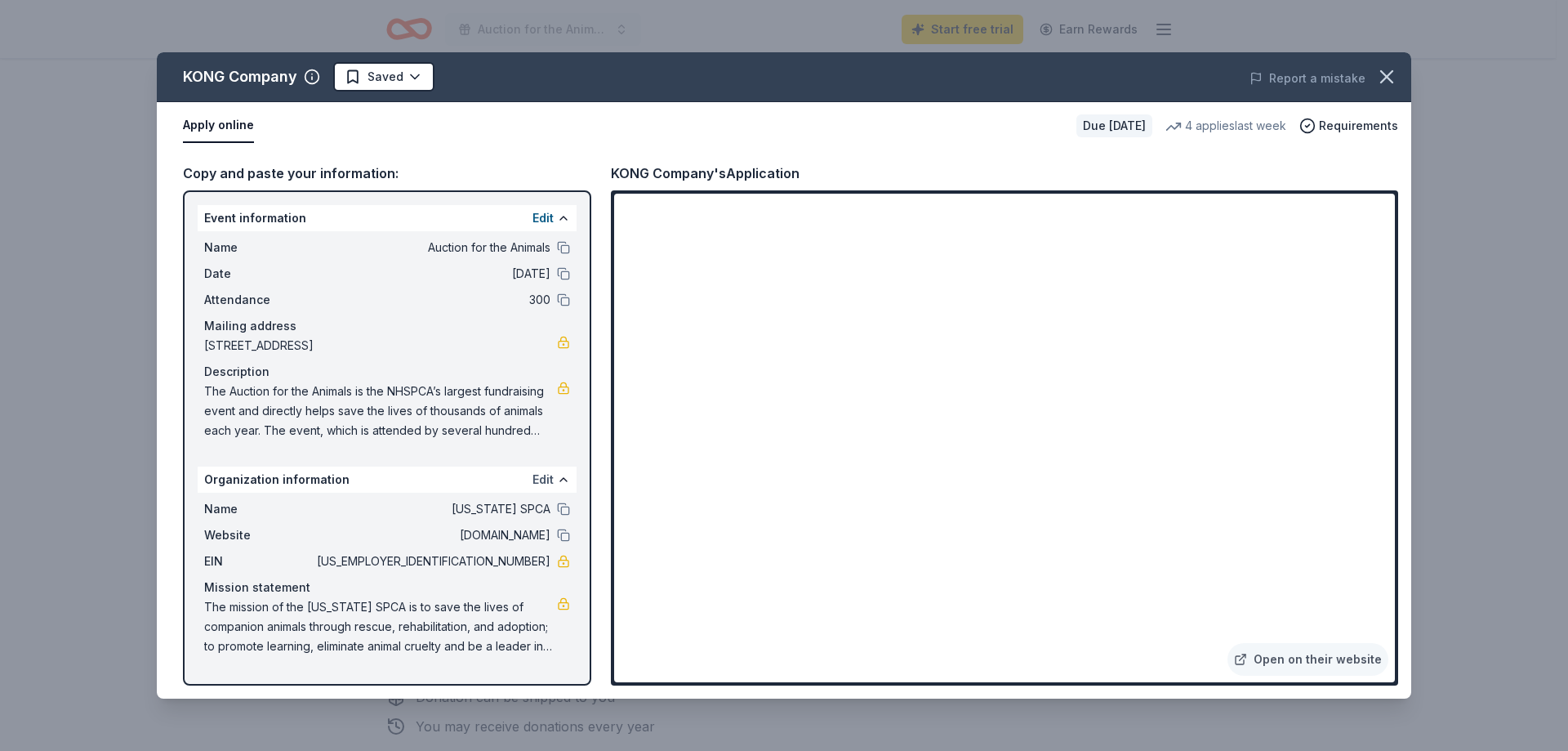
click at [545, 484] on button "Edit" at bounding box center [544, 480] width 22 height 20
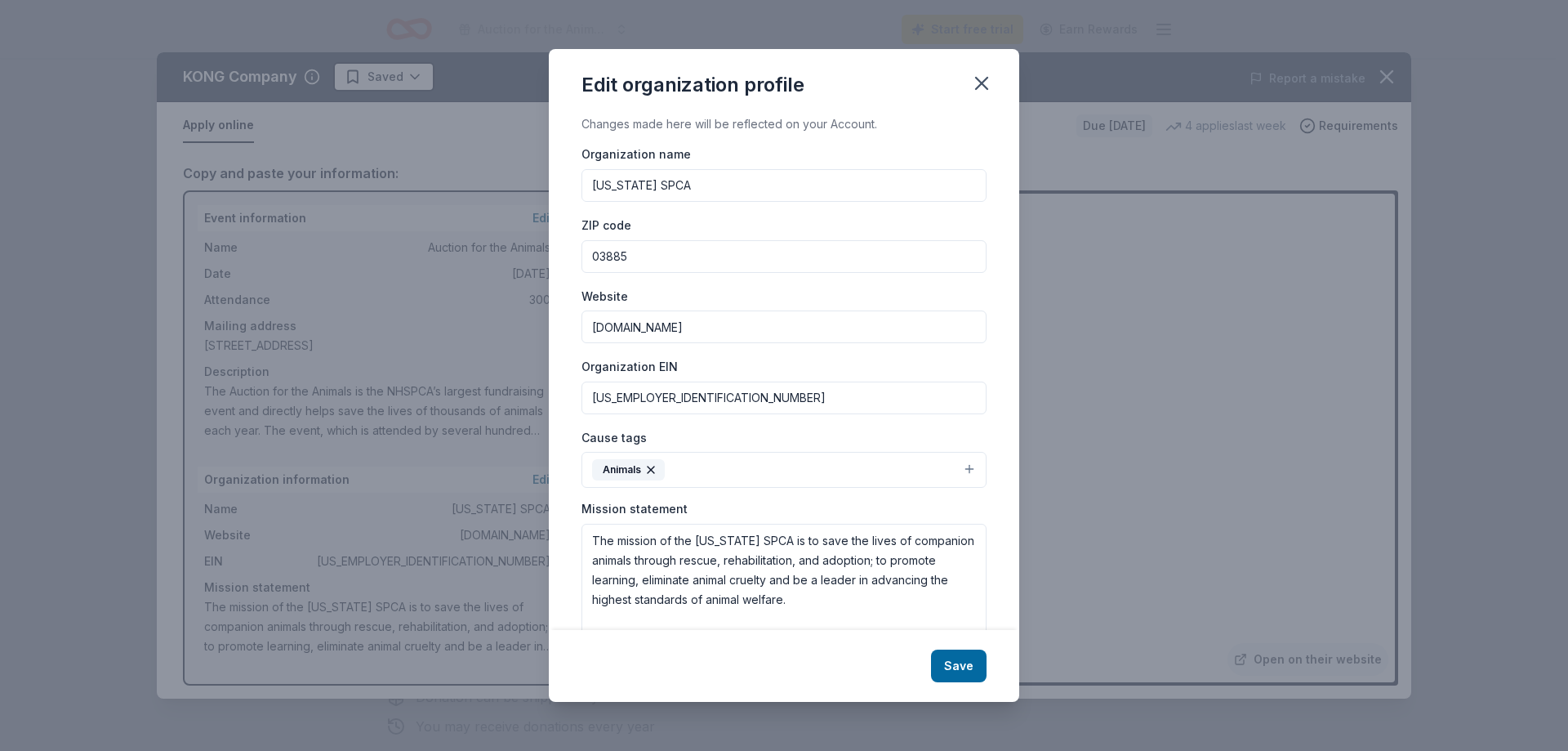
click at [708, 394] on input "[US_EMPLOYER_IDENTIFICATION_NUMBER]" at bounding box center [783, 397] width 405 height 33
click at [708, 394] on input "02-6000614" at bounding box center [783, 397] width 405 height 33
click at [1293, 515] on div "Edit organization profile Changes made here will be reflected on your Account. …" at bounding box center [784, 376] width 1568 height 751
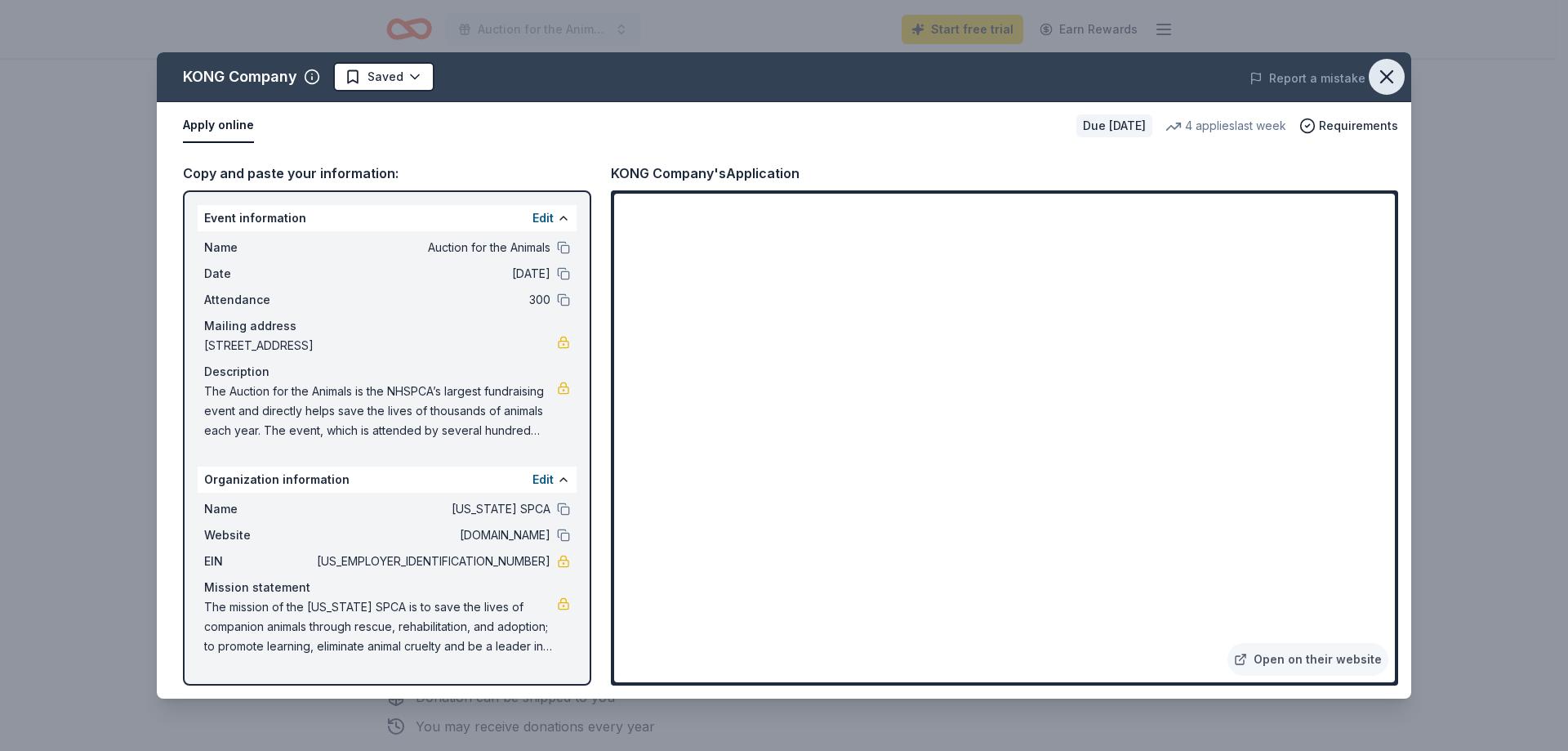
click at [1387, 84] on icon "button" at bounding box center [1387, 76] width 23 height 23
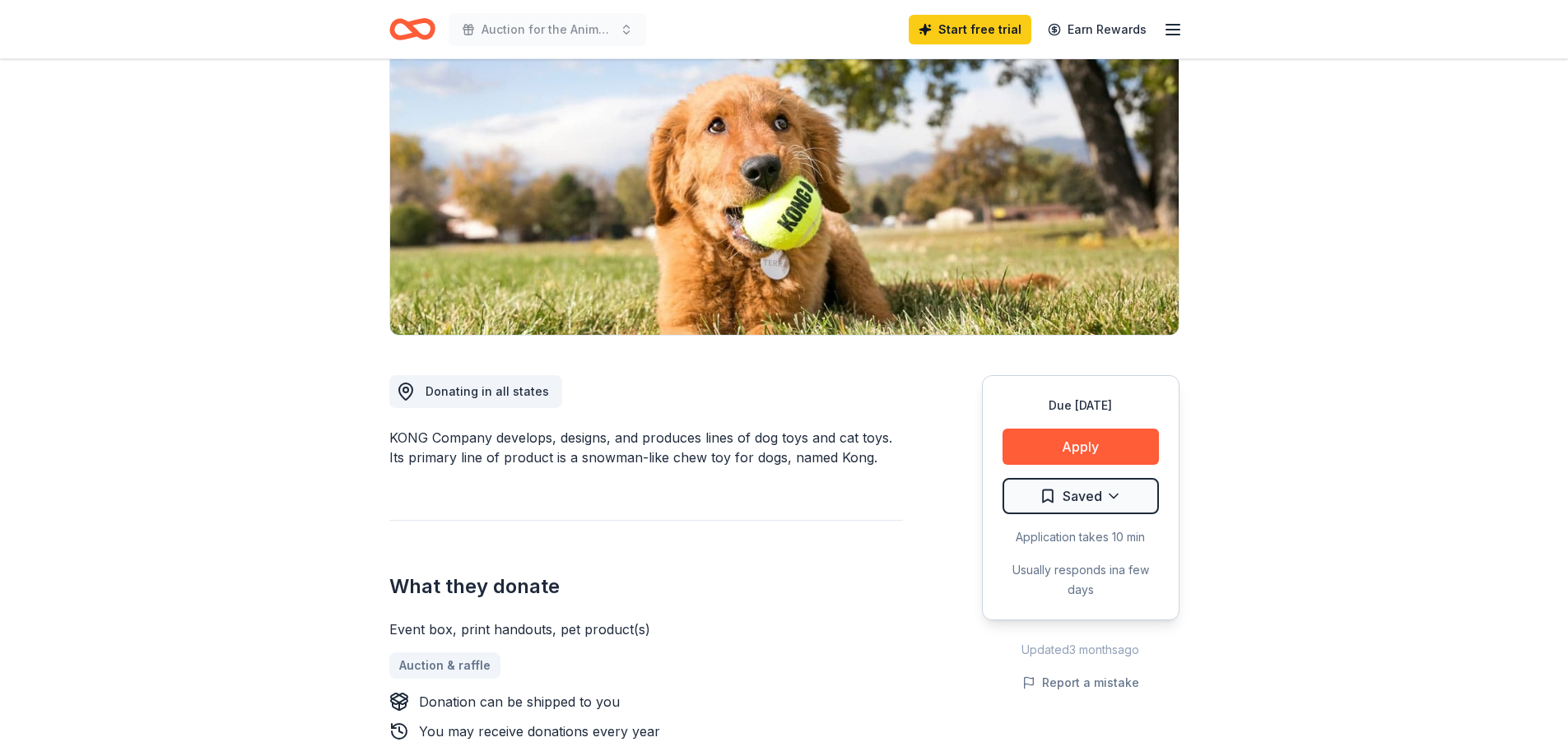
click at [426, 17] on icon "Home" at bounding box center [412, 29] width 46 height 39
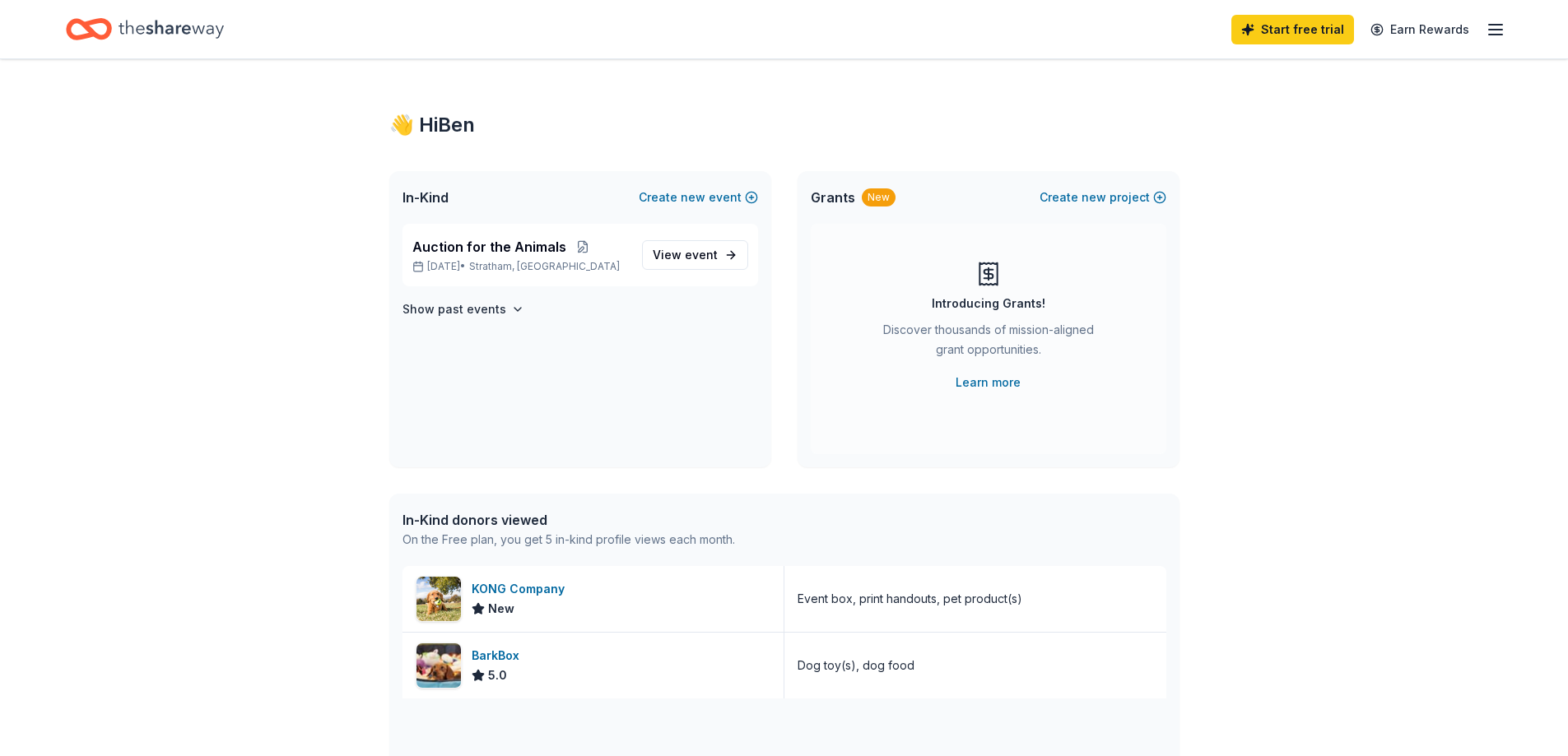
click at [165, 29] on icon "Home" at bounding box center [171, 29] width 105 height 34
click at [693, 258] on span "event" at bounding box center [701, 255] width 33 height 14
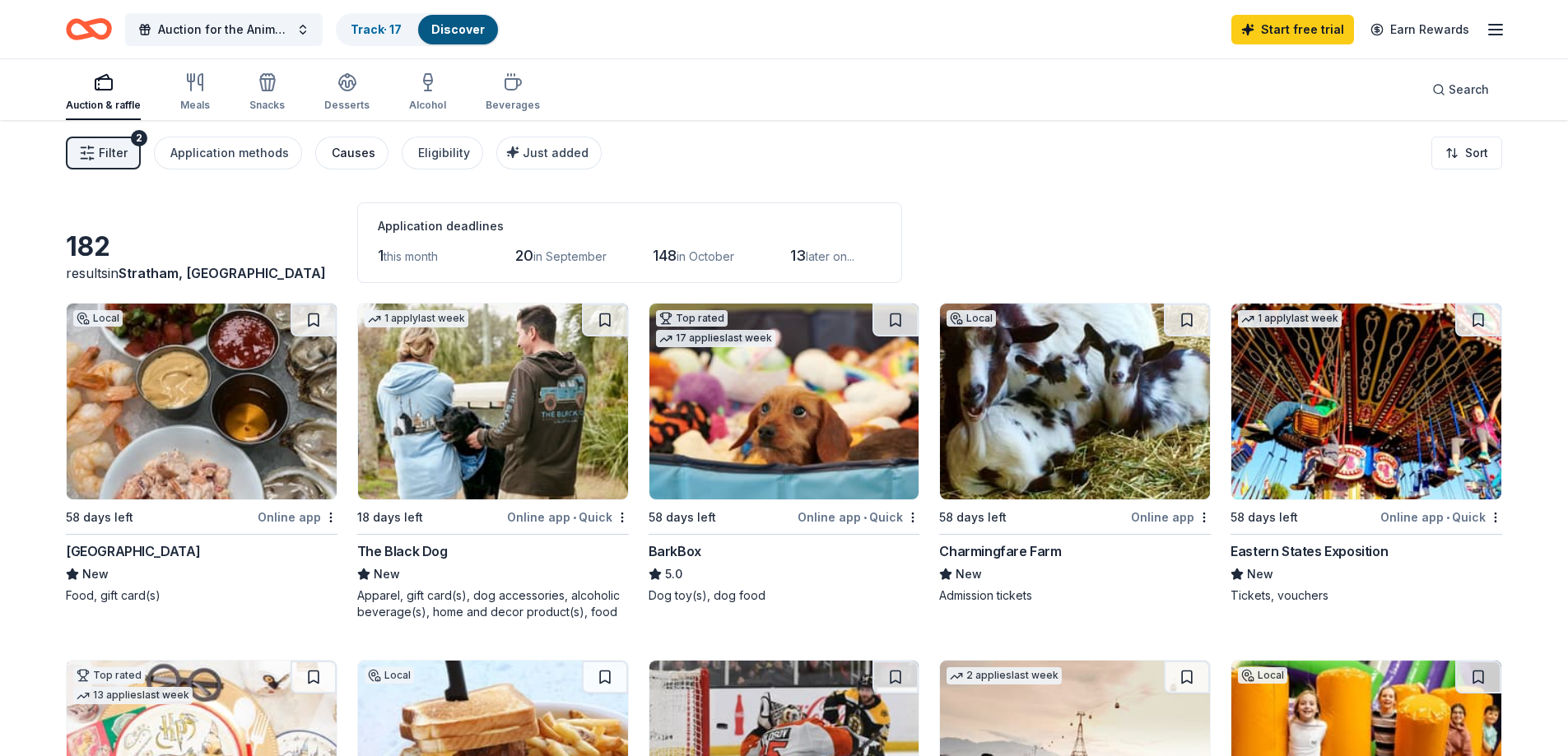
click at [341, 164] on button "Causes" at bounding box center [352, 153] width 73 height 33
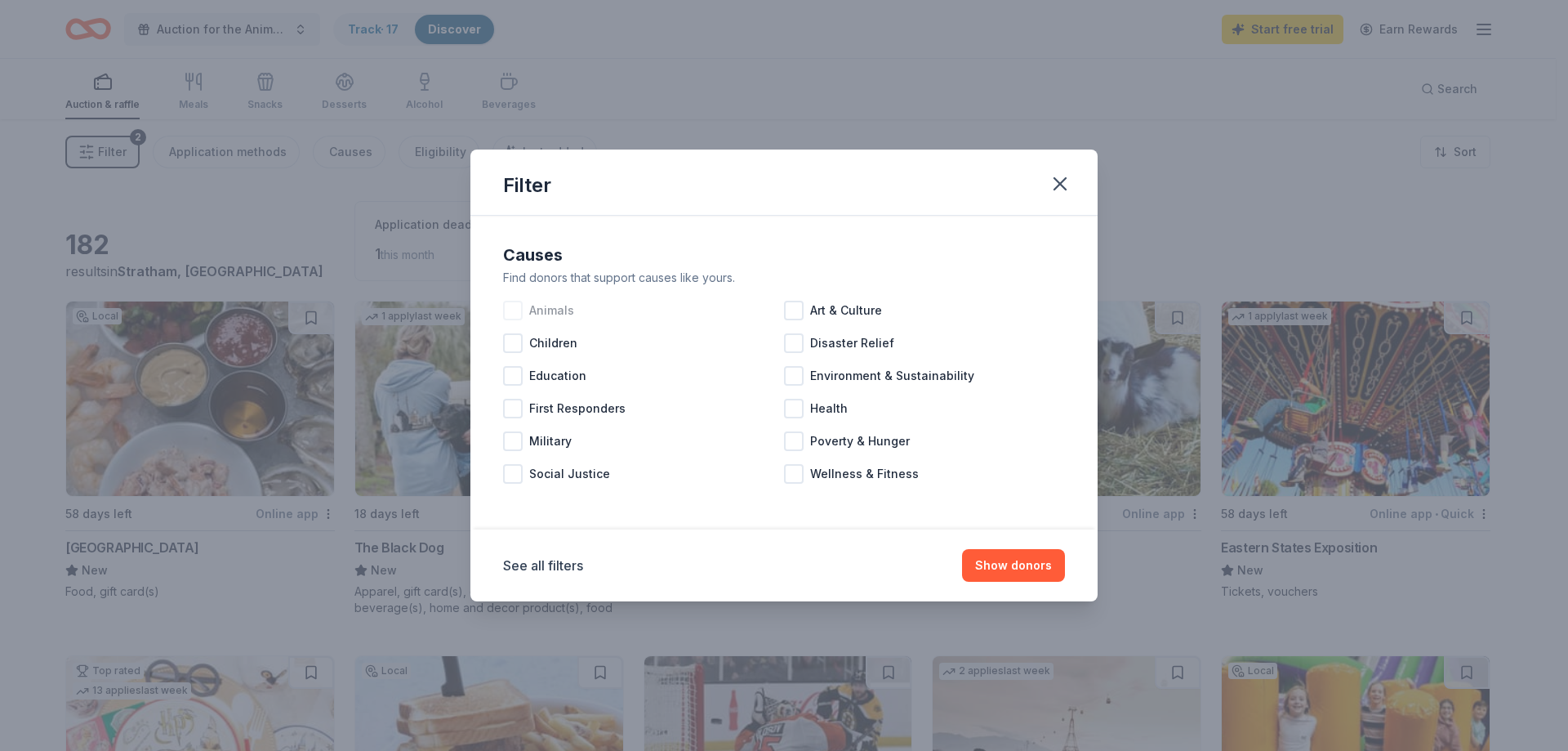
click at [566, 315] on span "Animals" at bounding box center [552, 310] width 45 height 20
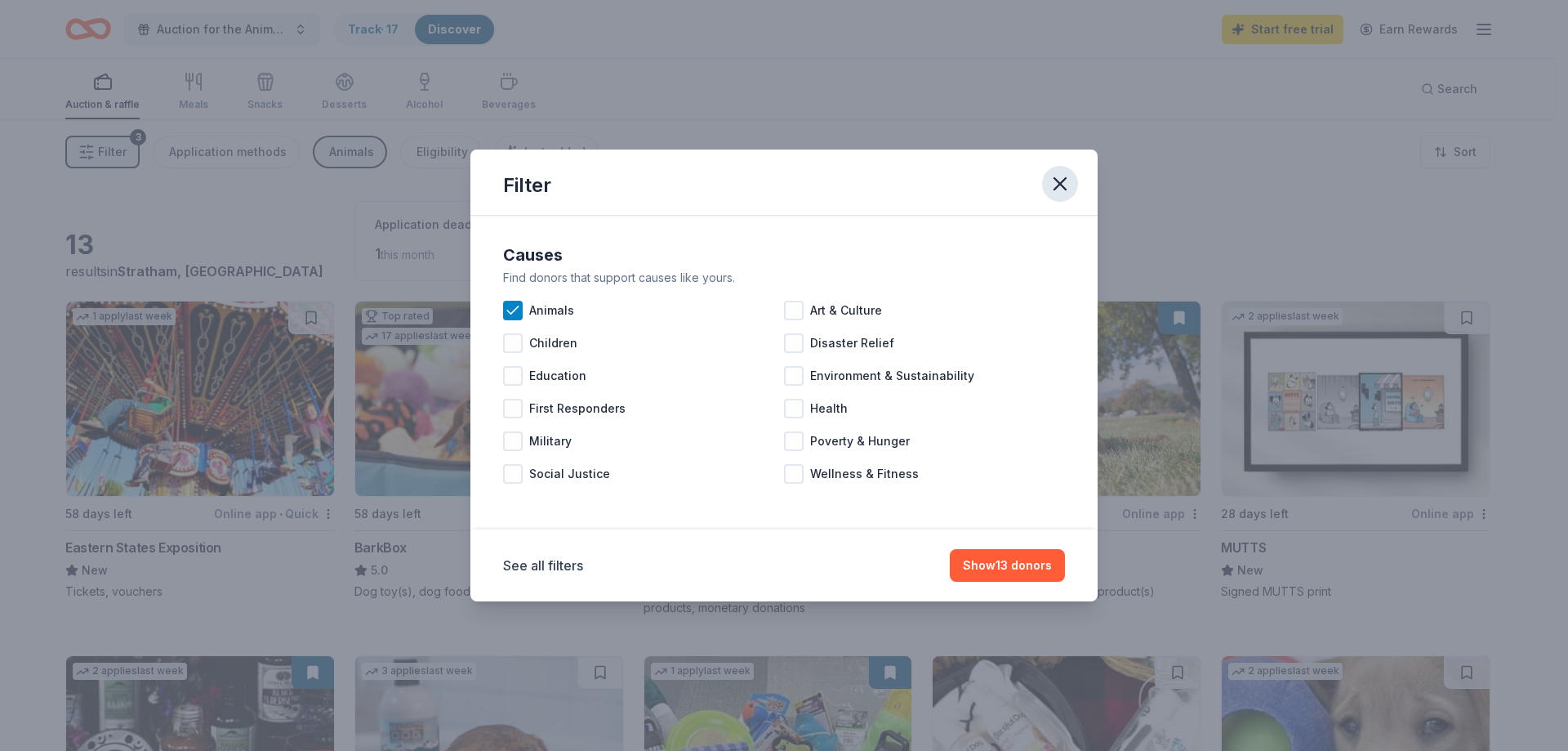
click at [1065, 180] on icon "button" at bounding box center [1061, 184] width 12 height 12
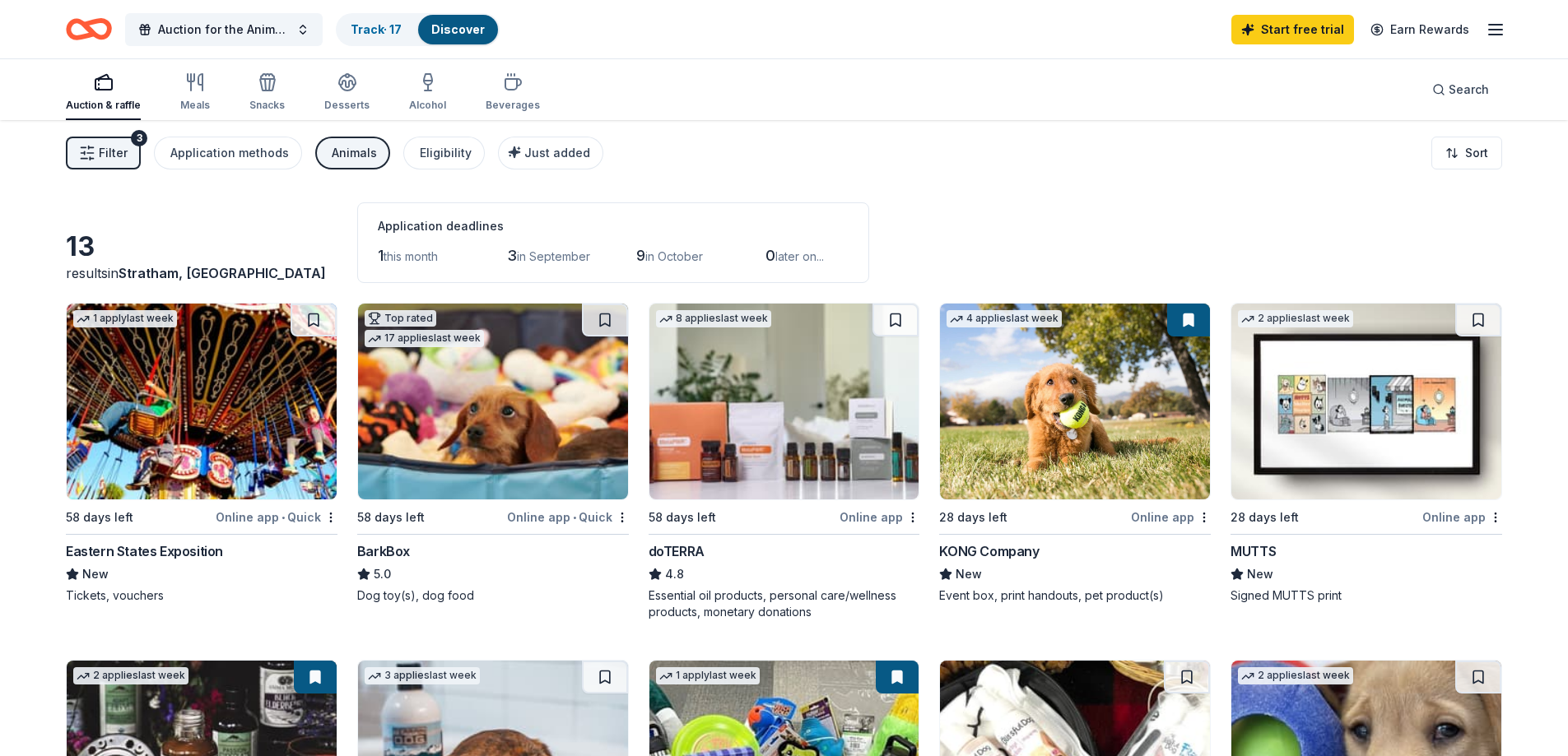
click at [109, 162] on span "Filter" at bounding box center [113, 153] width 29 height 20
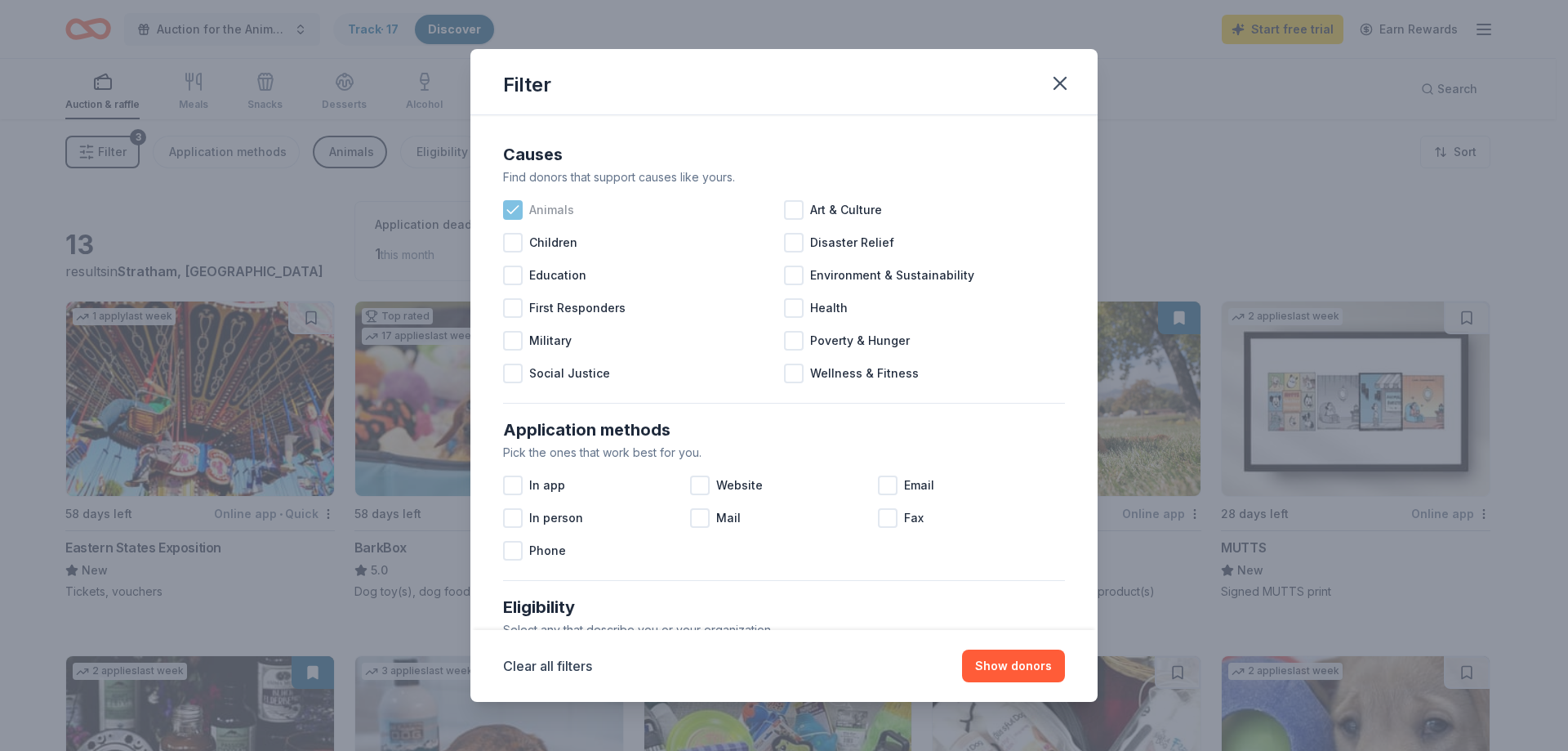
click at [525, 217] on div "Animals" at bounding box center [643, 210] width 281 height 33
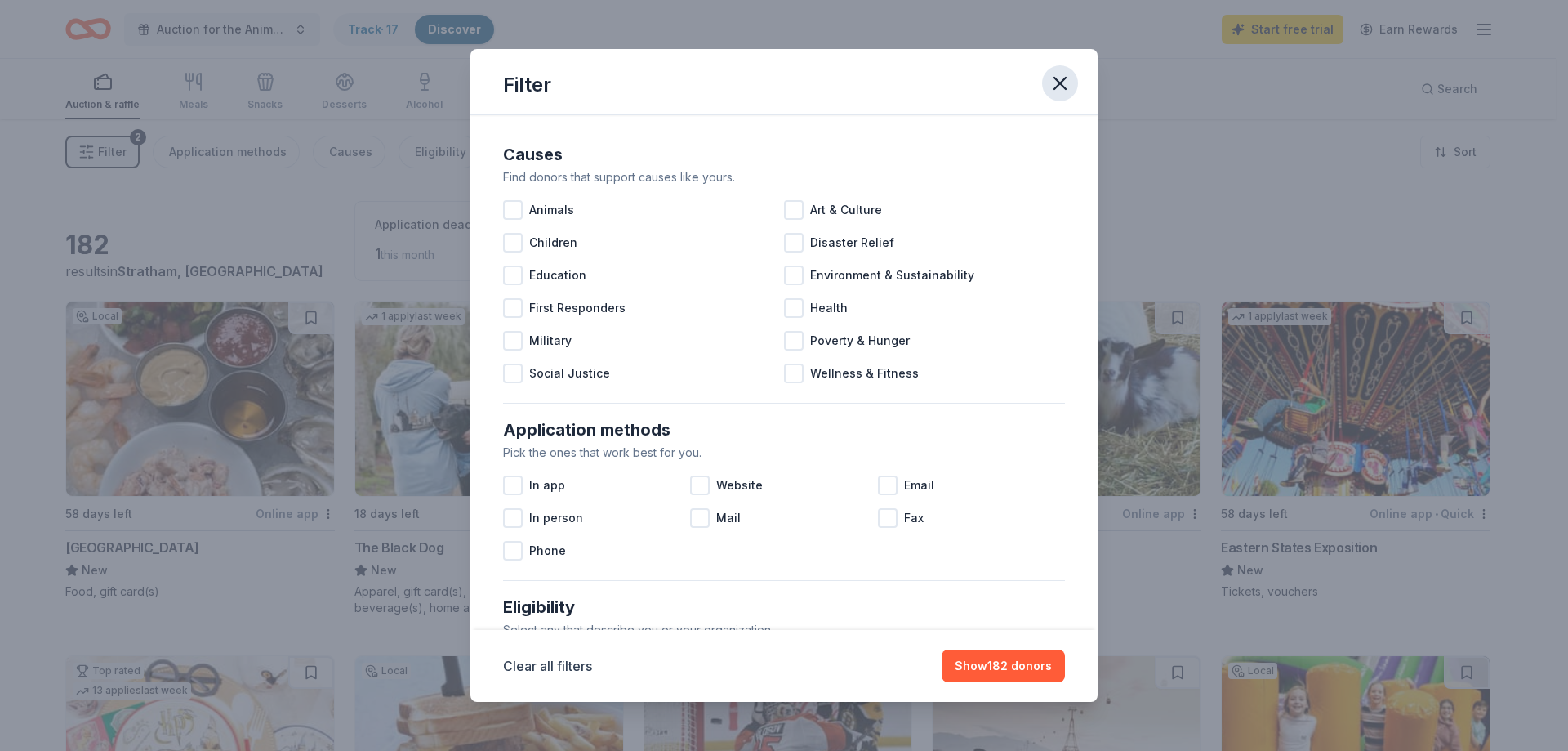
click at [1060, 86] on icon "button" at bounding box center [1061, 84] width 12 height 12
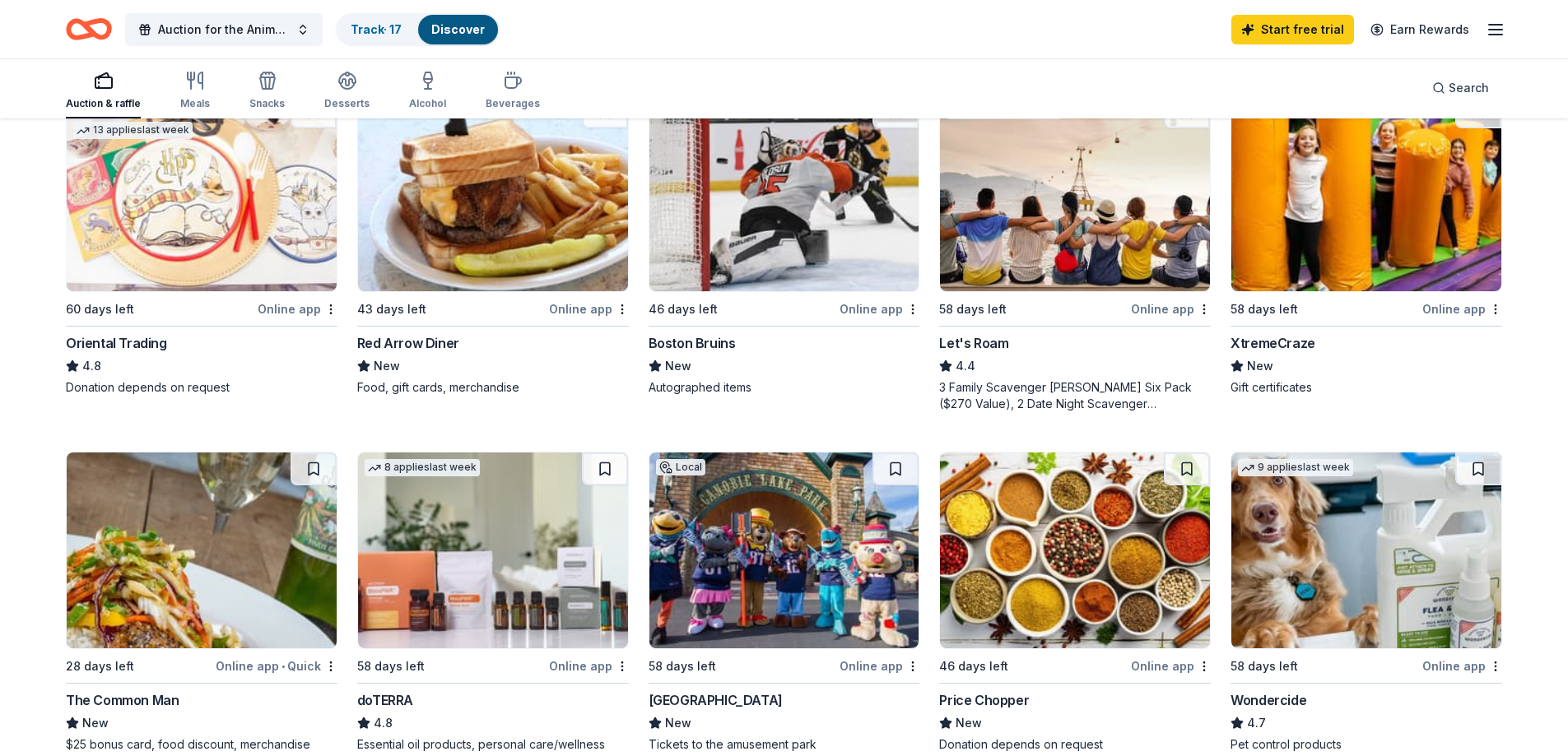
scroll to position [494, 0]
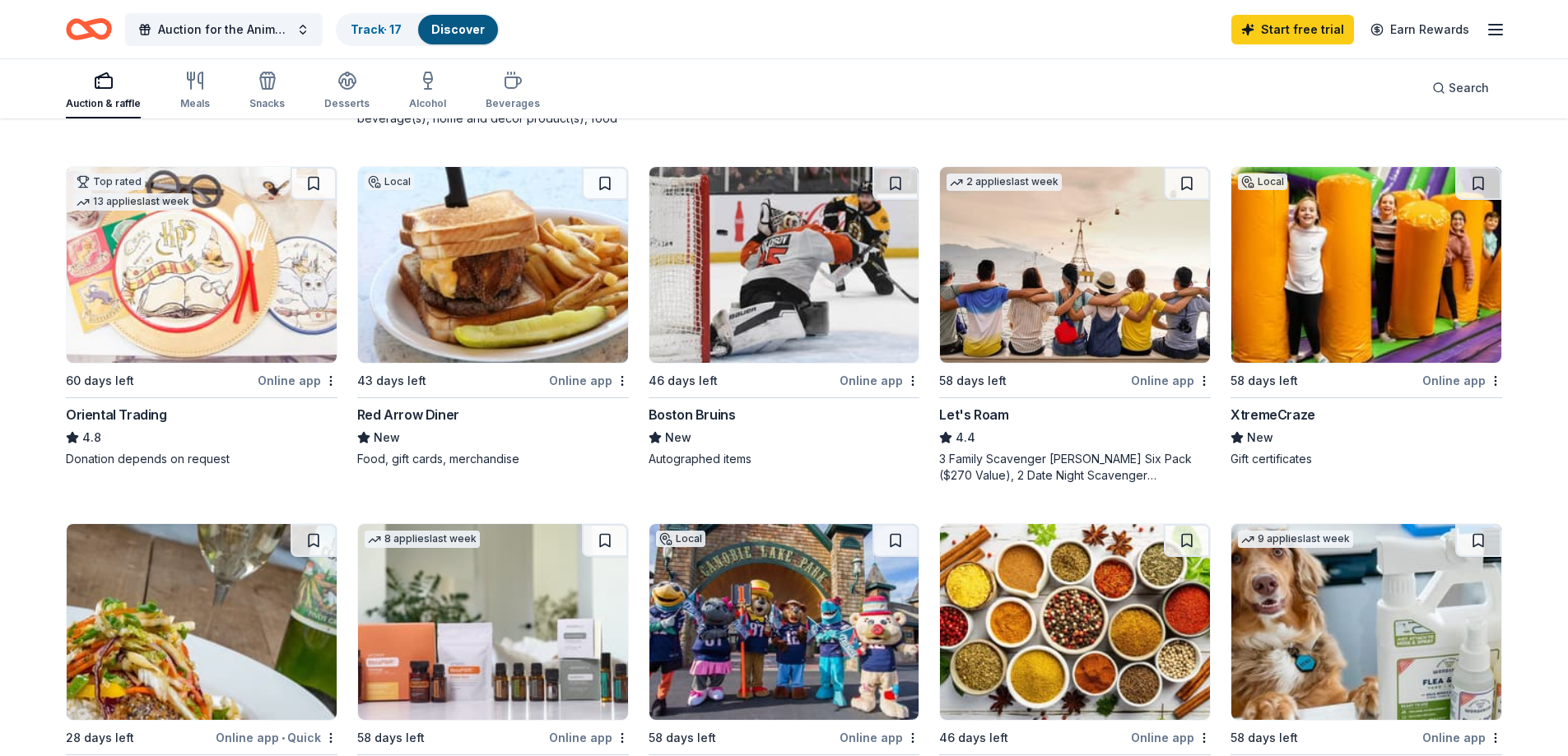
click at [240, 287] on img at bounding box center [201, 264] width 270 height 195
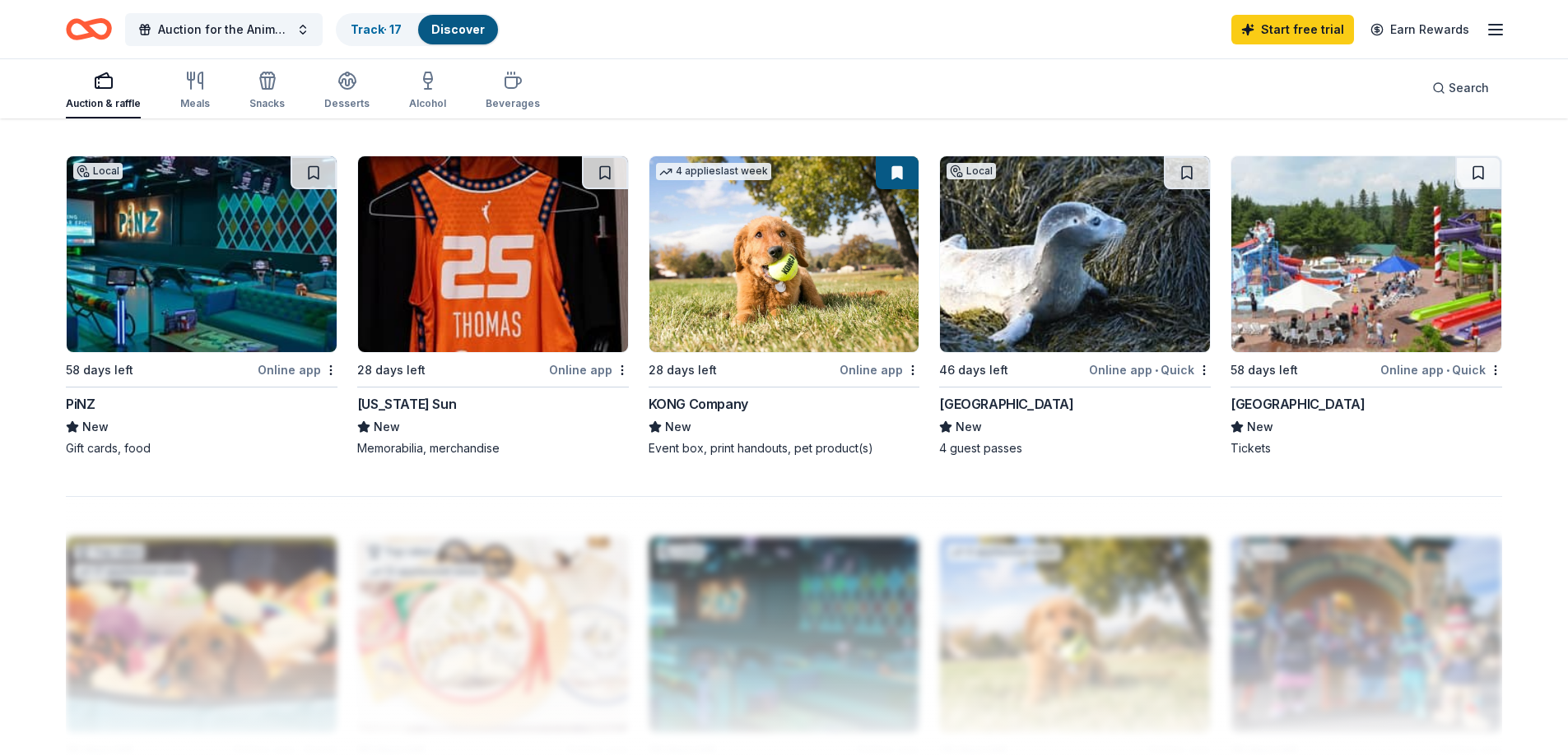
scroll to position [1564, 0]
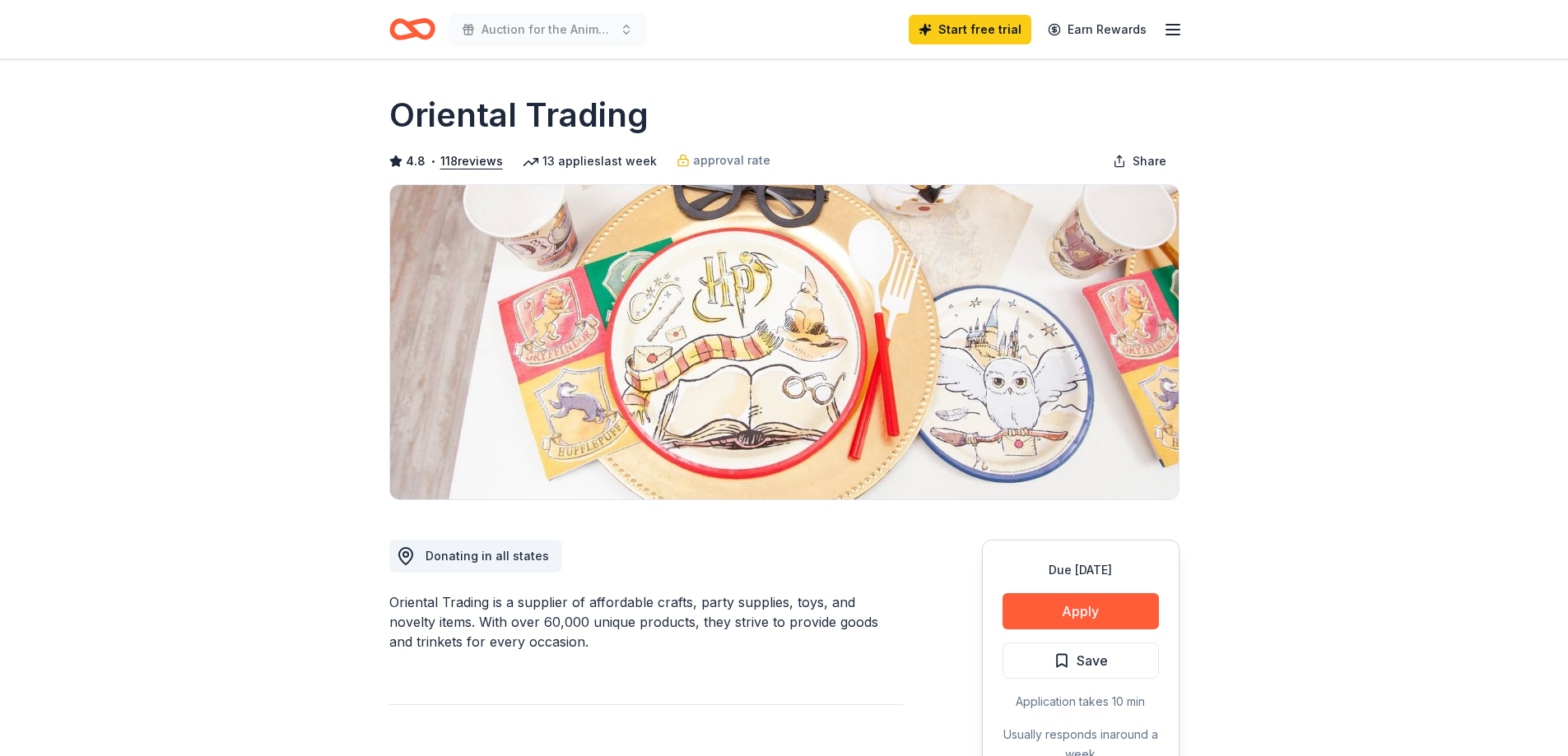
click at [405, 30] on icon "Home" at bounding box center [412, 29] width 46 height 39
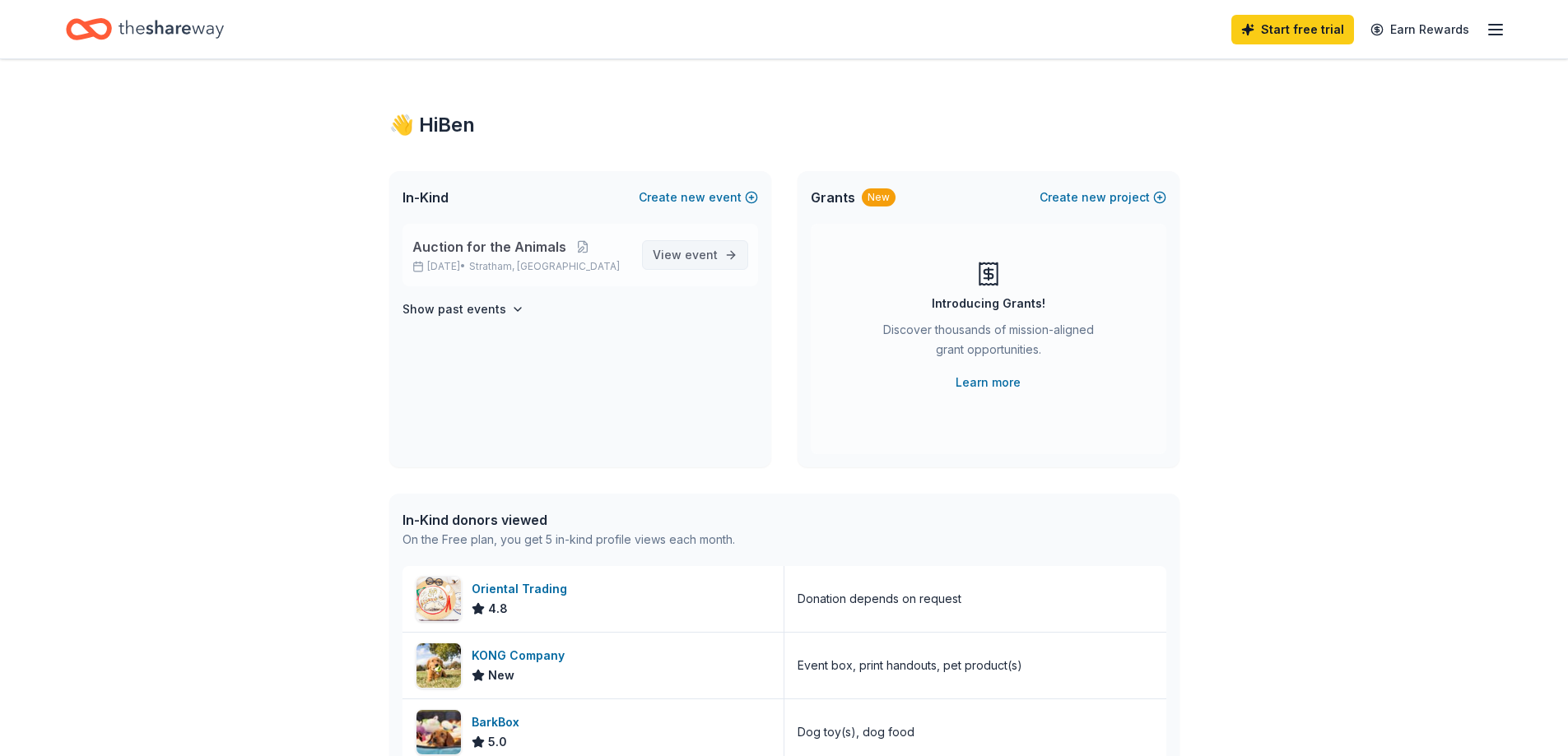
click at [685, 267] on link "View event" at bounding box center [695, 255] width 106 height 30
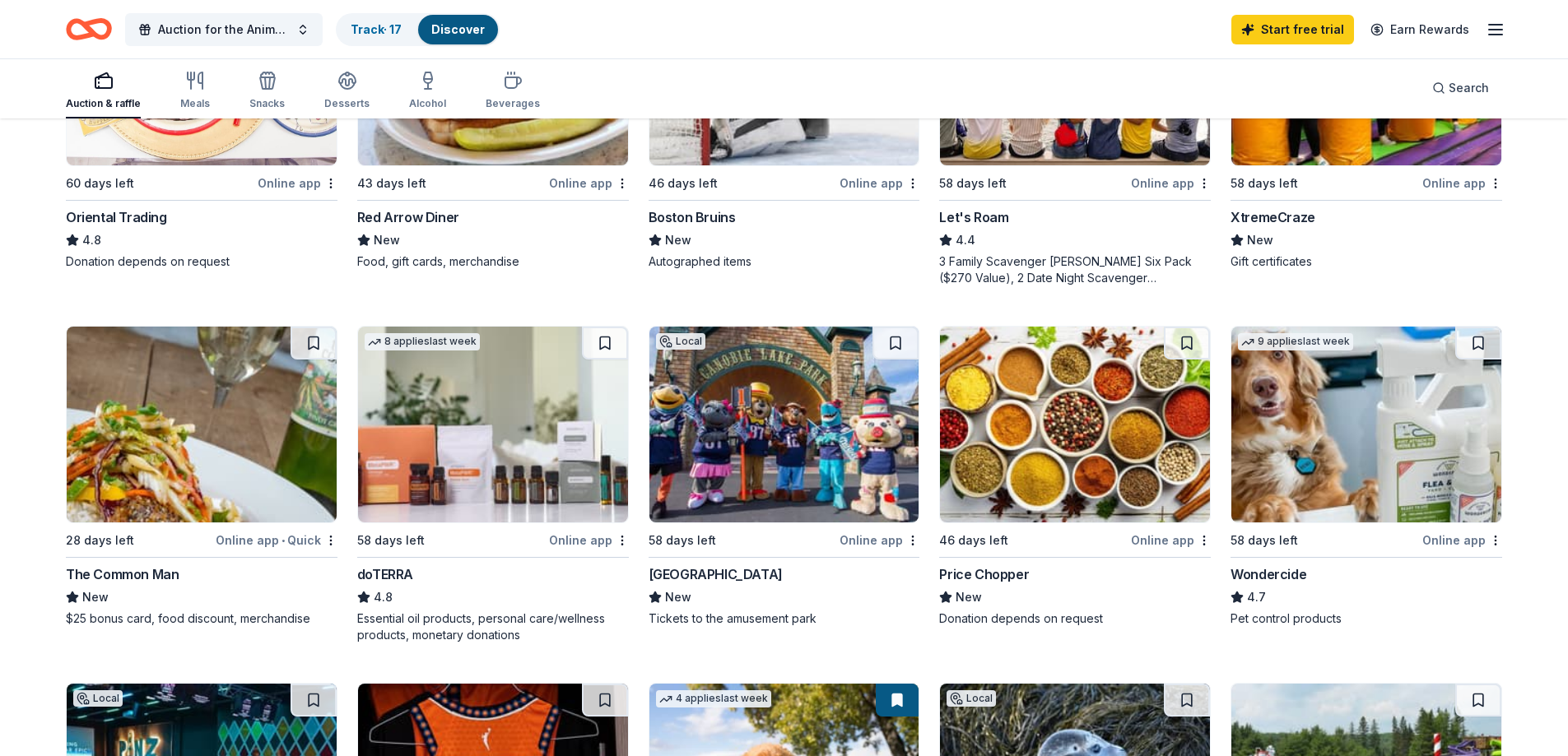
scroll to position [532, 0]
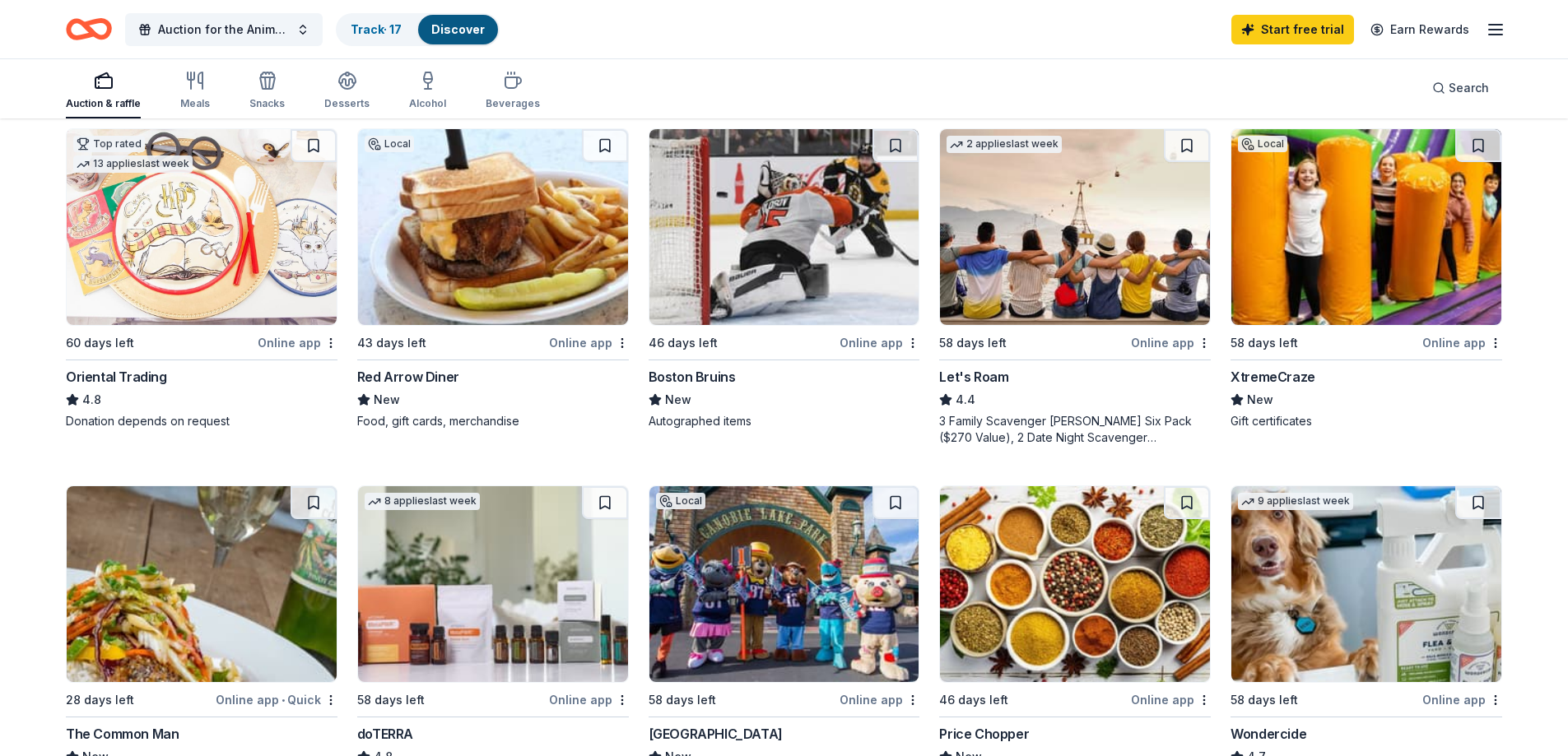
click at [493, 261] on img at bounding box center [493, 226] width 270 height 195
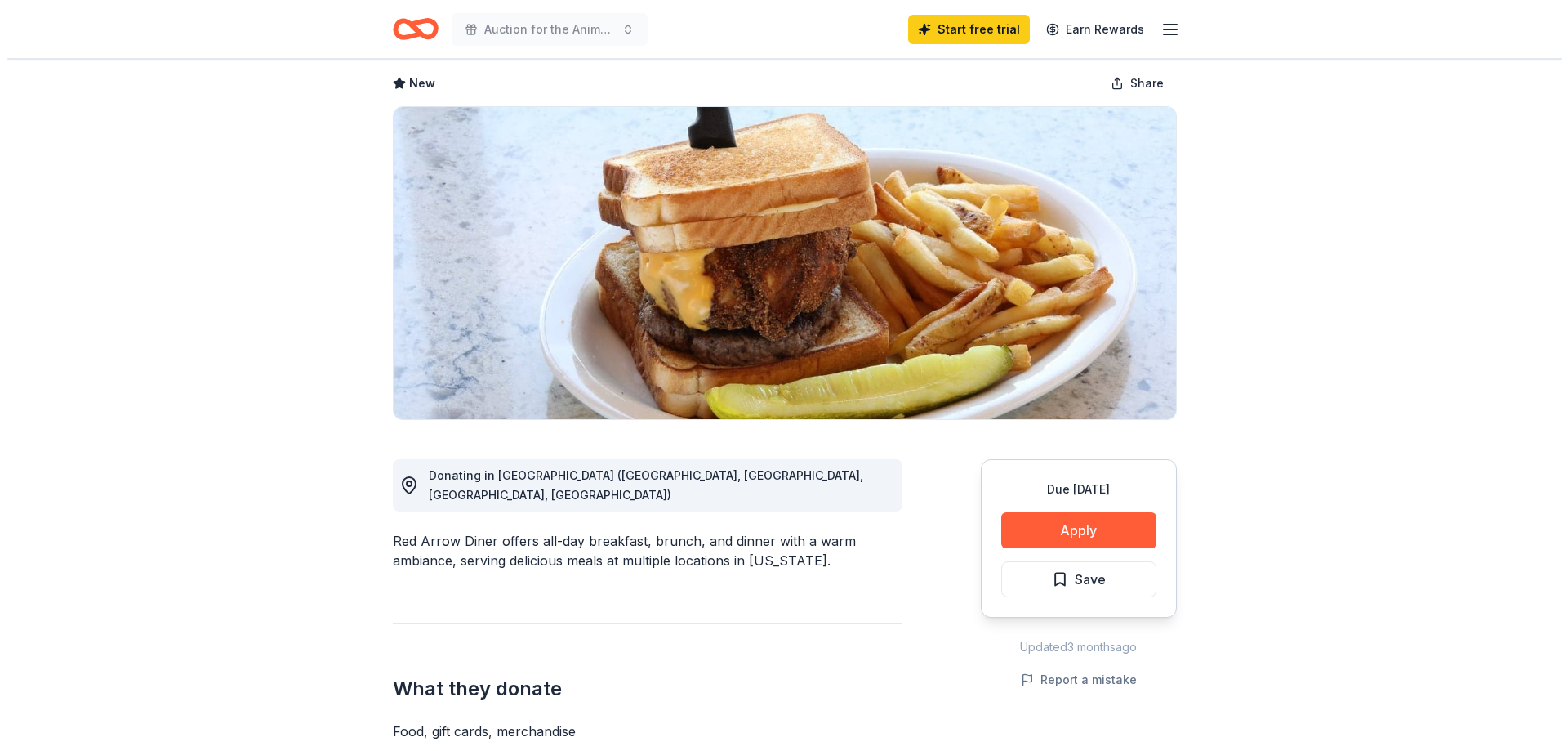
scroll to position [164, 0]
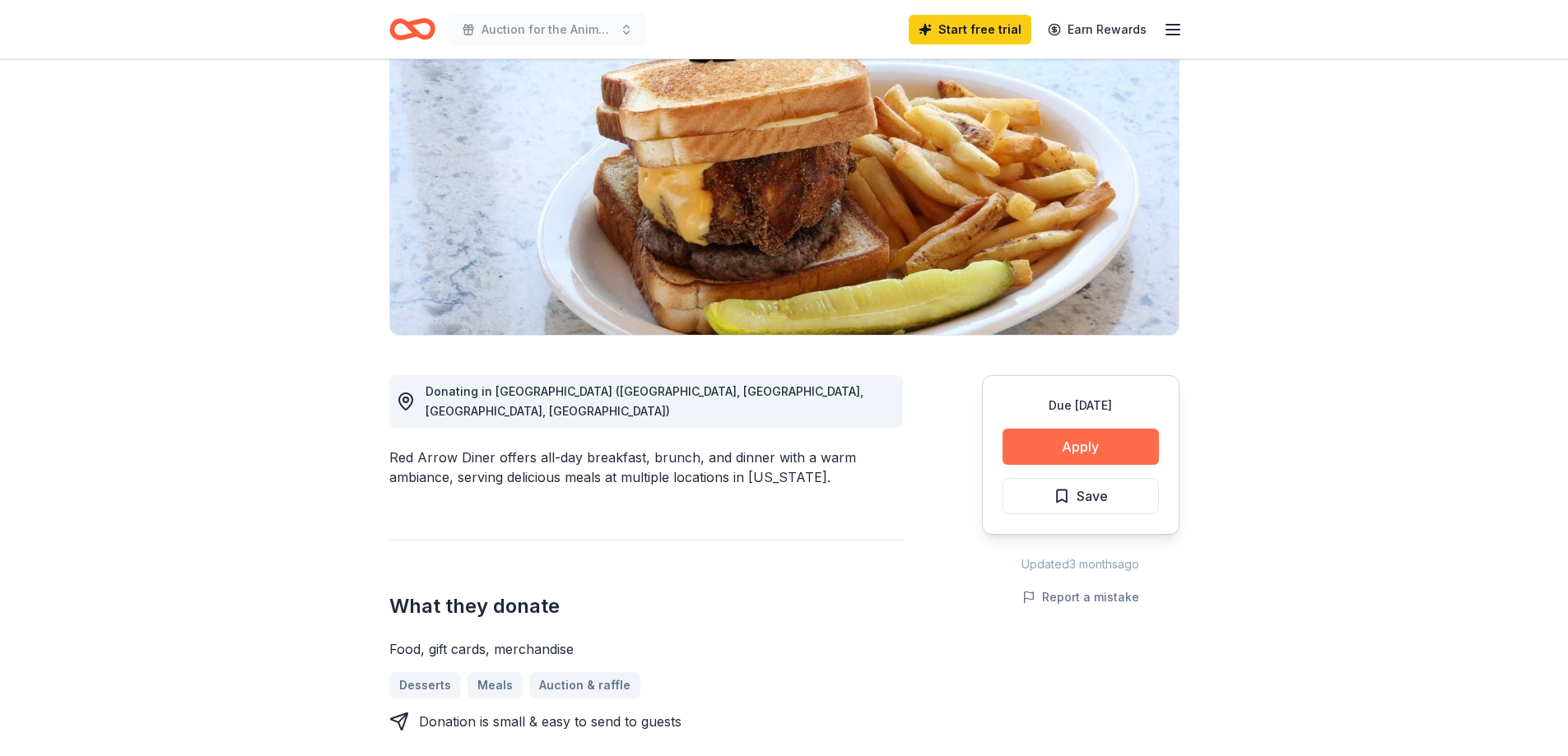
click at [1059, 446] on button "Apply" at bounding box center [1081, 446] width 157 height 36
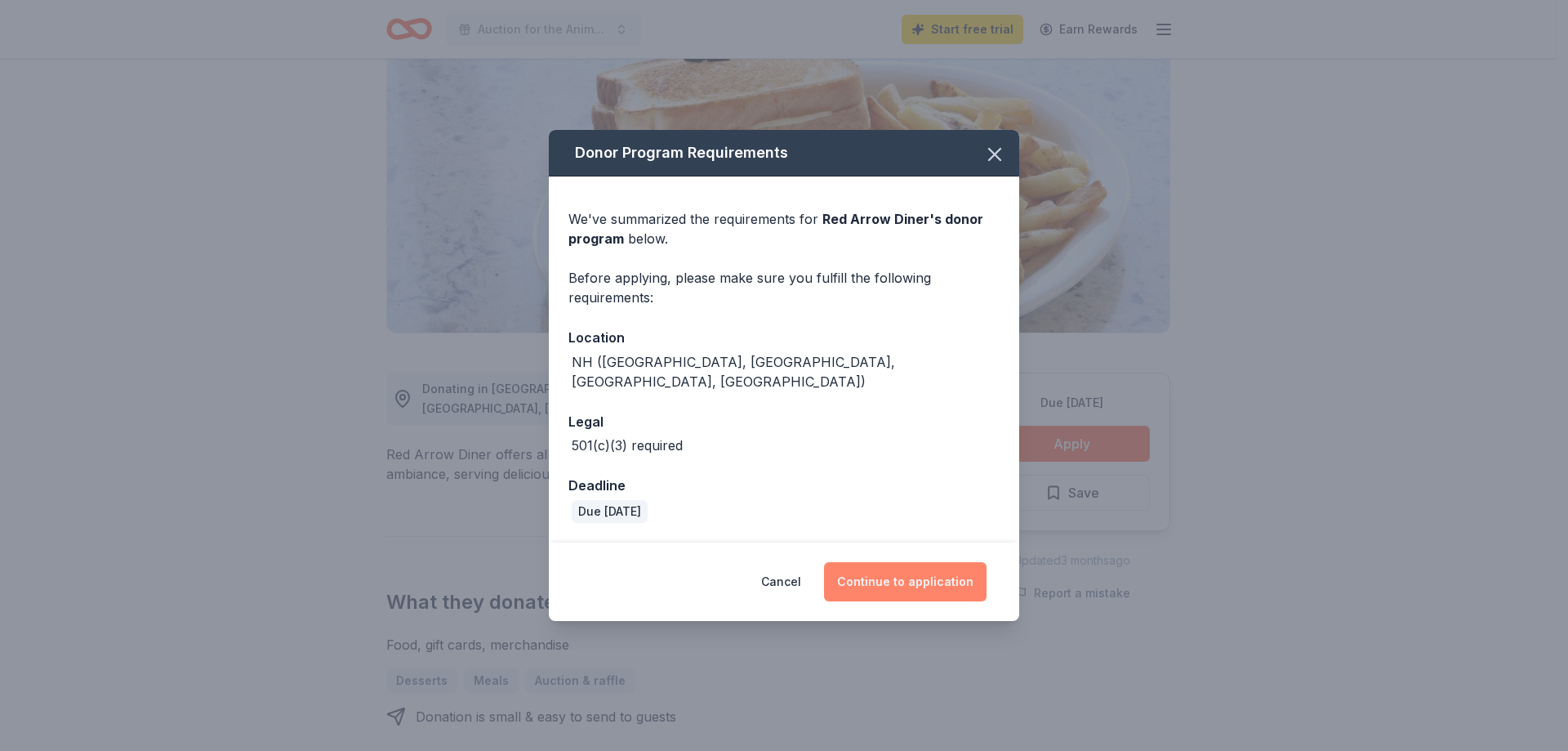
click at [943, 581] on button "Continue to application" at bounding box center [905, 582] width 163 height 39
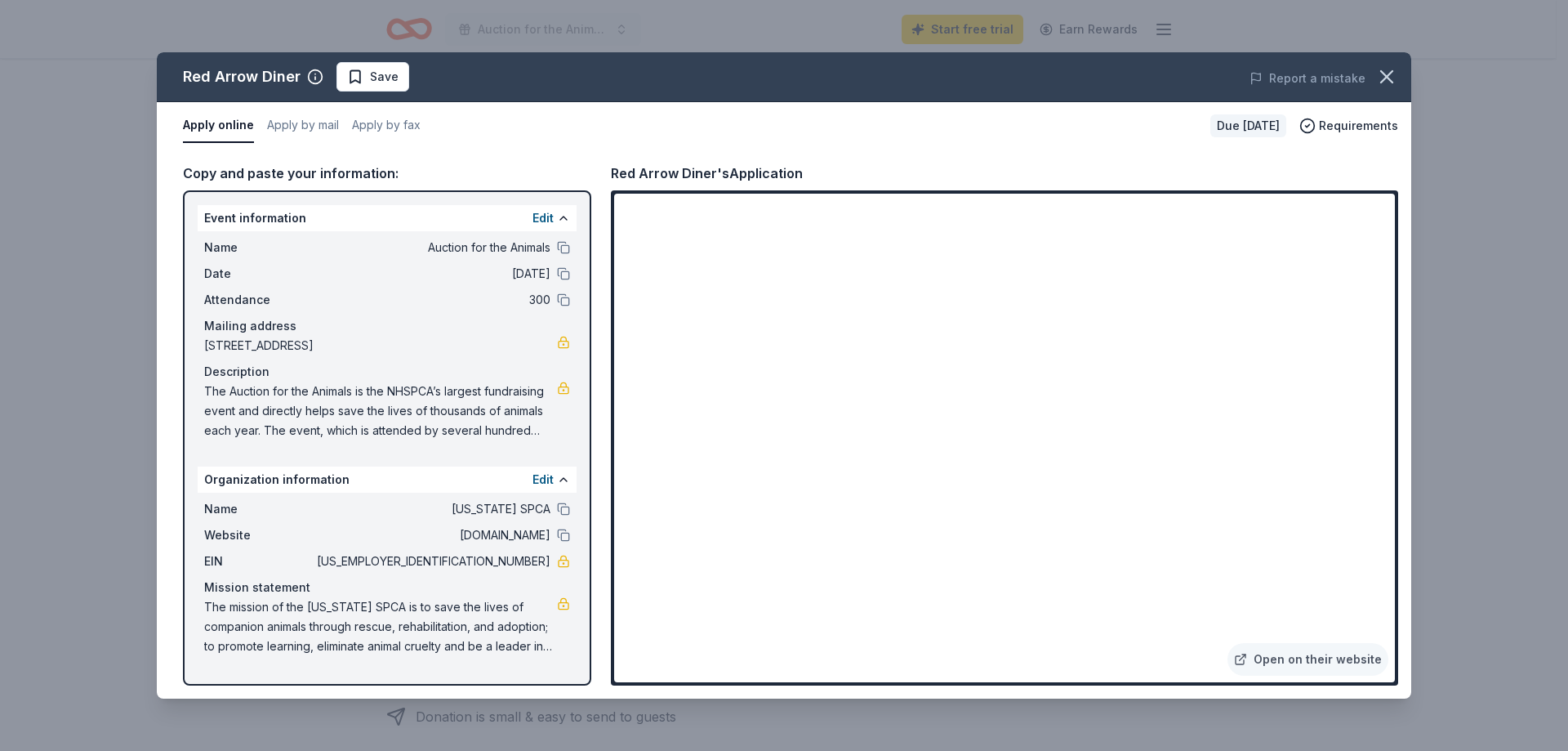
click at [555, 475] on div "Edit" at bounding box center [552, 480] width 37 height 20
click at [555, 478] on div "Edit" at bounding box center [552, 480] width 37 height 20
click at [547, 484] on button "Edit" at bounding box center [544, 480] width 22 height 20
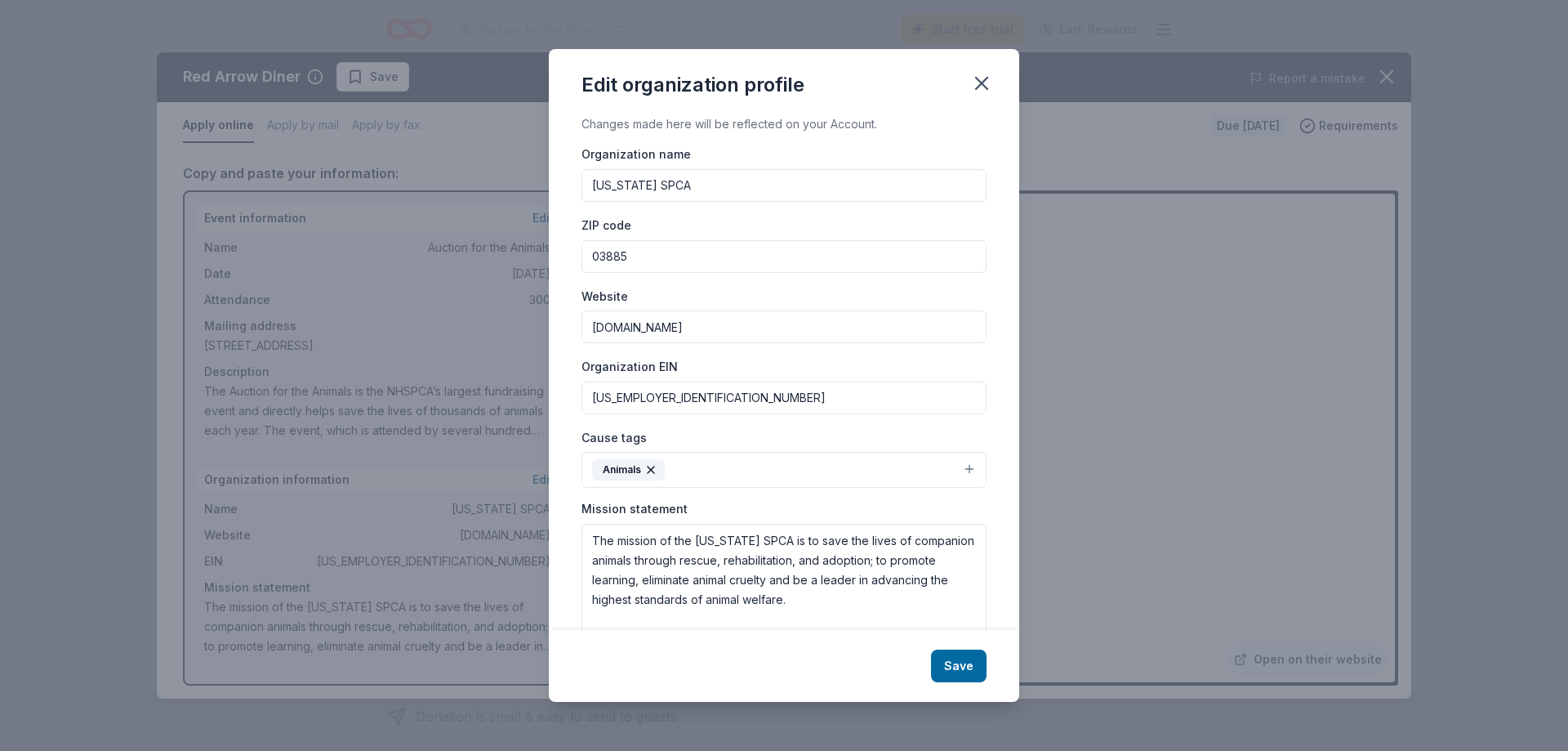
drag, startPoint x: 680, startPoint y: 405, endPoint x: 567, endPoint y: 405, distance: 113.0
click at [567, 405] on div "Changes made here will be reflected on your Account. Organization name [US_STAT…" at bounding box center [784, 372] width 471 height 514
click at [984, 79] on icon "button" at bounding box center [981, 83] width 23 height 23
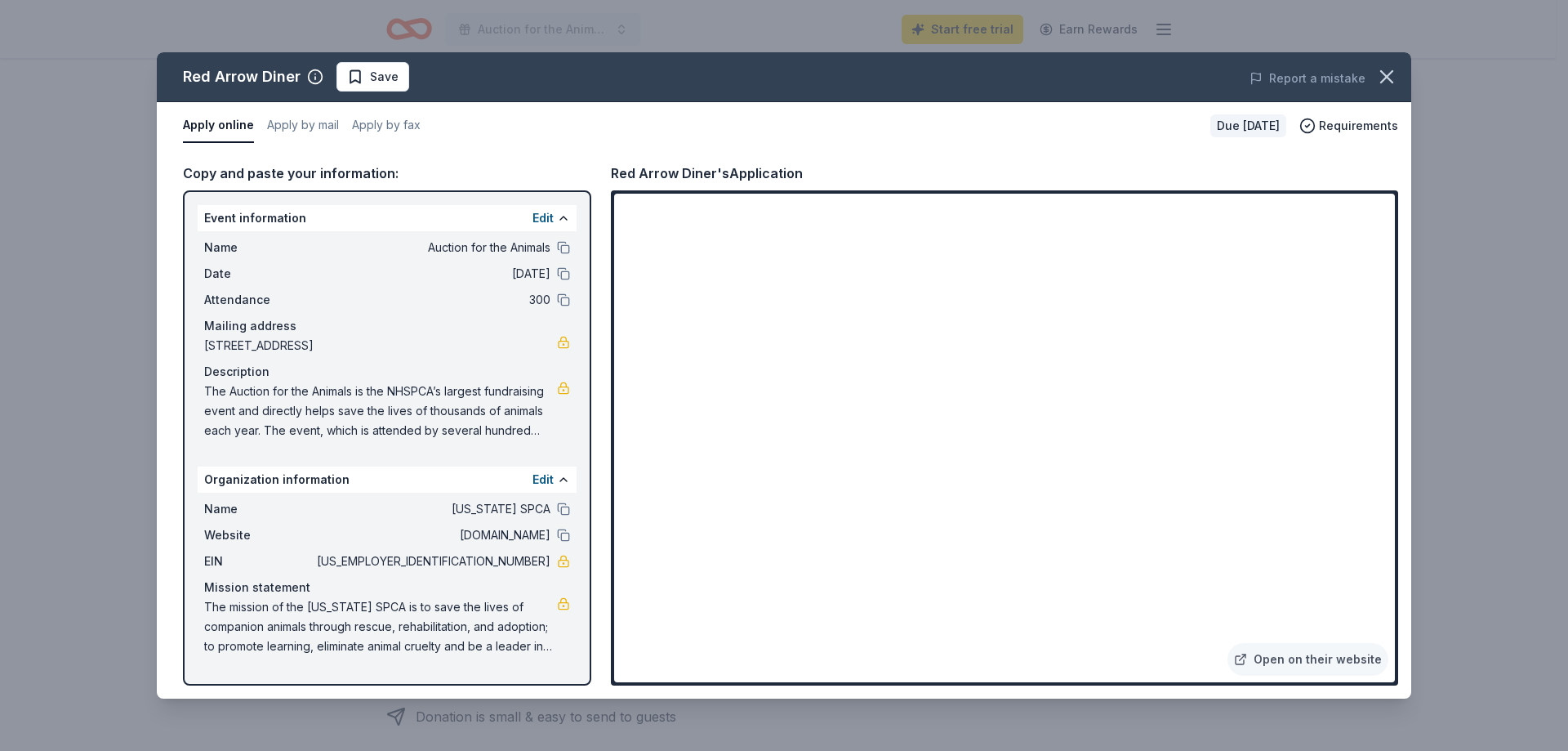
click at [257, 391] on span "The Auction for the Animals is the NHSPCA’s largest fundraising event and direc…" at bounding box center [380, 411] width 353 height 59
click at [529, 216] on div "Event information Edit" at bounding box center [387, 218] width 379 height 27
click at [540, 218] on button "Edit" at bounding box center [544, 218] width 22 height 20
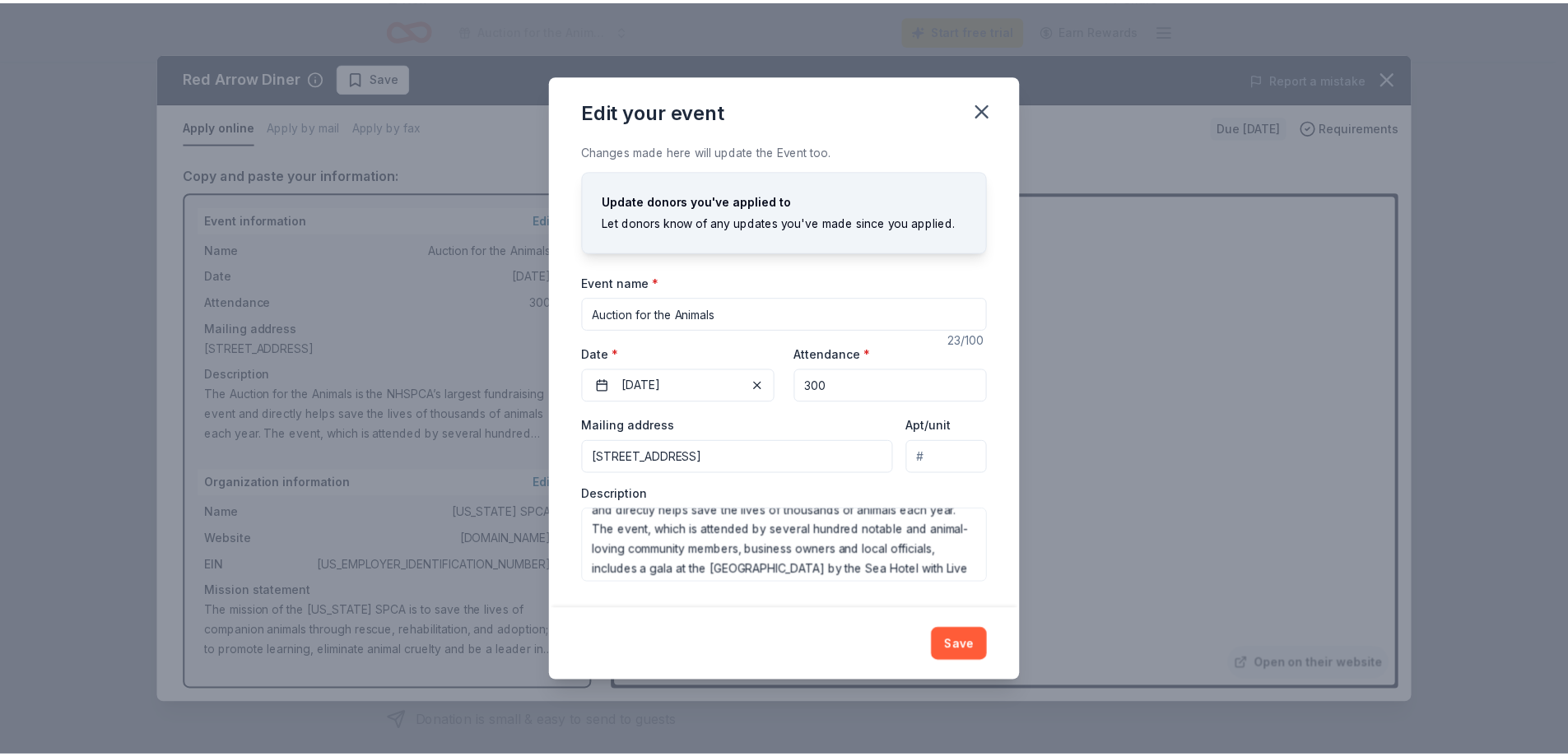
scroll to position [0, 0]
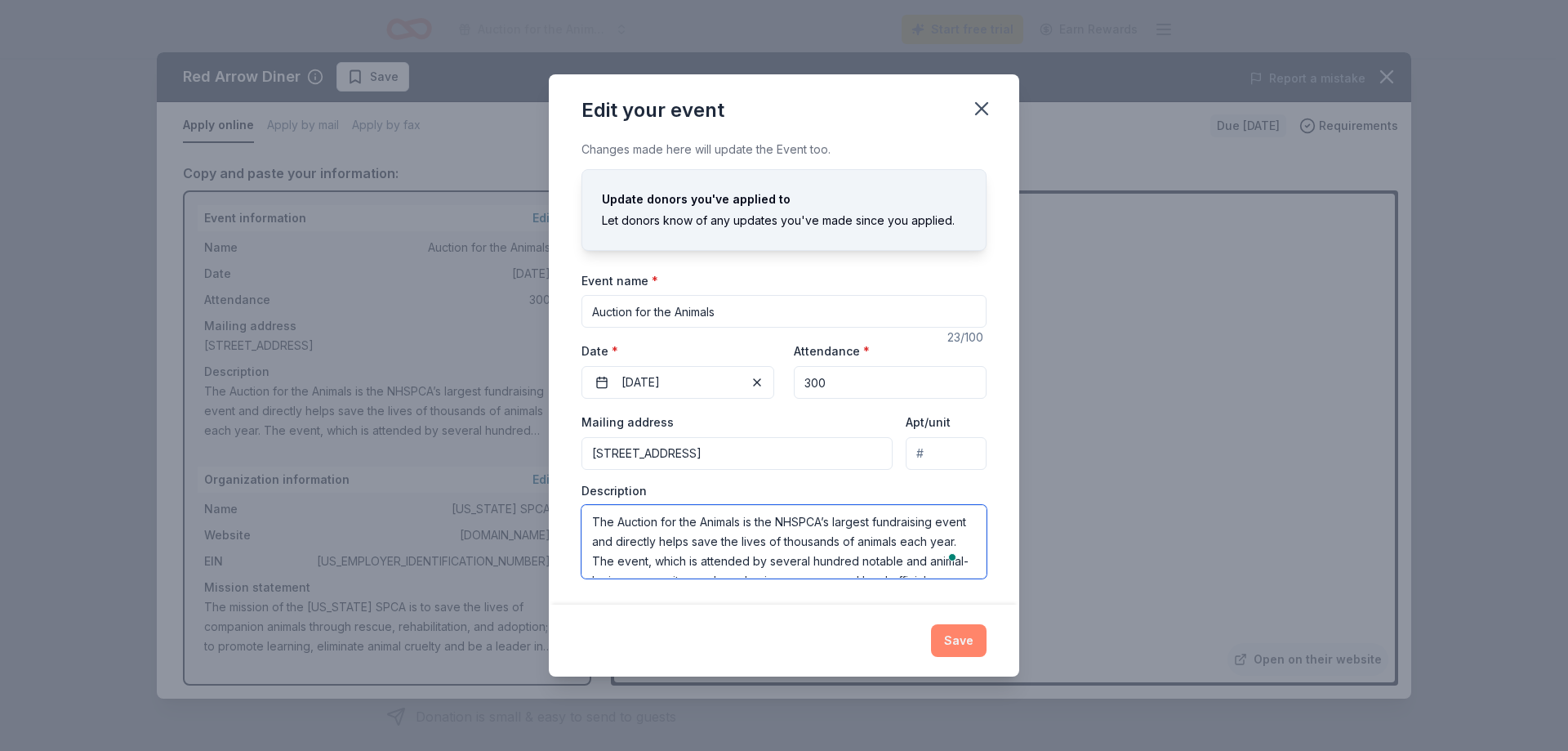
drag, startPoint x: 590, startPoint y: 521, endPoint x: 979, endPoint y: 632, distance: 404.5
click at [979, 632] on div "Edit your event Changes made here will update the Event too. Update donors you'…" at bounding box center [784, 375] width 471 height 602
click at [983, 112] on icon "button" at bounding box center [981, 108] width 23 height 23
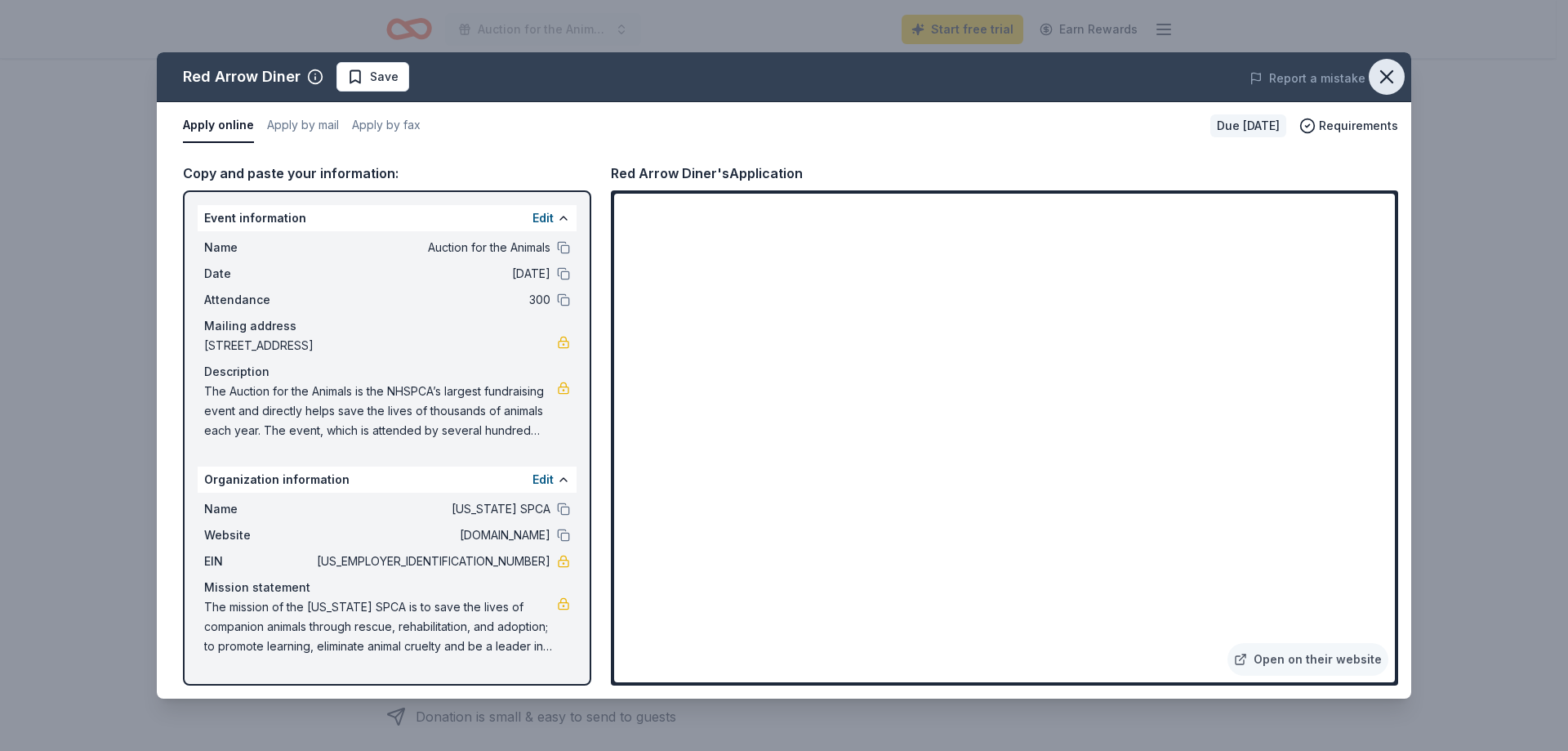
click at [1394, 69] on icon "button" at bounding box center [1387, 76] width 23 height 23
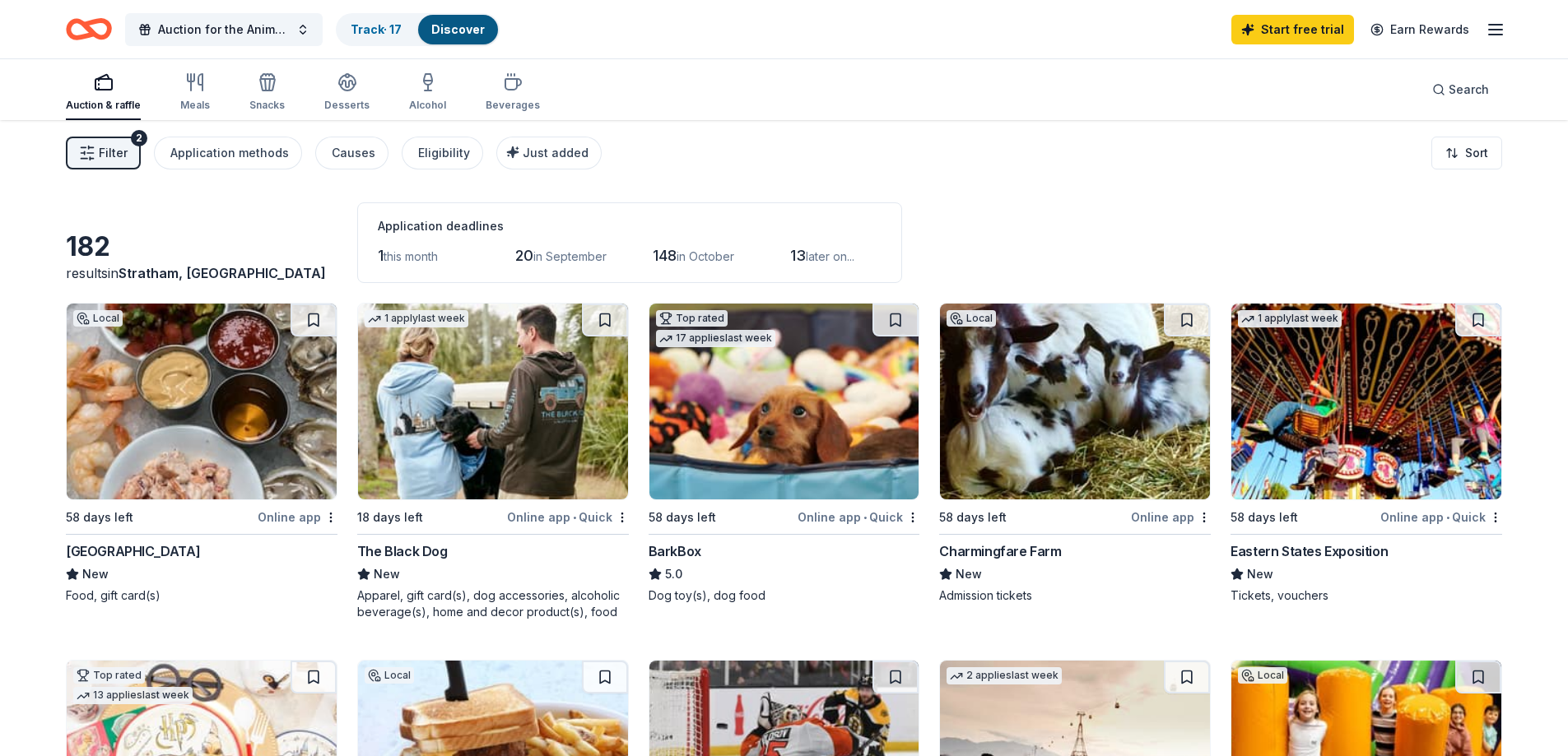
click at [106, 144] on span "Filter" at bounding box center [113, 153] width 29 height 20
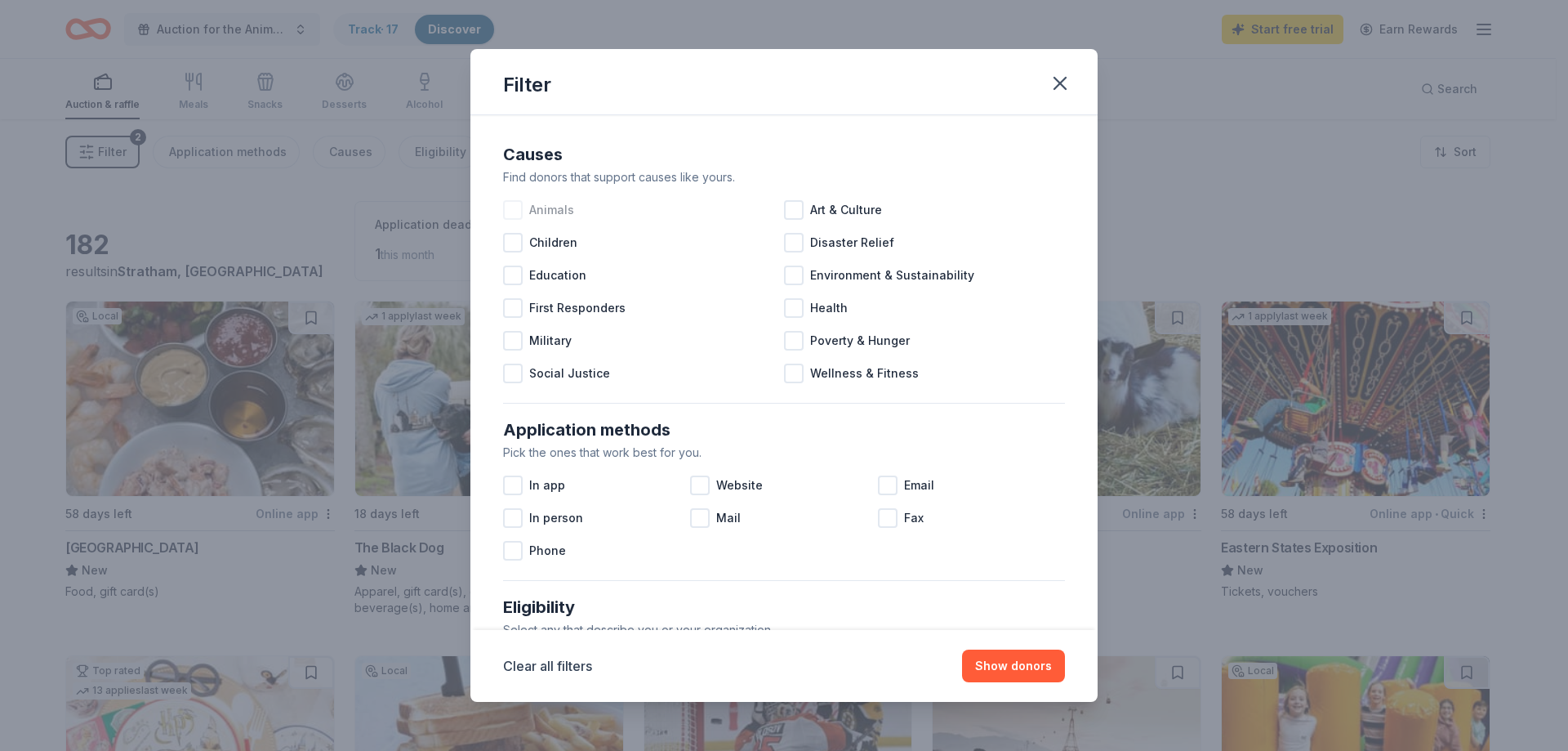
click at [524, 213] on div "Animals" at bounding box center [643, 210] width 281 height 33
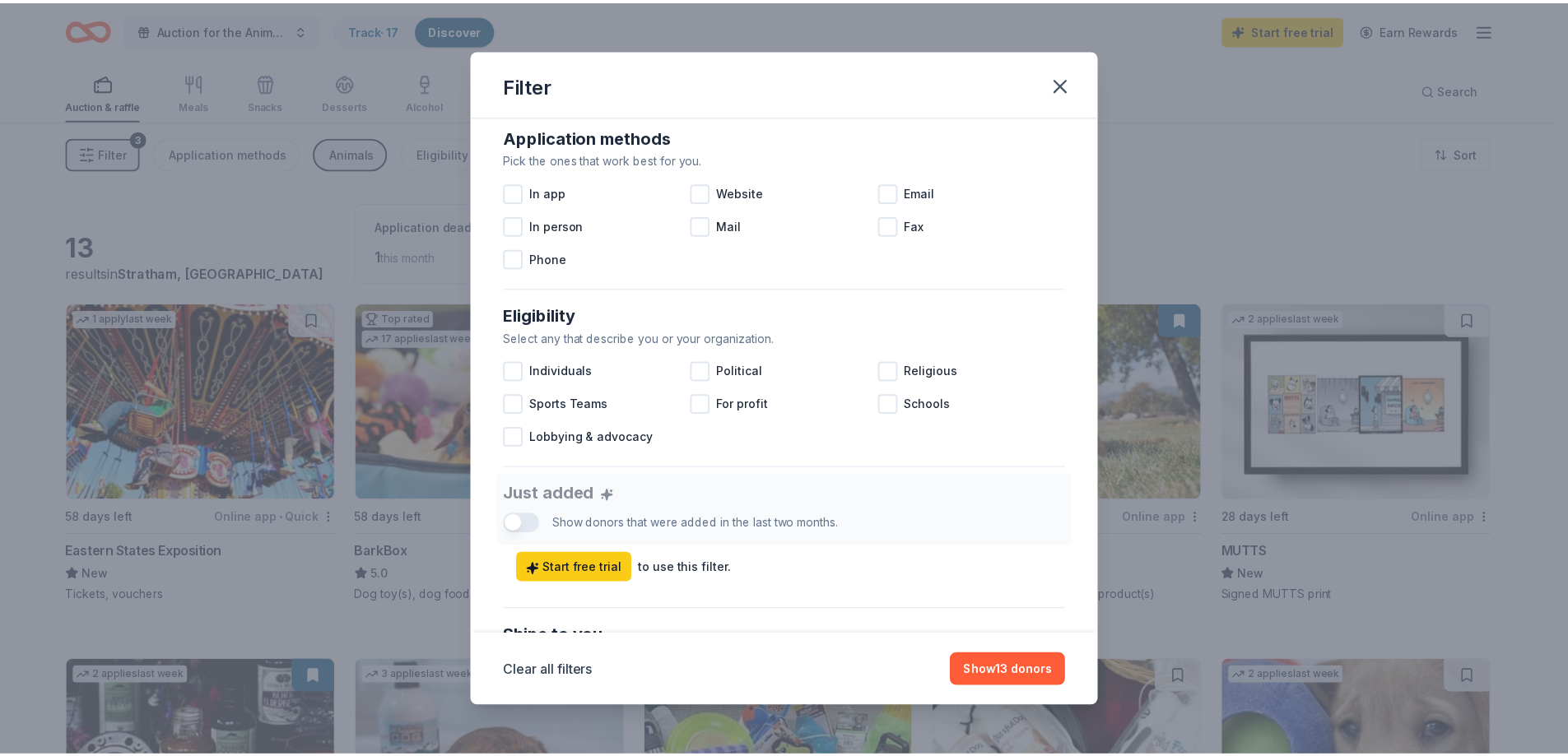
scroll to position [329, 0]
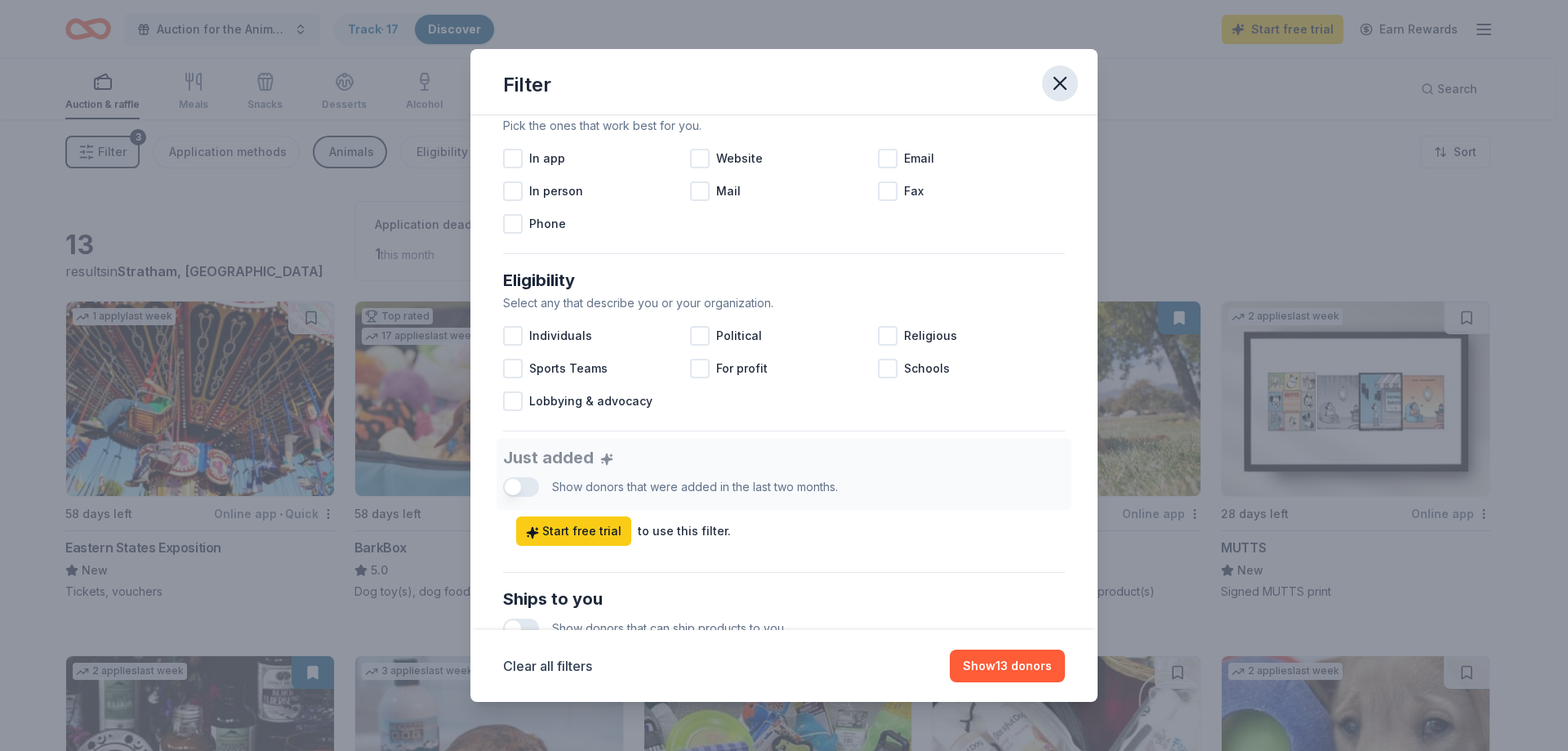
click at [1062, 86] on icon "button" at bounding box center [1061, 84] width 12 height 12
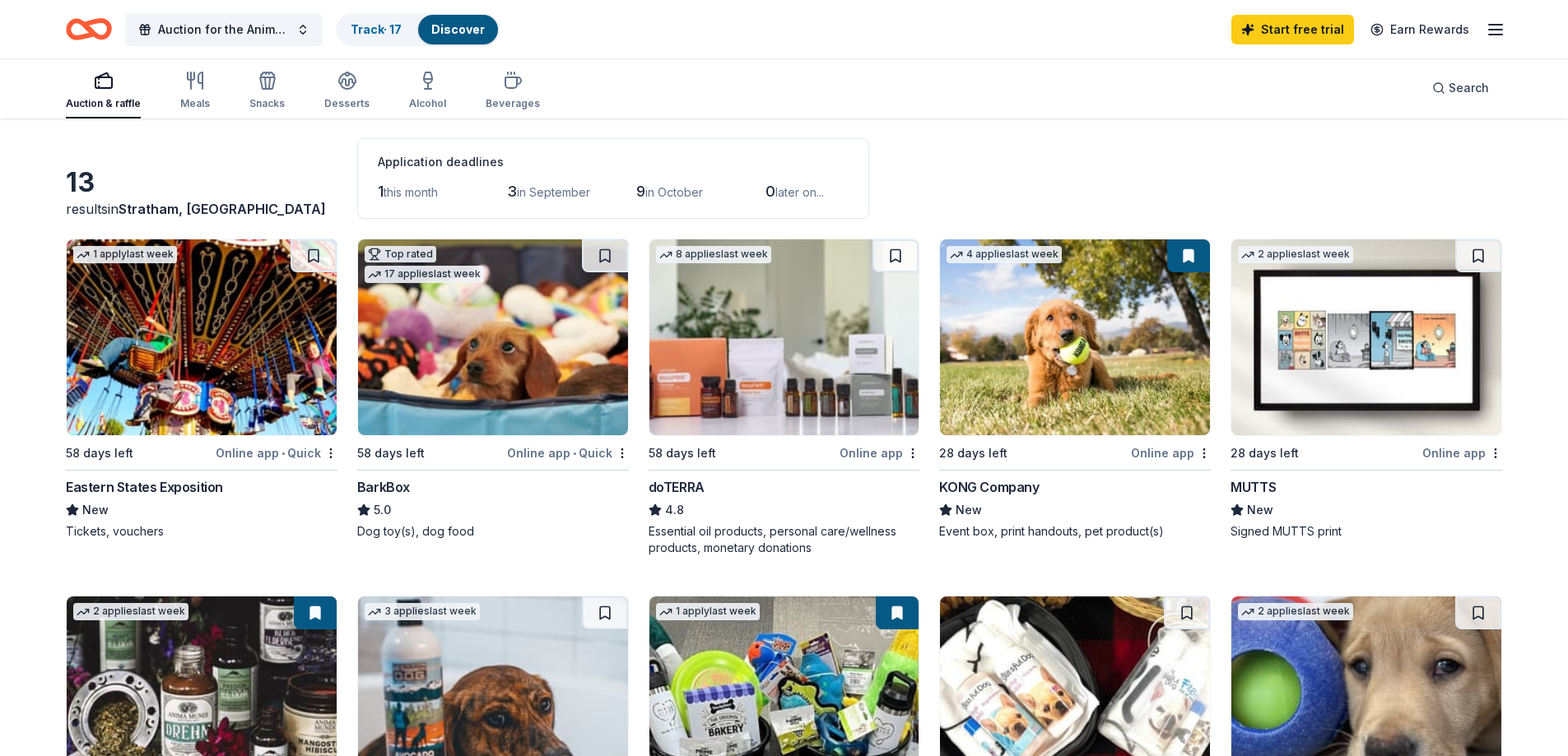
scroll to position [0, 0]
